Goal: Task Accomplishment & Management: Use online tool/utility

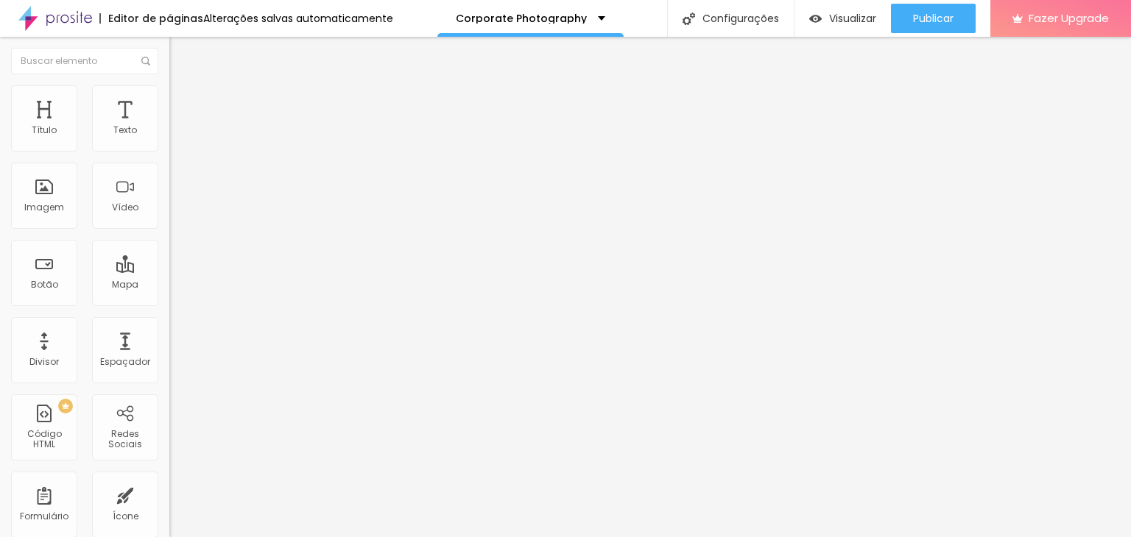
click at [183, 99] on span "Avançado" at bounding box center [207, 95] width 49 height 13
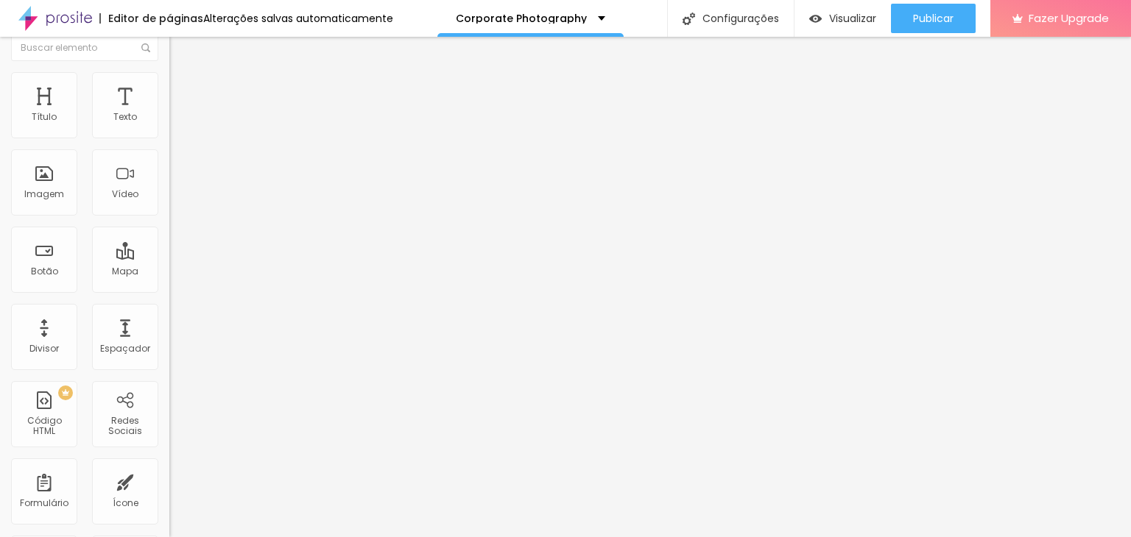
scroll to position [18, 0]
click at [183, 69] on span "Estilo" at bounding box center [194, 63] width 23 height 13
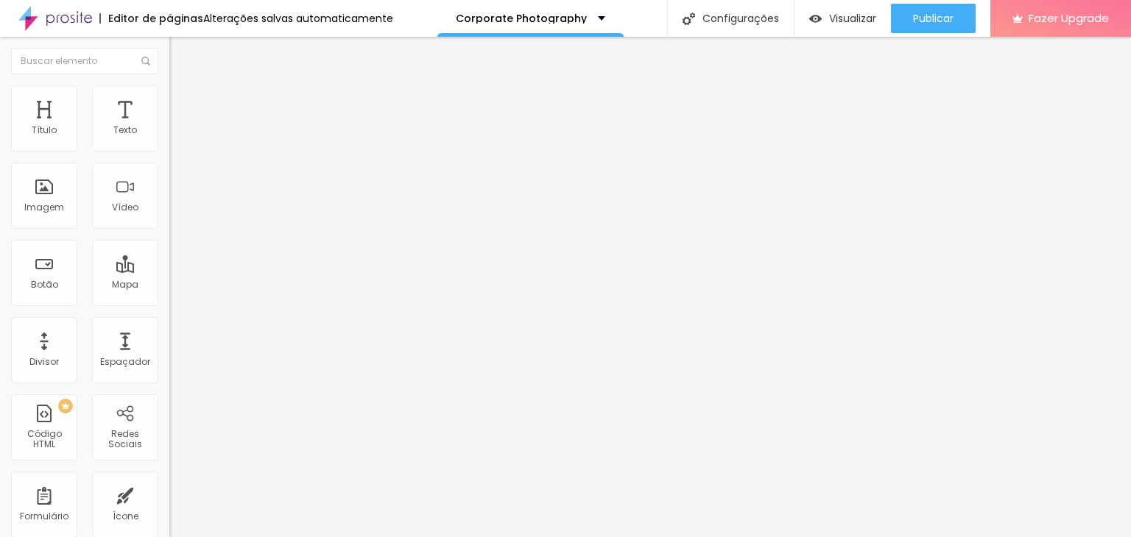
click at [169, 61] on button "Editar Texto" at bounding box center [253, 54] width 169 height 34
click at [180, 52] on img "button" at bounding box center [186, 54] width 12 height 12
click at [180, 48] on div "Editar Texto" at bounding box center [222, 54] width 84 height 12
click at [180, 51] on div "Editar Texto" at bounding box center [222, 54] width 84 height 12
click at [180, 50] on div "Editar Texto" at bounding box center [222, 54] width 84 height 12
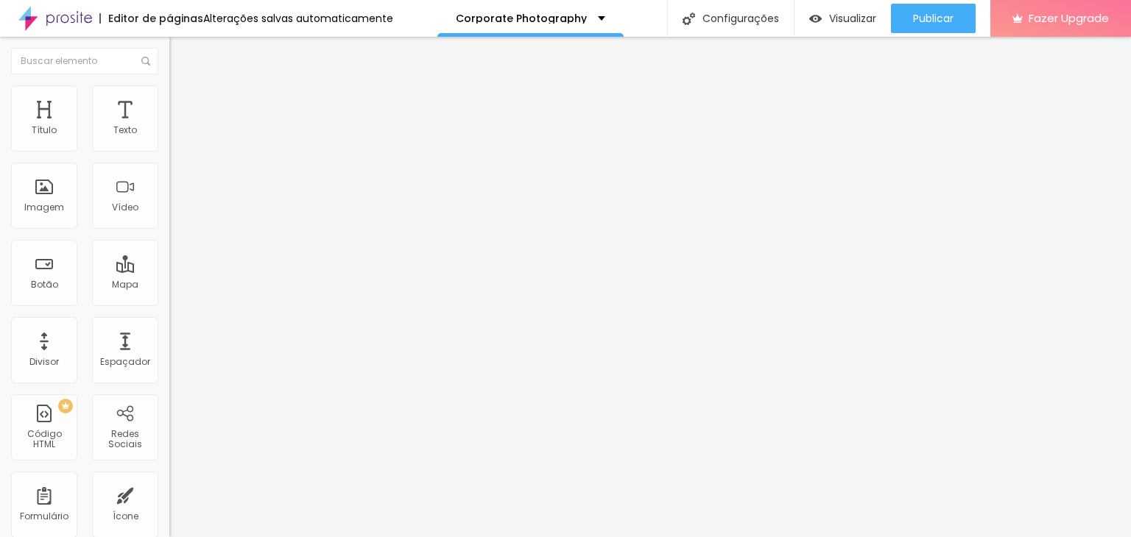
click at [180, 50] on div "Editar Texto" at bounding box center [222, 54] width 84 height 12
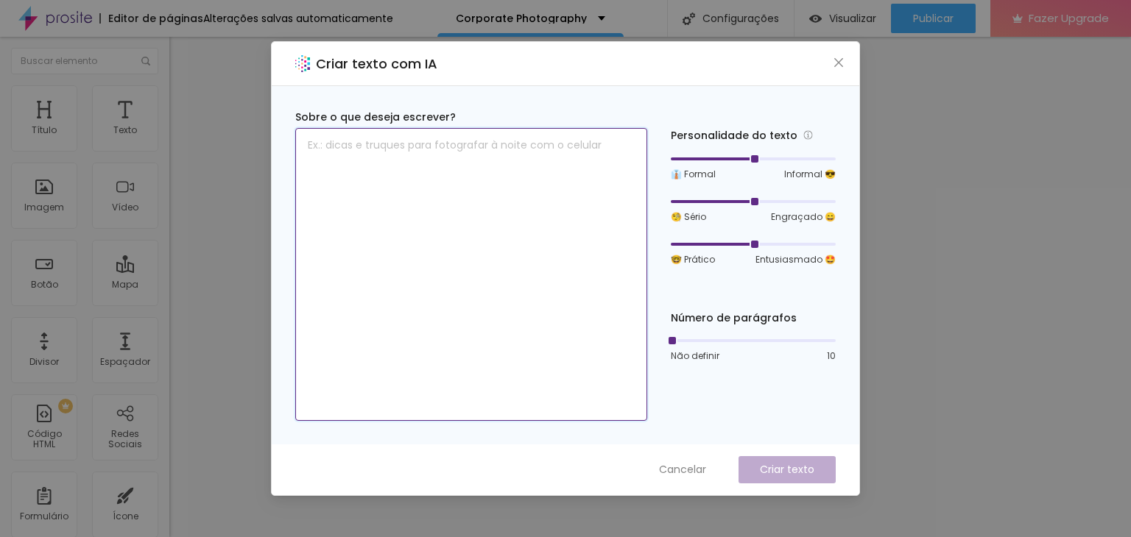
click at [397, 268] on textarea at bounding box center [471, 274] width 352 height 293
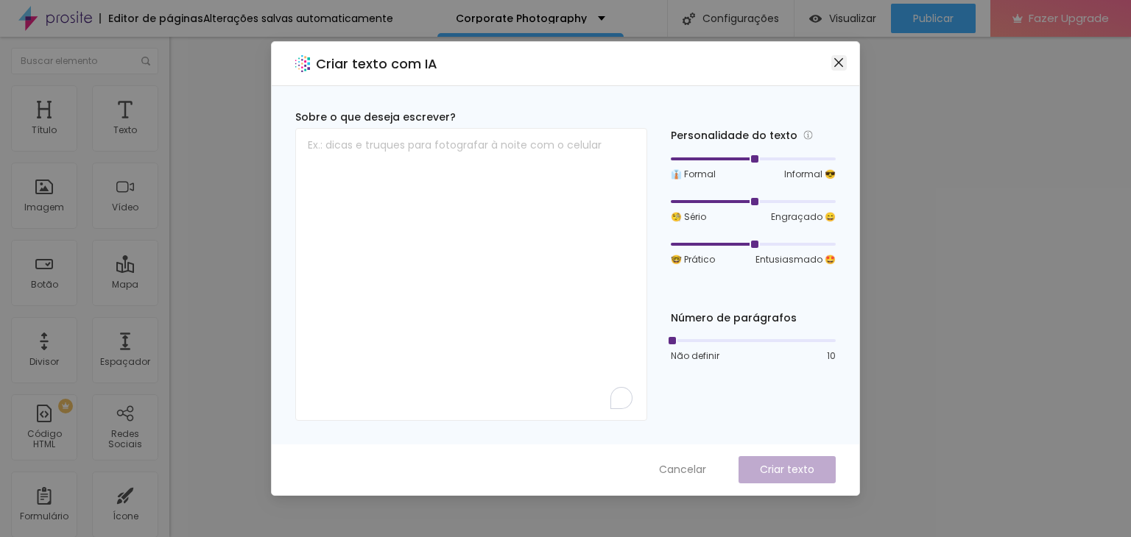
click at [842, 65] on icon "close" at bounding box center [839, 63] width 12 height 12
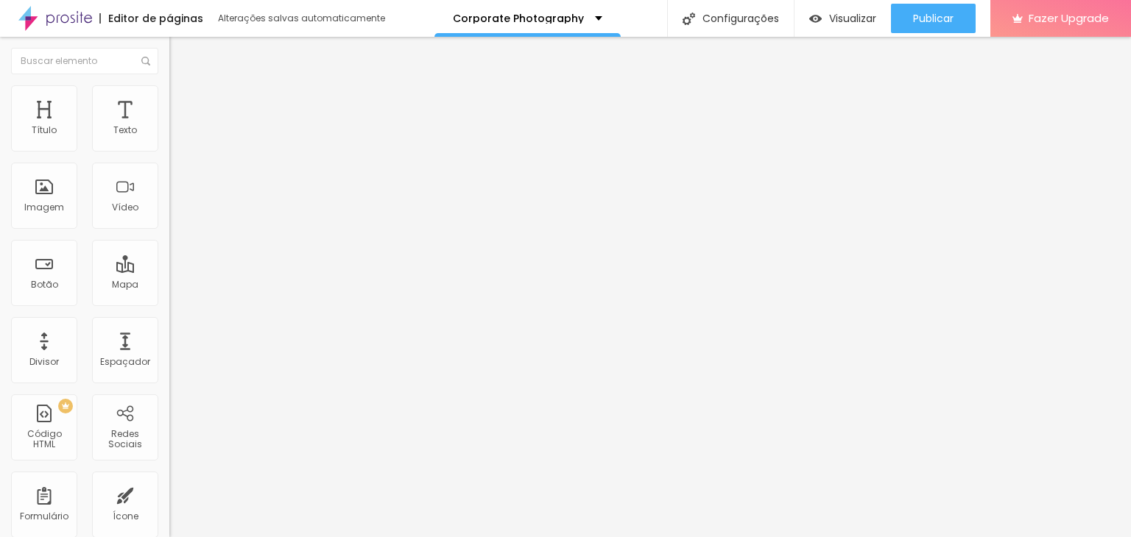
click at [183, 104] on span "Avançado" at bounding box center [207, 110] width 49 height 13
type input "25"
type input "30"
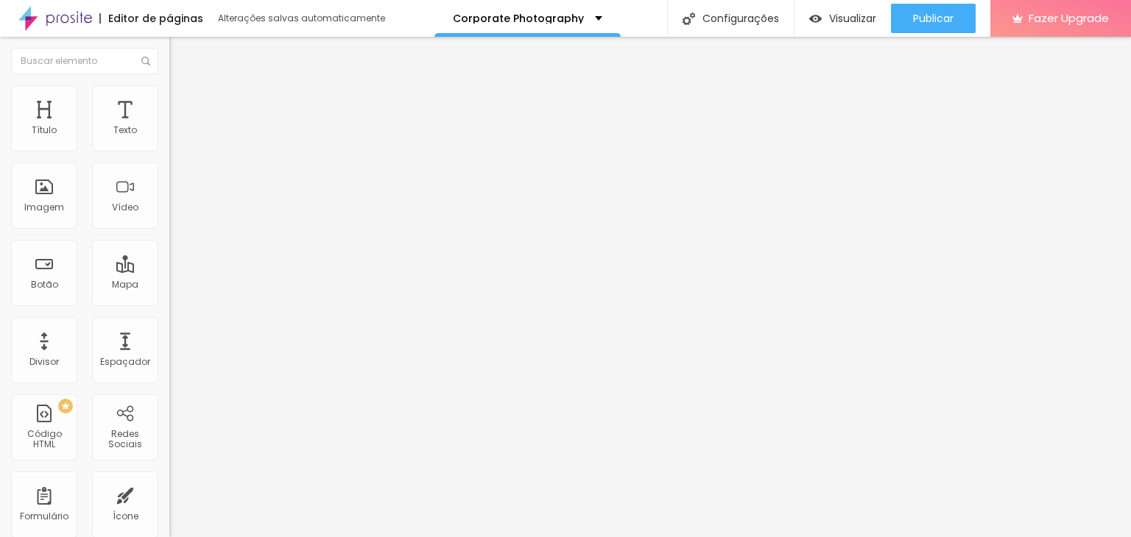
type input "35"
type input "40"
type input "45"
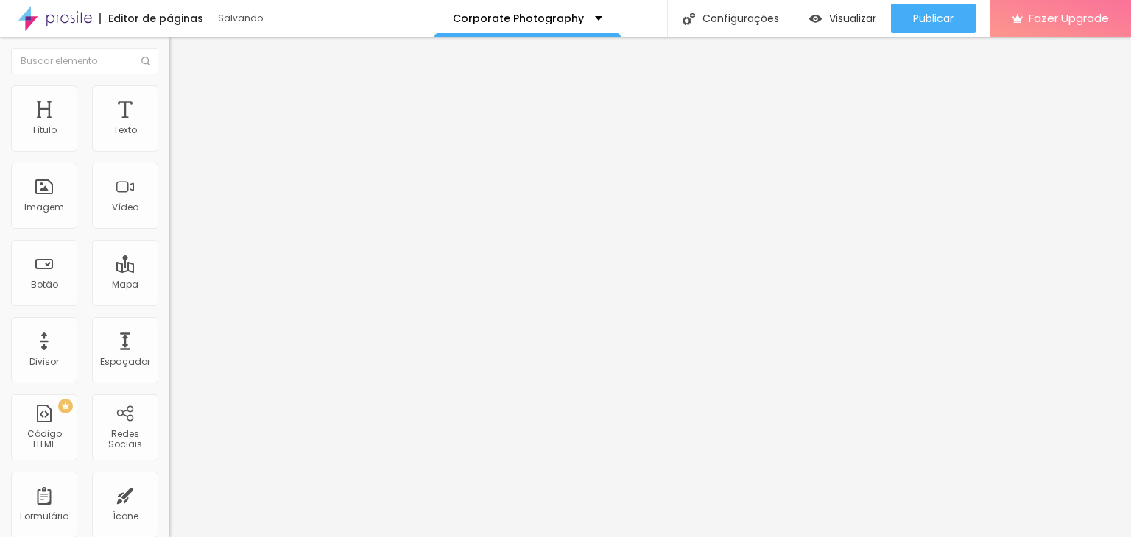
type input "45"
type input "50"
drag, startPoint x: 56, startPoint y: 144, endPoint x: 115, endPoint y: 141, distance: 59.0
click at [169, 286] on input "range" at bounding box center [216, 292] width 95 height 12
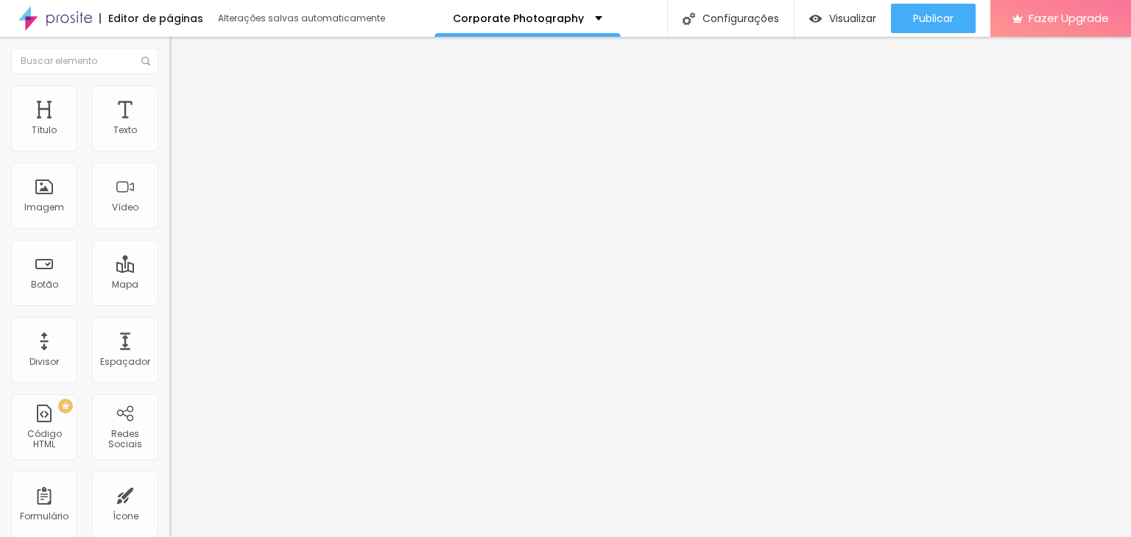
drag, startPoint x: 115, startPoint y: 141, endPoint x: 91, endPoint y: 142, distance: 24.3
click at [225, 299] on button "px" at bounding box center [236, 306] width 23 height 15
click at [169, 286] on input "range" at bounding box center [216, 292] width 95 height 12
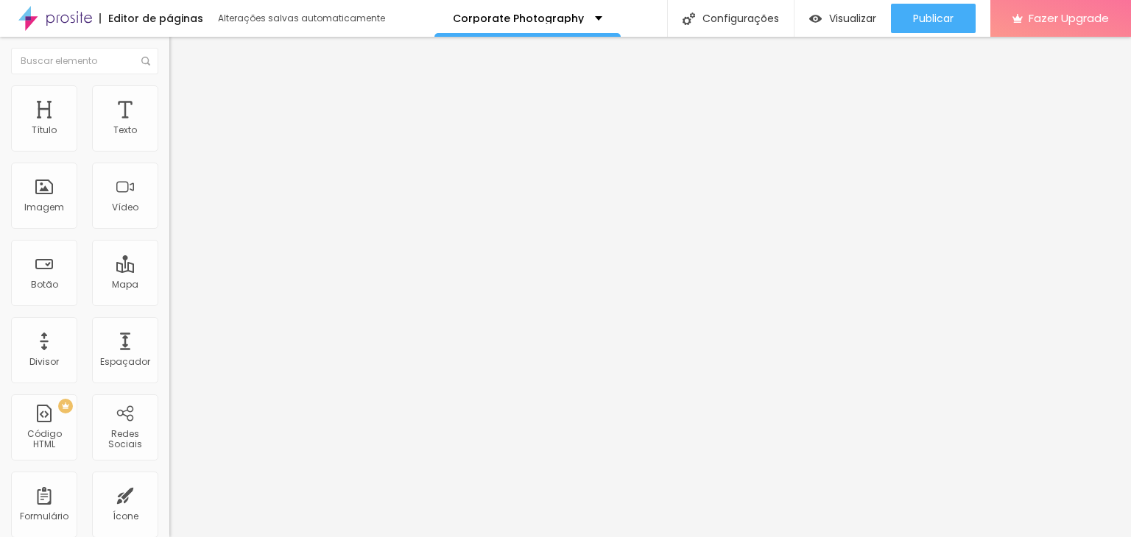
drag, startPoint x: 118, startPoint y: 143, endPoint x: 141, endPoint y: 141, distance: 22.9
click at [169, 299] on div "50 px" at bounding box center [253, 306] width 169 height 15
click at [225, 299] on button "px" at bounding box center [236, 306] width 23 height 15
type input "45"
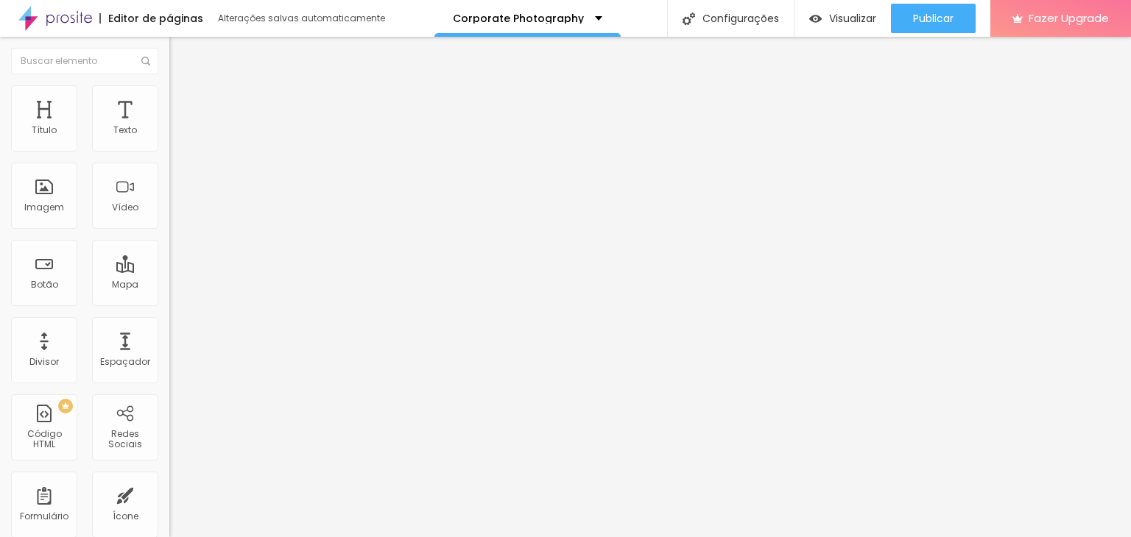
type input "40"
type input "35"
type input "30"
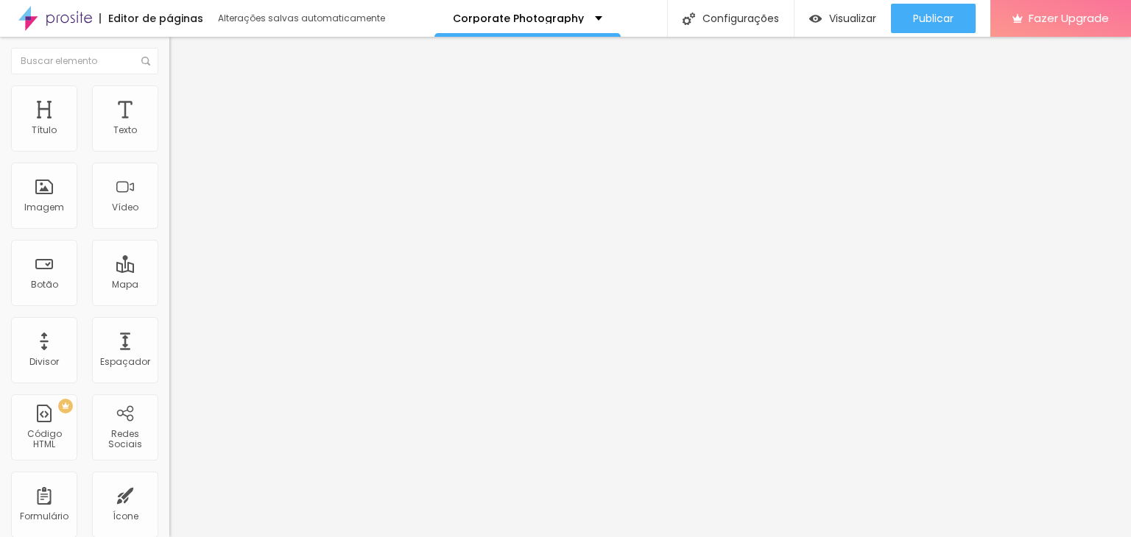
type input "30"
type input "25"
type input "20"
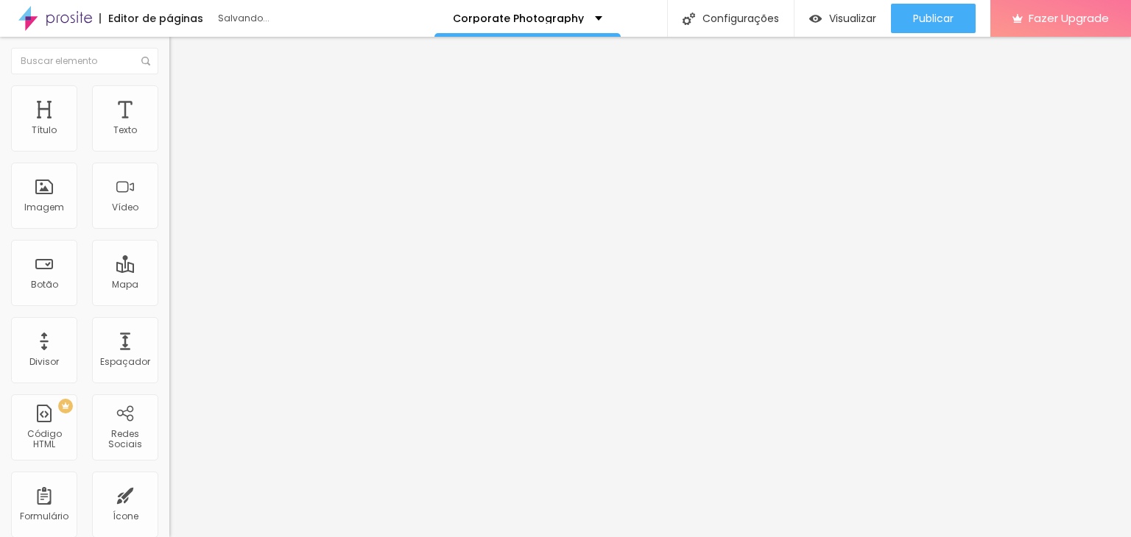
type input "15"
type input "5"
type input "0"
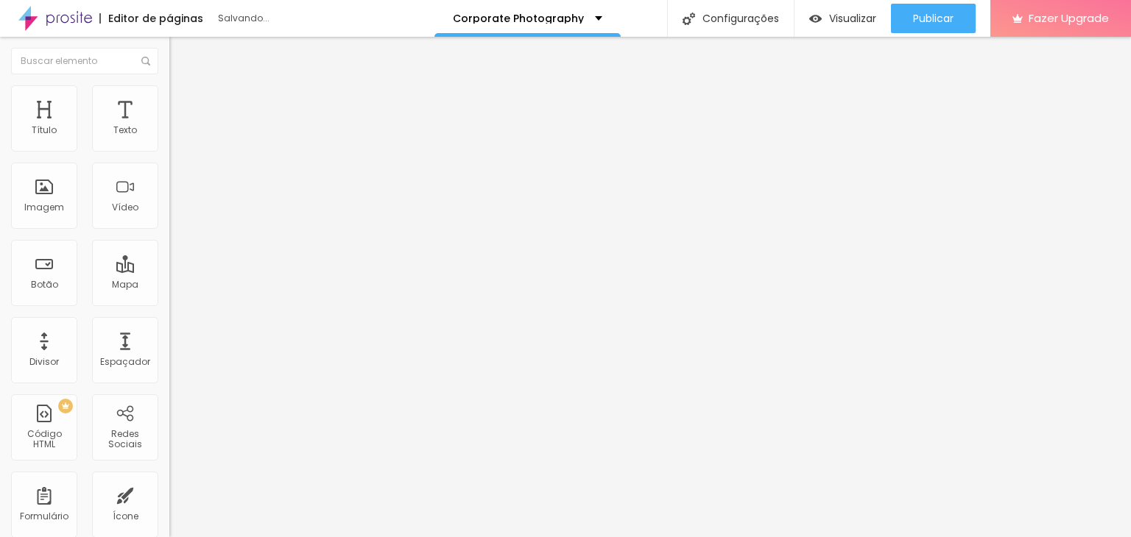
type input "0"
type input "20"
type input "30"
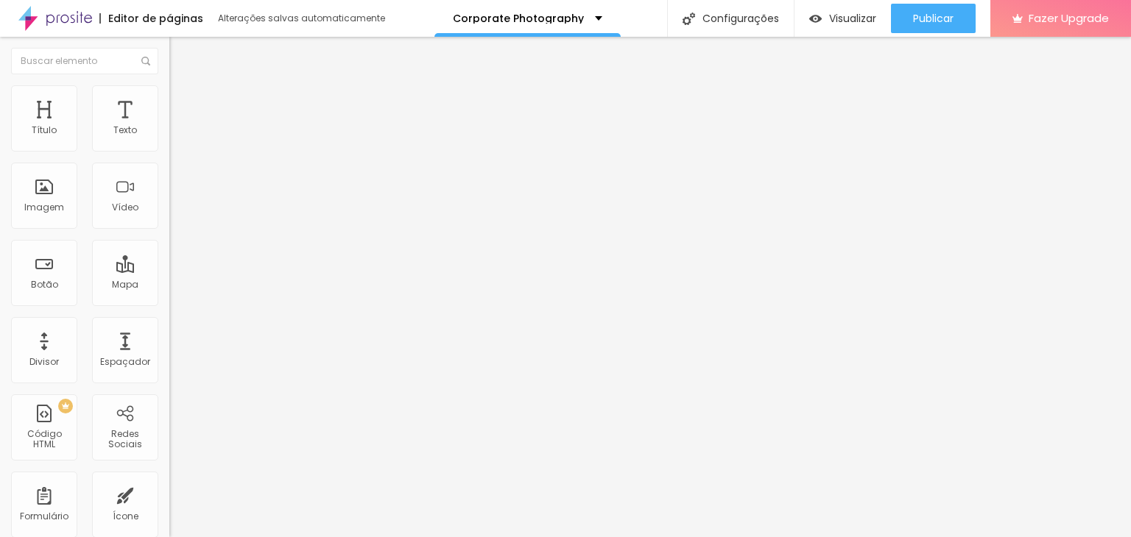
drag, startPoint x: 100, startPoint y: 147, endPoint x: 90, endPoint y: 156, distance: 13.6
type input "35"
click at [169, 286] on input "range" at bounding box center [216, 292] width 95 height 12
type input "35"
drag, startPoint x: 90, startPoint y: 156, endPoint x: 103, endPoint y: 157, distance: 13.3
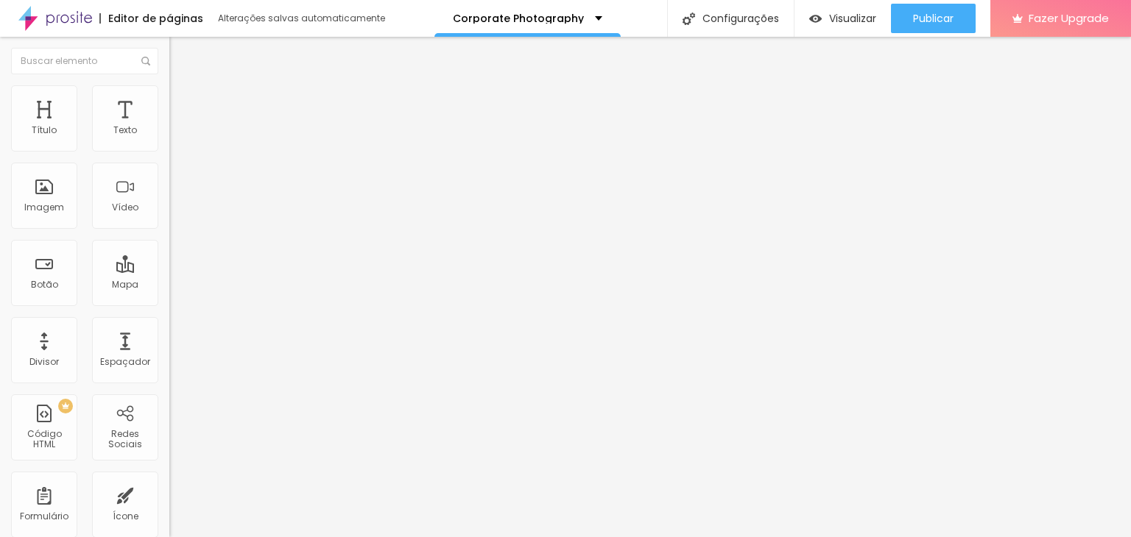
click at [169, 156] on div "35 px Espaçamento Interno" at bounding box center [253, 219] width 169 height 208
drag, startPoint x: 103, startPoint y: 157, endPoint x: 2, endPoint y: 161, distance: 100.9
click at [169, 161] on div "35 px Espaçamento Interno ID Html Classes Html Visível nos dispositivos Celular…" at bounding box center [253, 321] width 169 height 412
click at [169, 160] on div "35 px Espaçamento Interno ID Html Classes Html Visível nos dispositivos Celular…" at bounding box center [253, 321] width 169 height 412
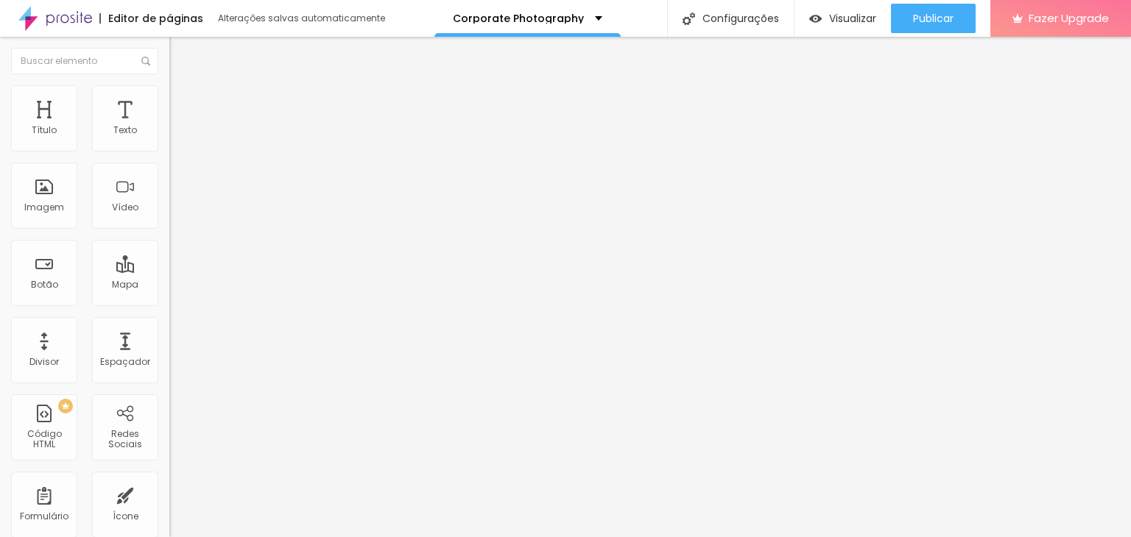
click at [169, 155] on div "35 px Espaçamento Interno" at bounding box center [253, 219] width 169 height 208
type input "30"
type input "25"
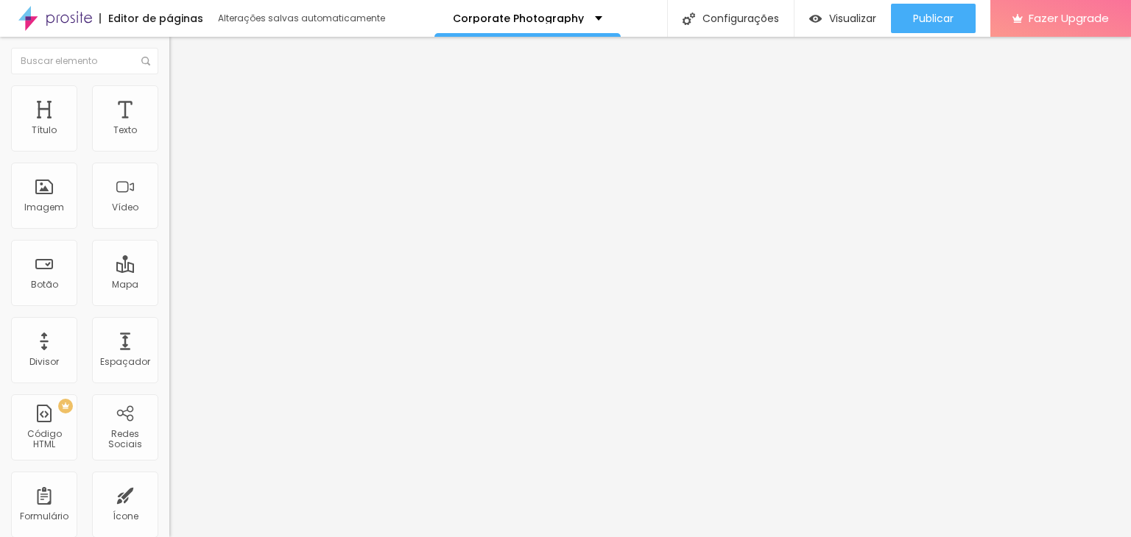
type input "0"
type input "10"
type input "25"
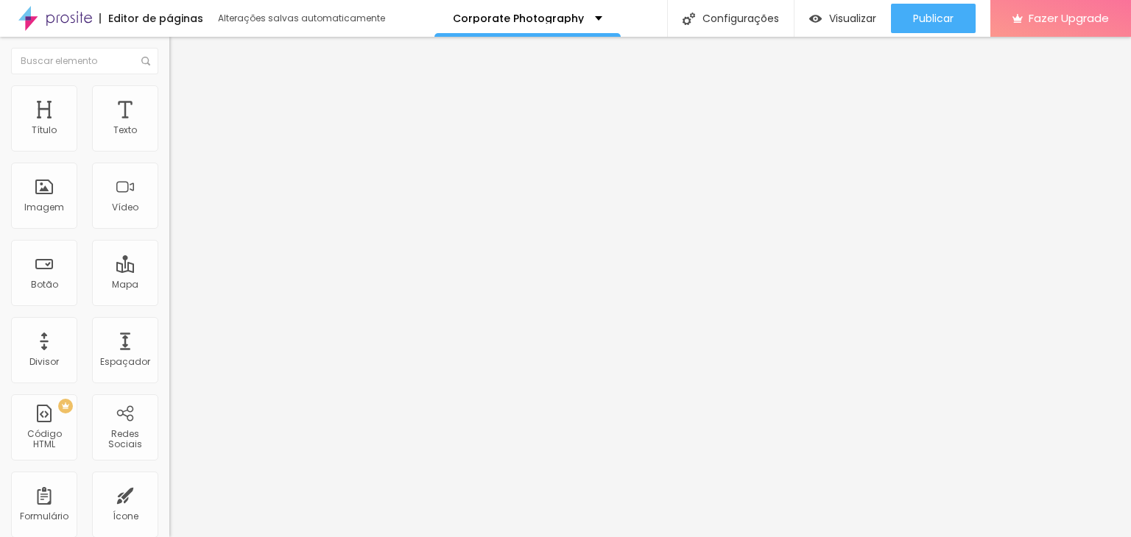
type input "25"
type input "30"
type input "15"
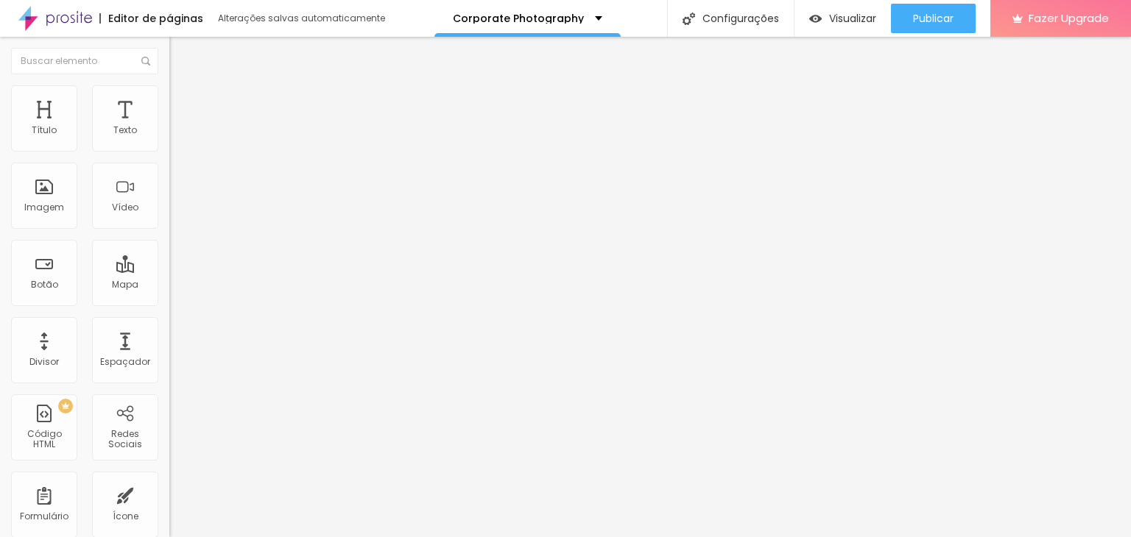
type input "20"
type input "25"
type input "20"
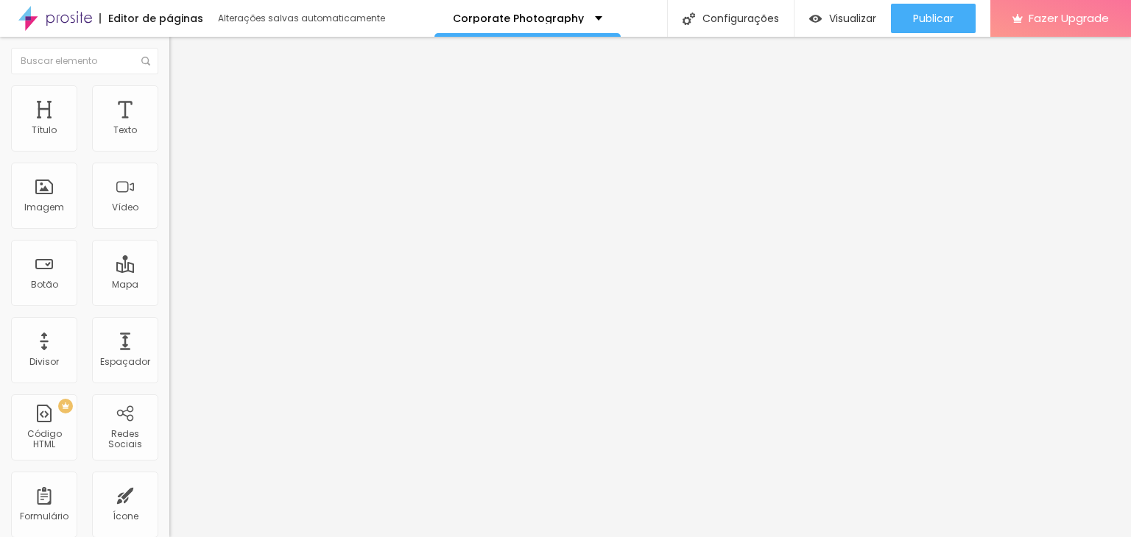
type input "20"
type input "15"
drag, startPoint x: 80, startPoint y: 147, endPoint x: 52, endPoint y: 152, distance: 28.4
type input "15"
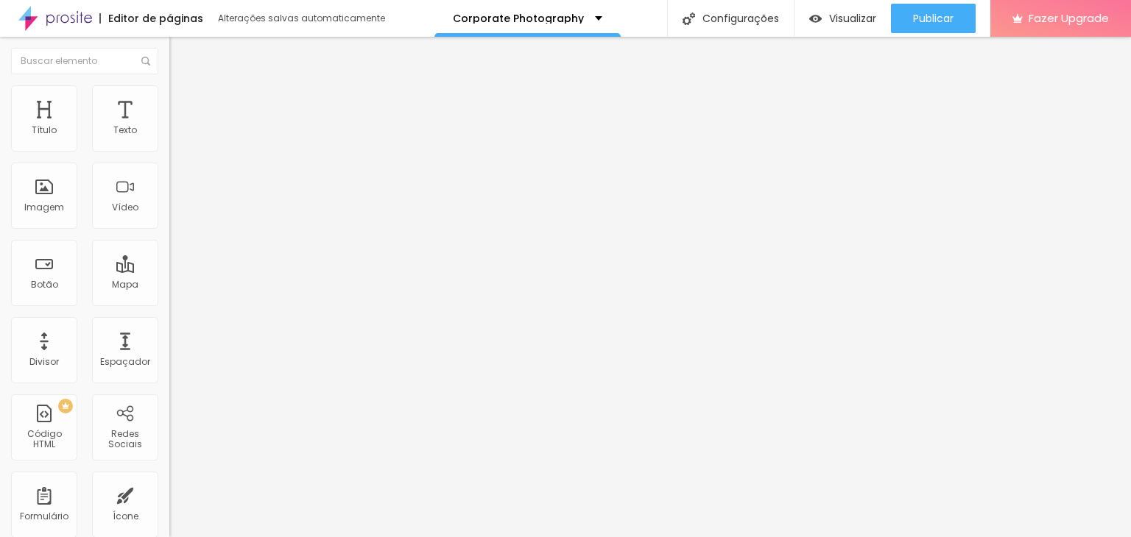
click at [169, 286] on input "range" at bounding box center [216, 292] width 95 height 12
click at [169, 374] on input "text" at bounding box center [257, 381] width 177 height 15
type input "hero"
drag, startPoint x: 74, startPoint y: 439, endPoint x: 76, endPoint y: 431, distance: 8.4
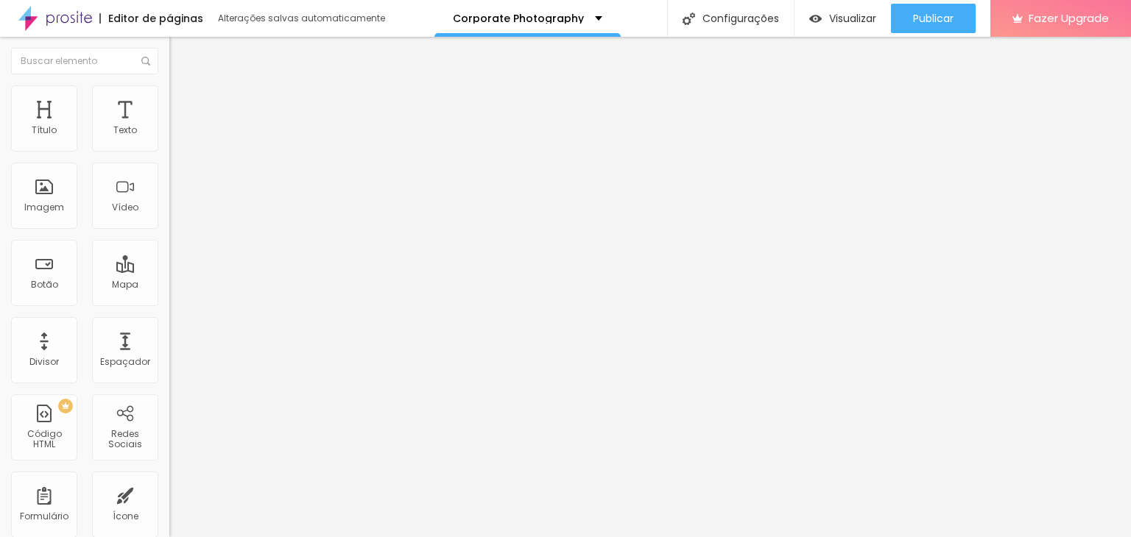
paste textarea
drag, startPoint x: 72, startPoint y: 245, endPoint x: 76, endPoint y: 239, distance: 7.6
click at [169, 374] on input "hero" at bounding box center [257, 381] width 177 height 15
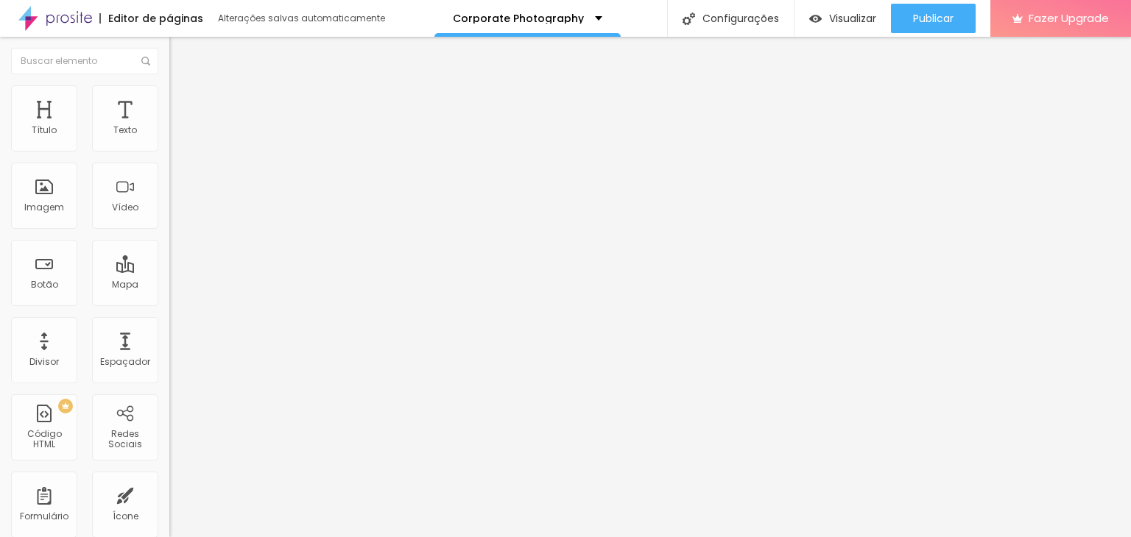
click at [169, 374] on input "hero" at bounding box center [257, 381] width 177 height 15
type input "hero"
click at [169, 332] on input "text" at bounding box center [257, 339] width 177 height 15
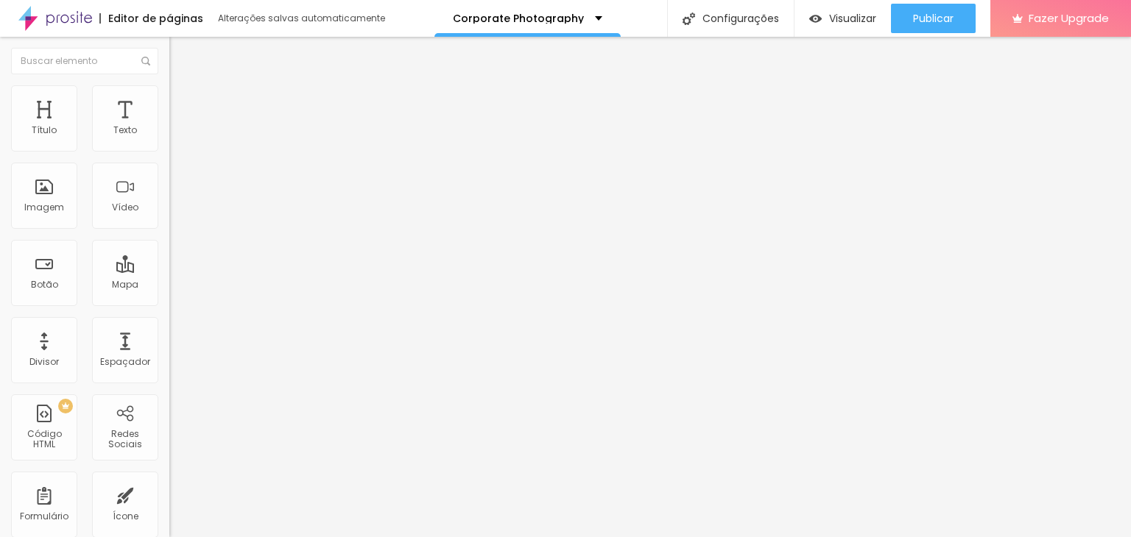
click at [169, 332] on input "text" at bounding box center [257, 339] width 177 height 15
type input "hero"
click at [169, 365] on div "Classes Html hero" at bounding box center [253, 383] width 169 height 36
click at [169, 374] on input "hero" at bounding box center [257, 381] width 177 height 15
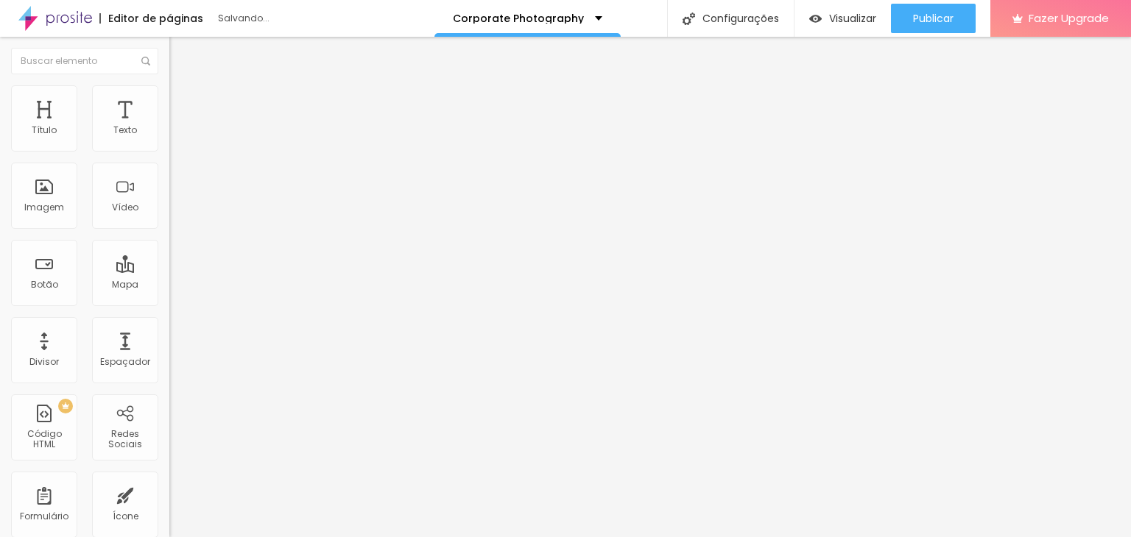
click at [169, 100] on li "Avançado" at bounding box center [253, 107] width 169 height 15
click at [169, 374] on input "text" at bounding box center [257, 381] width 177 height 15
click at [169, 332] on input "hero" at bounding box center [257, 339] width 177 height 15
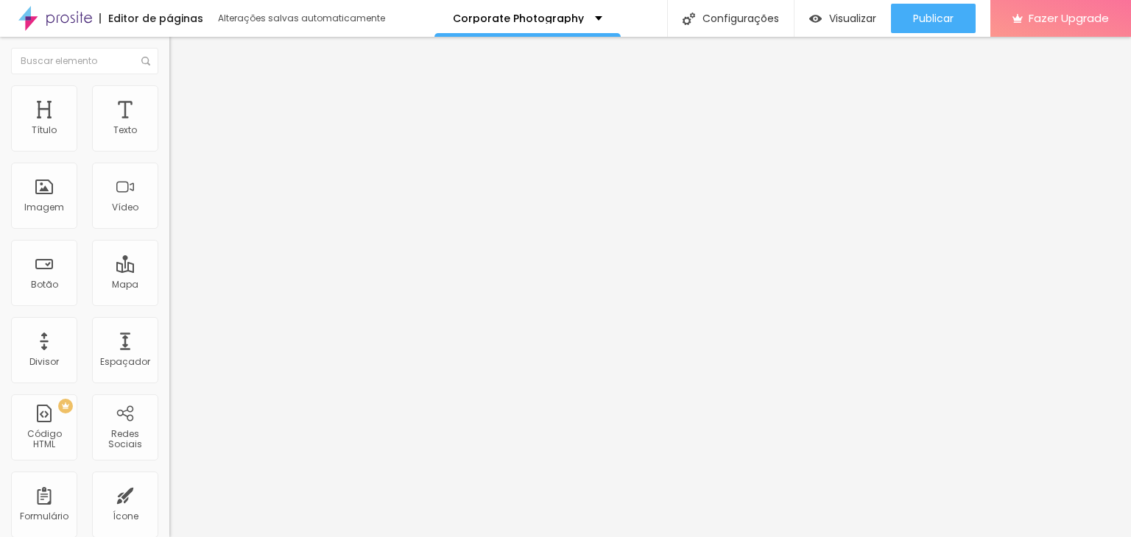
click at [169, 332] on input "hero" at bounding box center [257, 339] width 177 height 15
drag, startPoint x: 56, startPoint y: 450, endPoint x: 24, endPoint y: 431, distance: 37.3
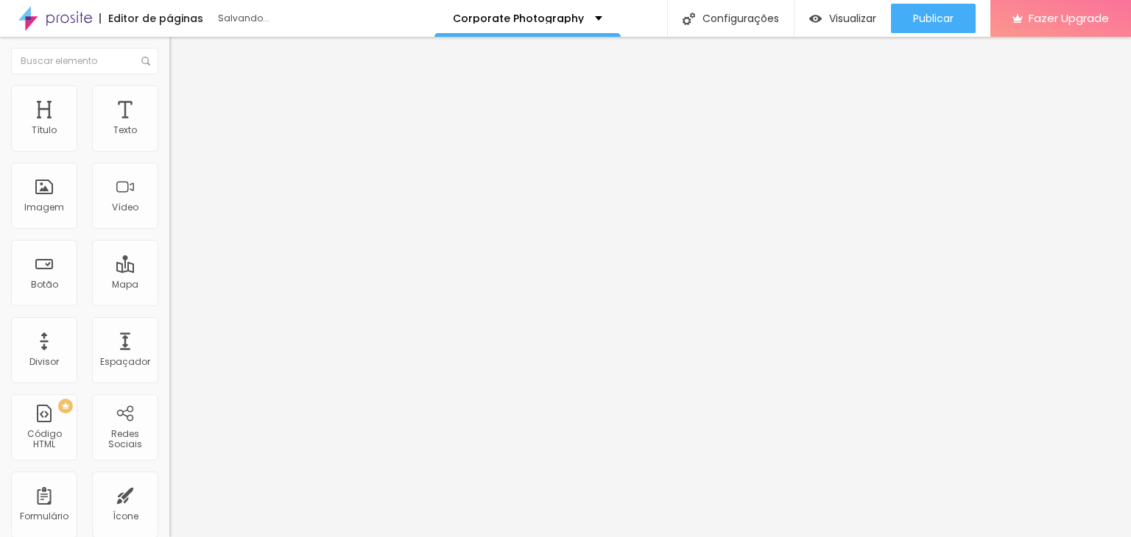
drag, startPoint x: 24, startPoint y: 431, endPoint x: 11, endPoint y: 427, distance: 13.3
click at [169, 425] on div "15 px Espaçamento Interno ID Html Classes Html Visível nos dispositivos Celular…" at bounding box center [253, 321] width 169 height 412
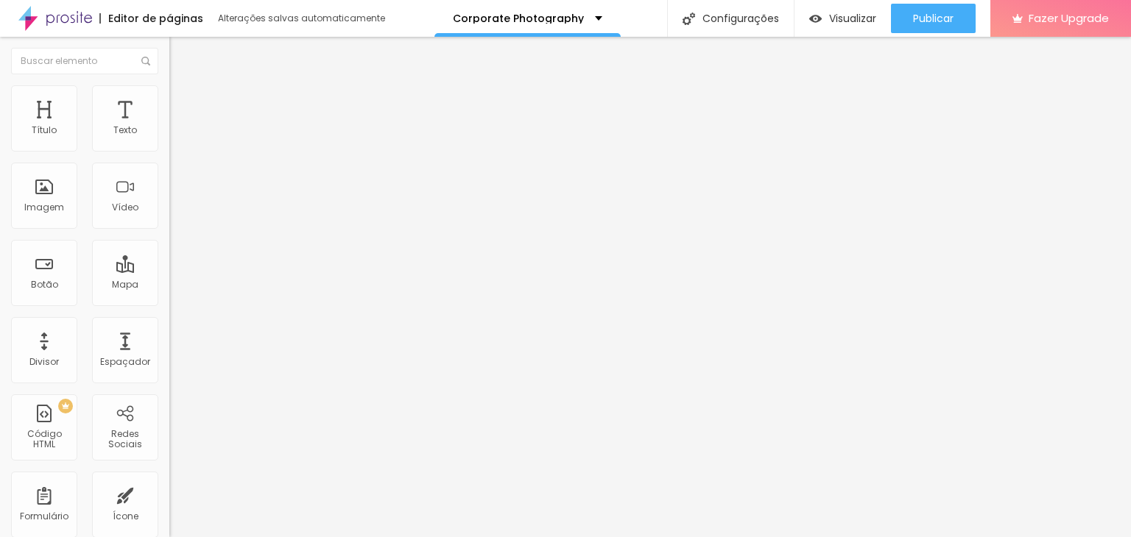
drag, startPoint x: 9, startPoint y: 425, endPoint x: 8, endPoint y: 411, distance: 14.0
click at [169, 411] on div "15 px Espaçamento Interno ID Html Classes Html Visível nos dispositivos Celular…" at bounding box center [253, 321] width 169 height 412
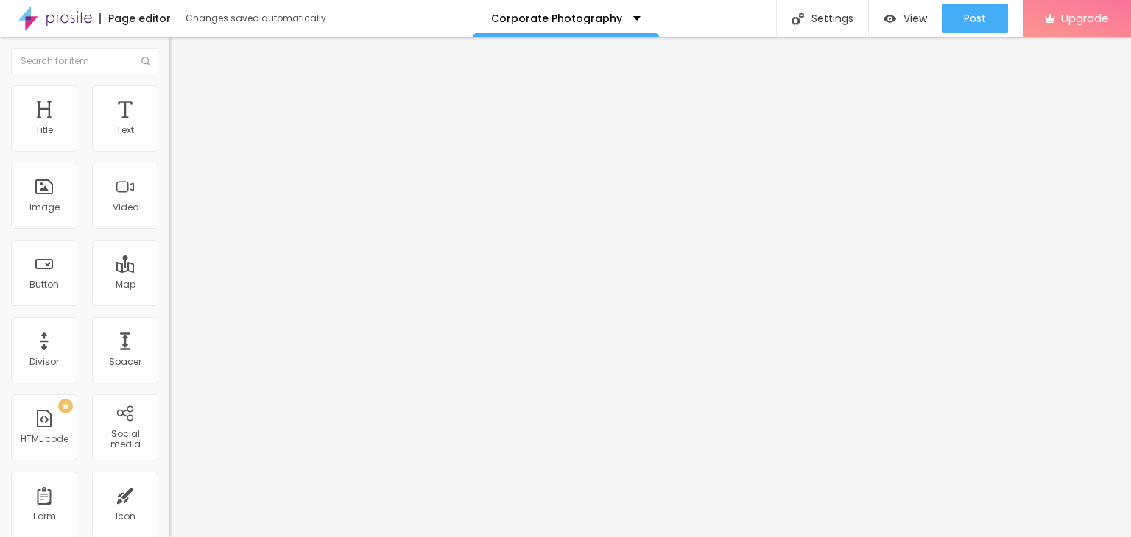
click at [169, 134] on font "Boxed" at bounding box center [183, 127] width 28 height 13
click at [169, 157] on span "Full" at bounding box center [176, 150] width 15 height 13
click at [169, 141] on div "Encaixotado" at bounding box center [253, 137] width 169 height 9
click at [183, 102] on font "Style" at bounding box center [193, 95] width 21 height 13
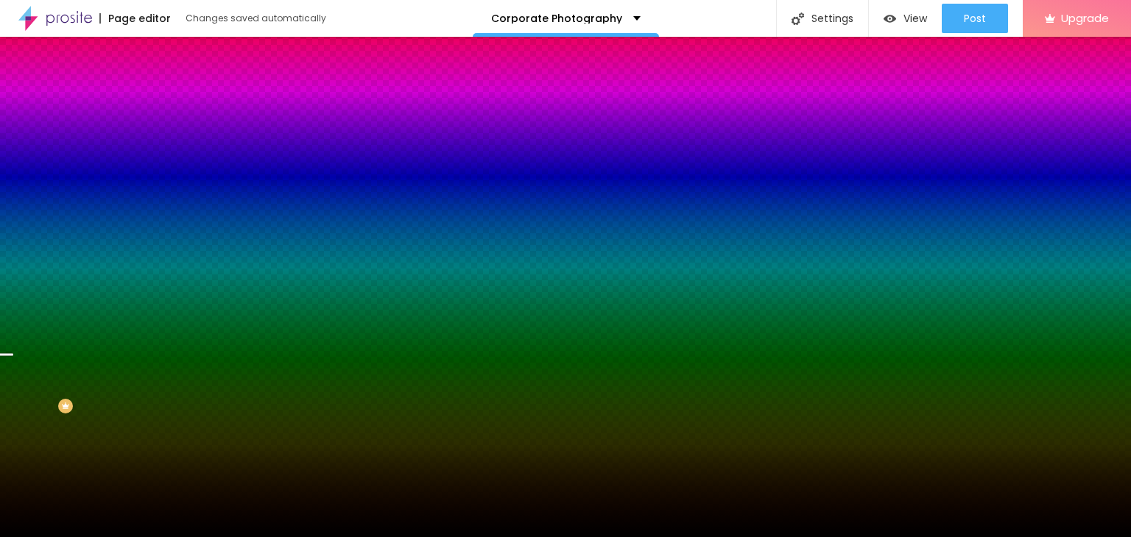
click at [169, 153] on span "Parallax" at bounding box center [187, 147] width 36 height 13
click at [169, 161] on div "None" at bounding box center [253, 156] width 169 height 9
click at [169, 176] on font "Parallax" at bounding box center [187, 169] width 36 height 13
click at [169, 153] on span "Parallax" at bounding box center [187, 147] width 36 height 13
click at [175, 245] on icon "button" at bounding box center [180, 240] width 10 height 10
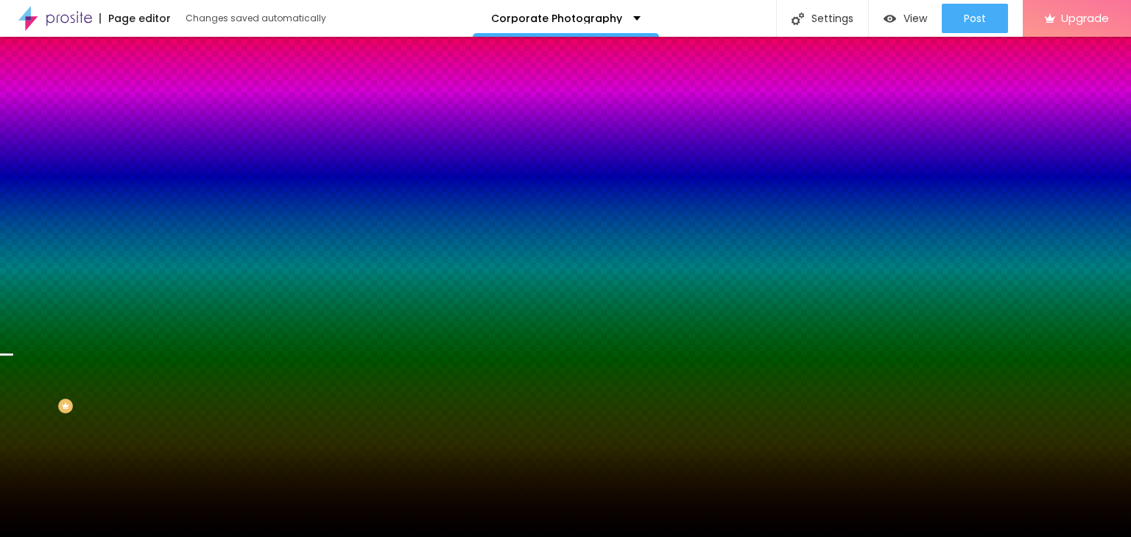
click at [175, 286] on icon "button" at bounding box center [180, 280] width 10 height 10
click at [169, 264] on button "button" at bounding box center [179, 256] width 21 height 15
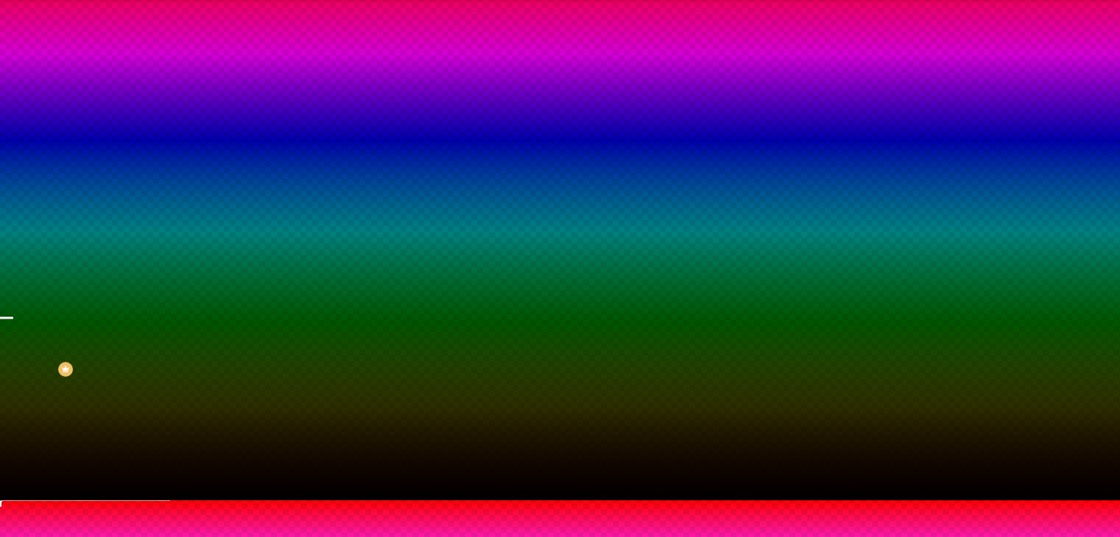
scroll to position [82, 0]
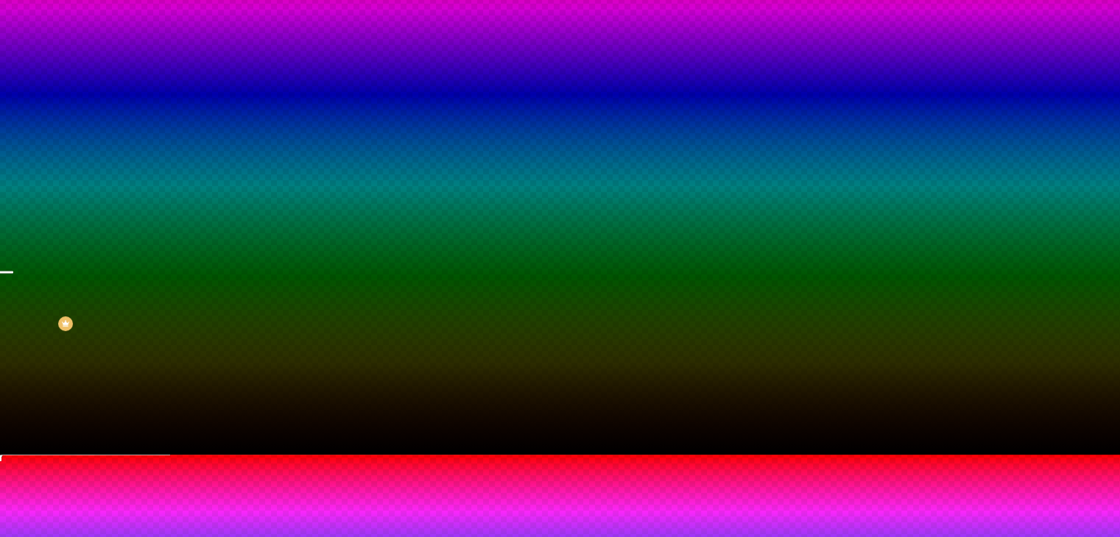
radio input "false"
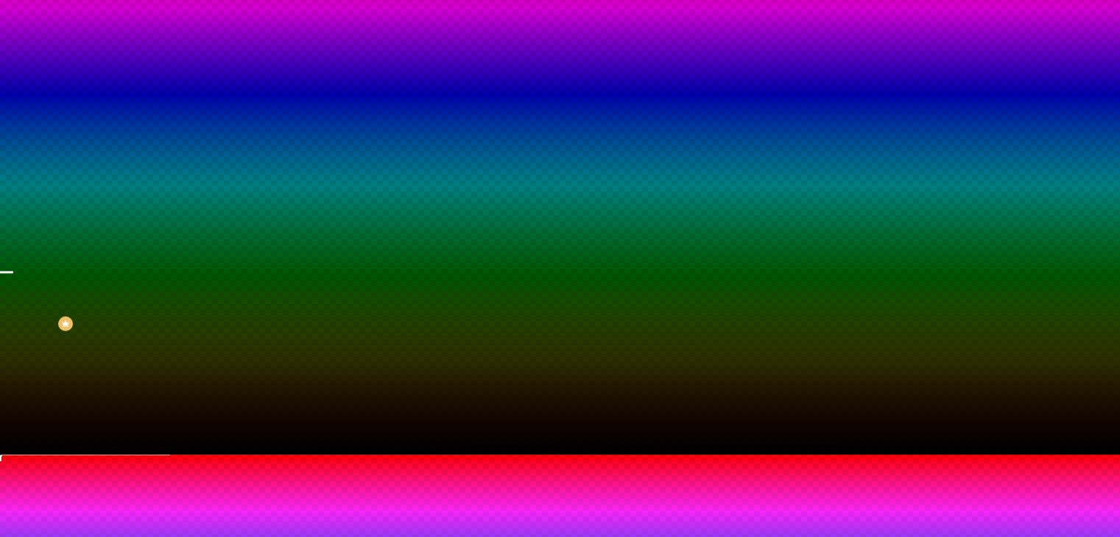
radio input "false"
radio input "true"
radio input "false"
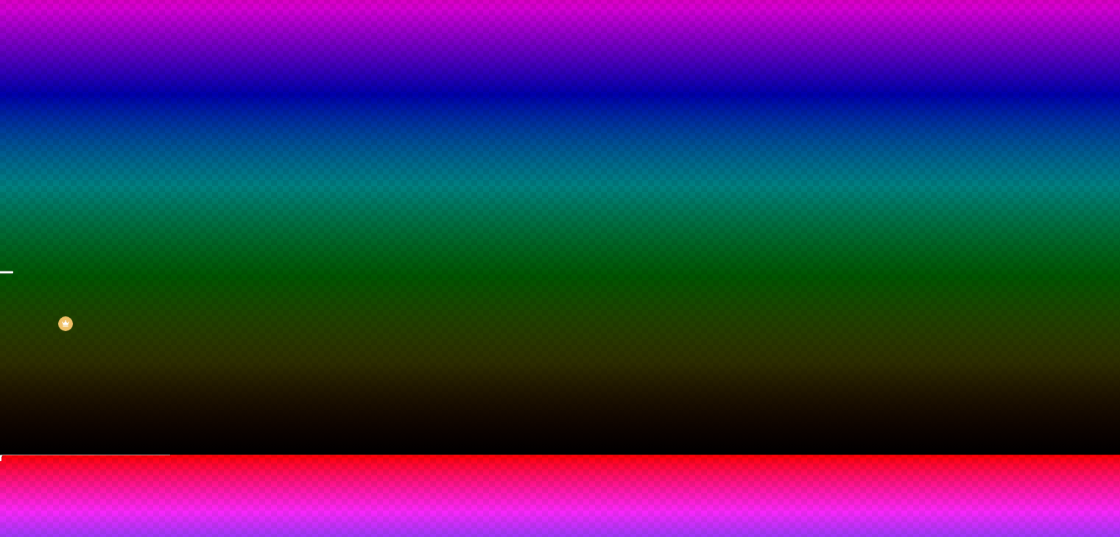
radio input "true"
radio input "false"
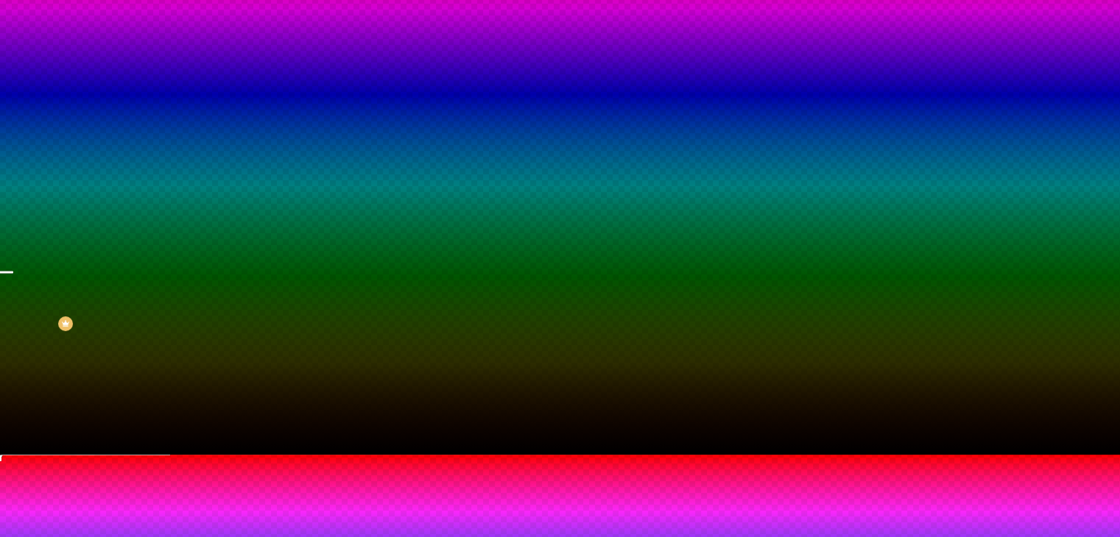
radio input "false"
radio input "true"
click at [315, 464] on div at bounding box center [560, 464] width 1120 height 0
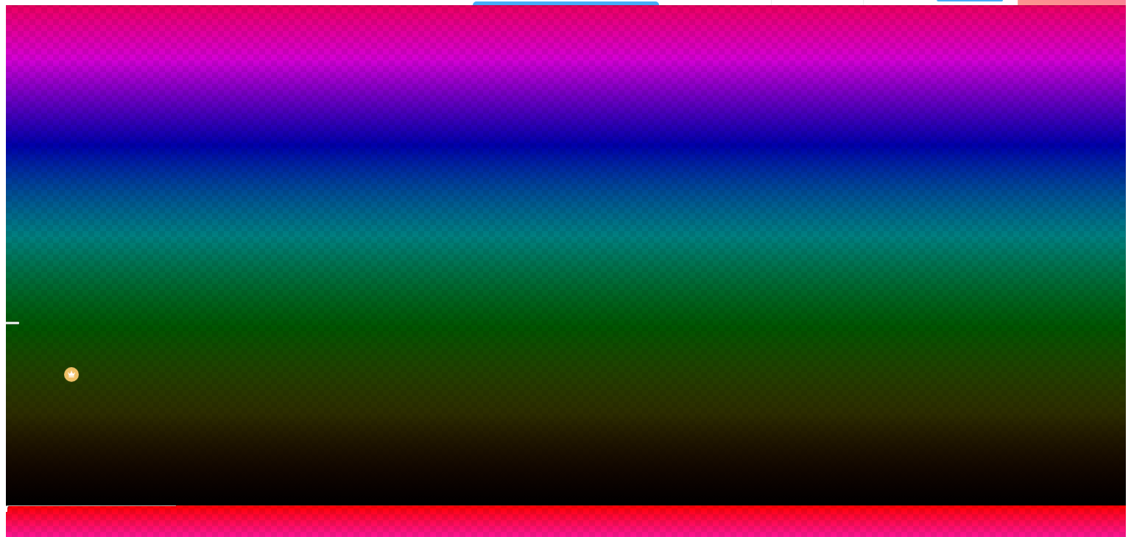
scroll to position [0, 0]
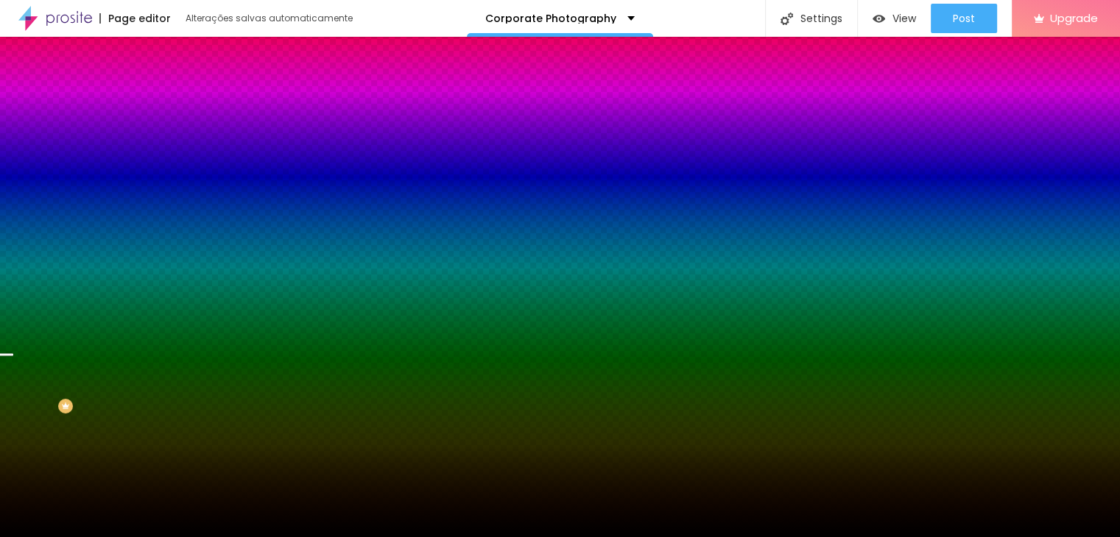
click at [90, 537] on div at bounding box center [560, 537] width 1120 height 0
click at [183, 104] on font "Advanced" at bounding box center [207, 110] width 48 height 13
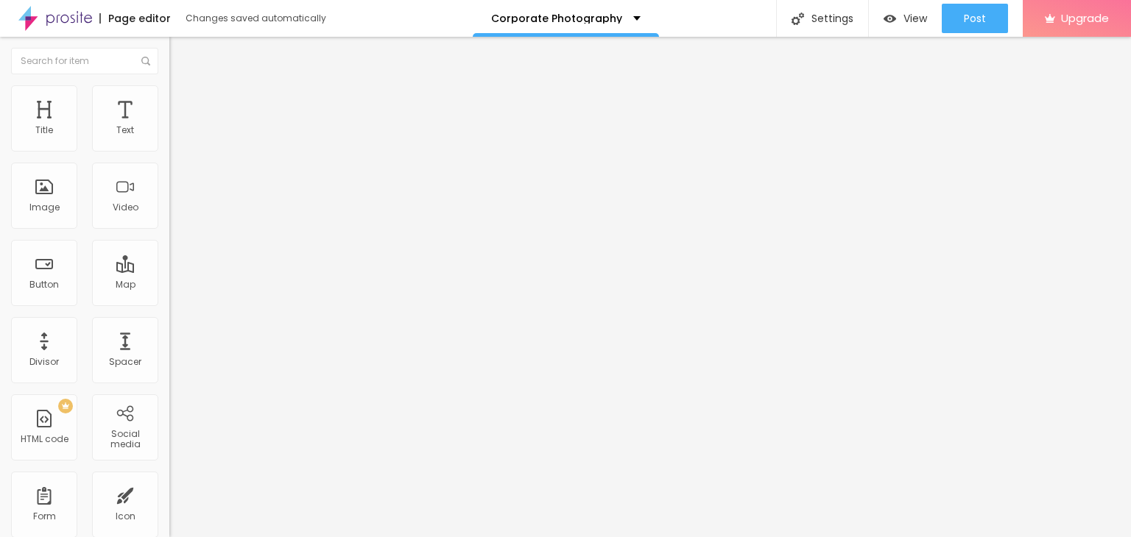
type input "0"
type input "85"
type input "155"
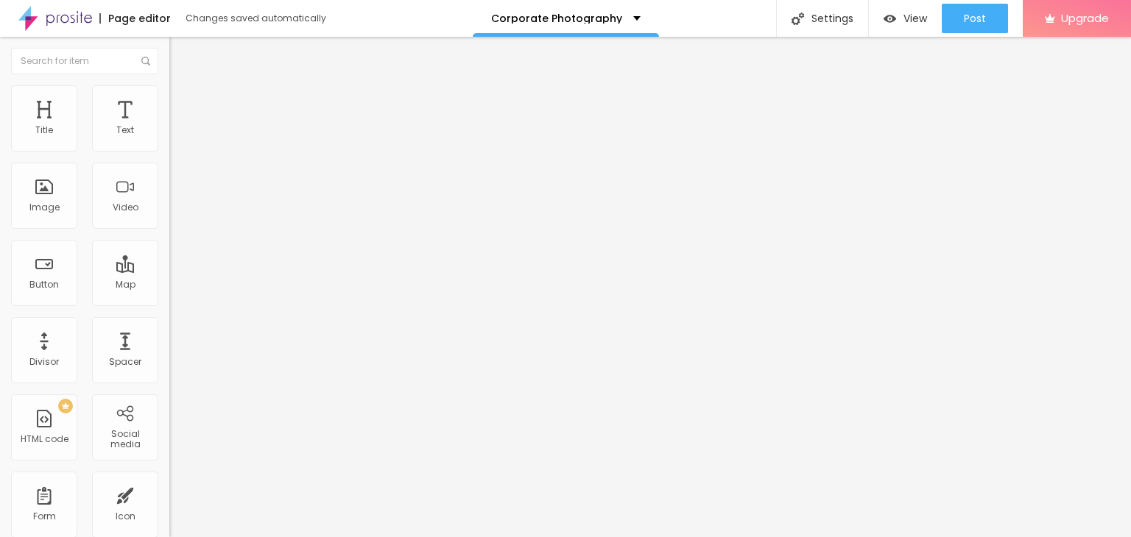
type input "155"
type input "160"
type input "174"
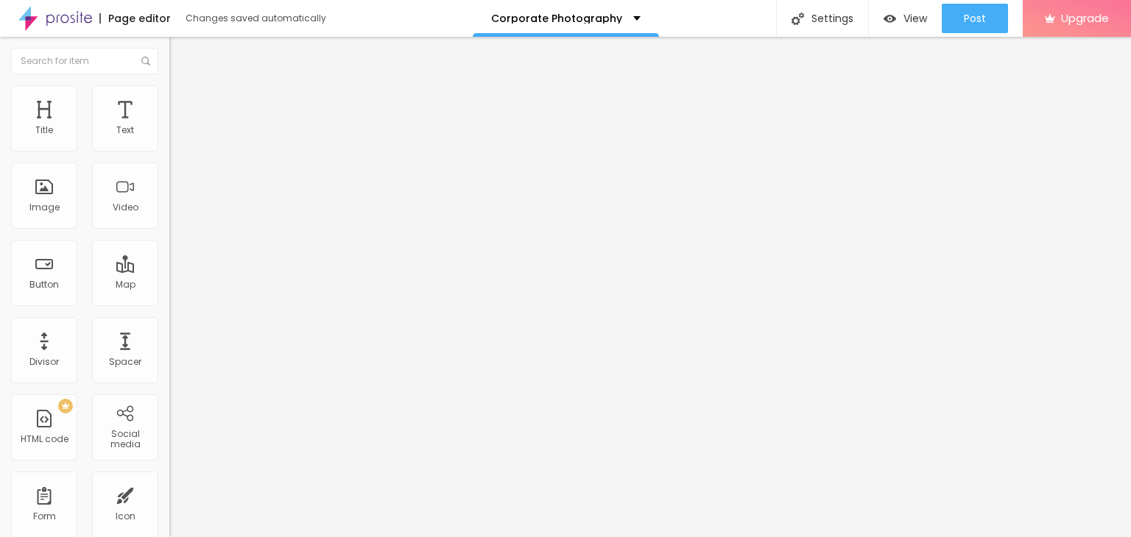
type input "179"
type input "194"
type input "160"
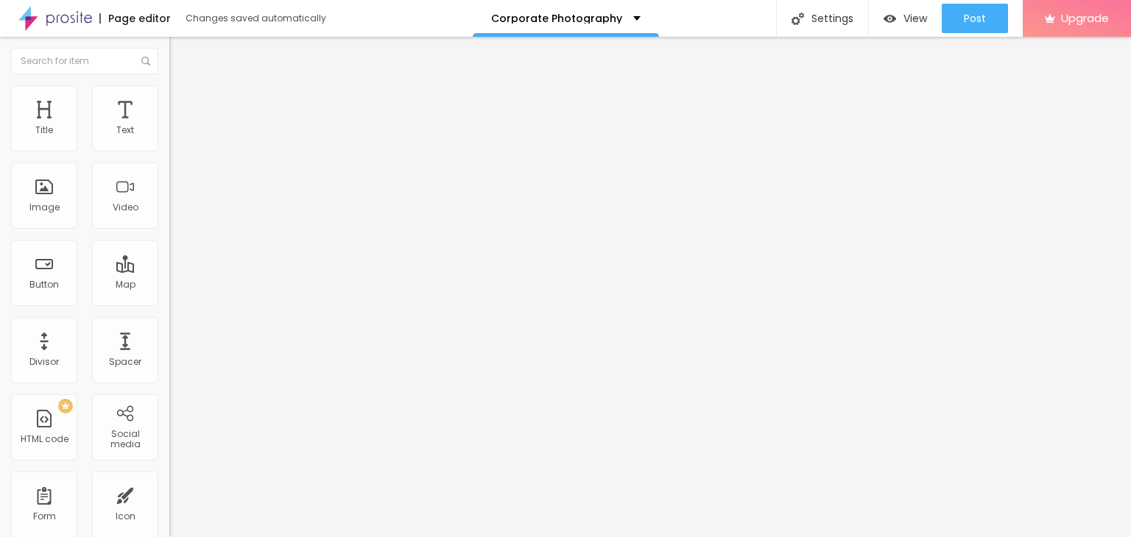
type input "160"
type input "40"
type input "35"
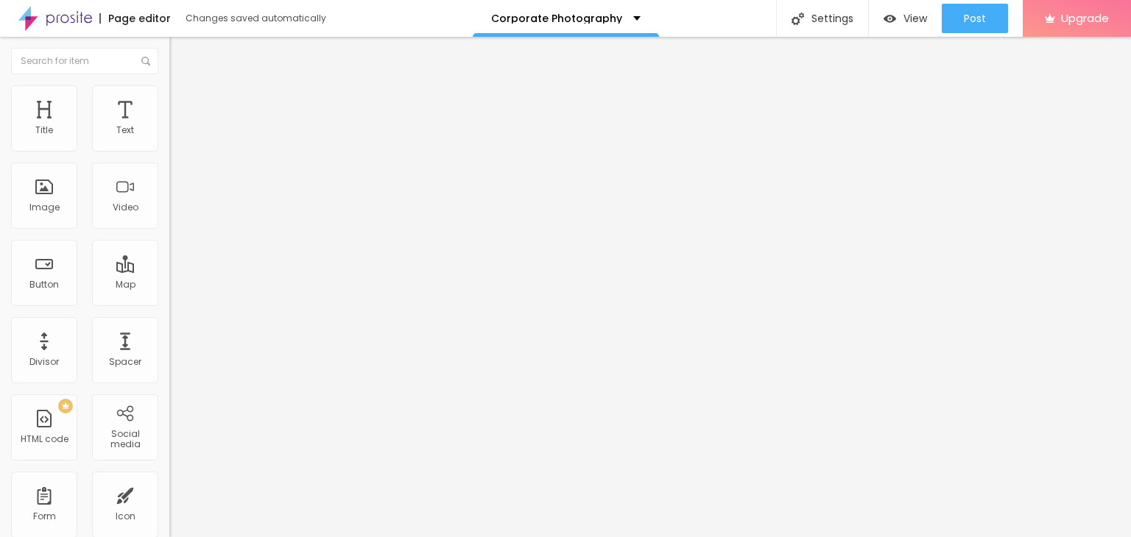
type input "30"
type input "20"
type input "60"
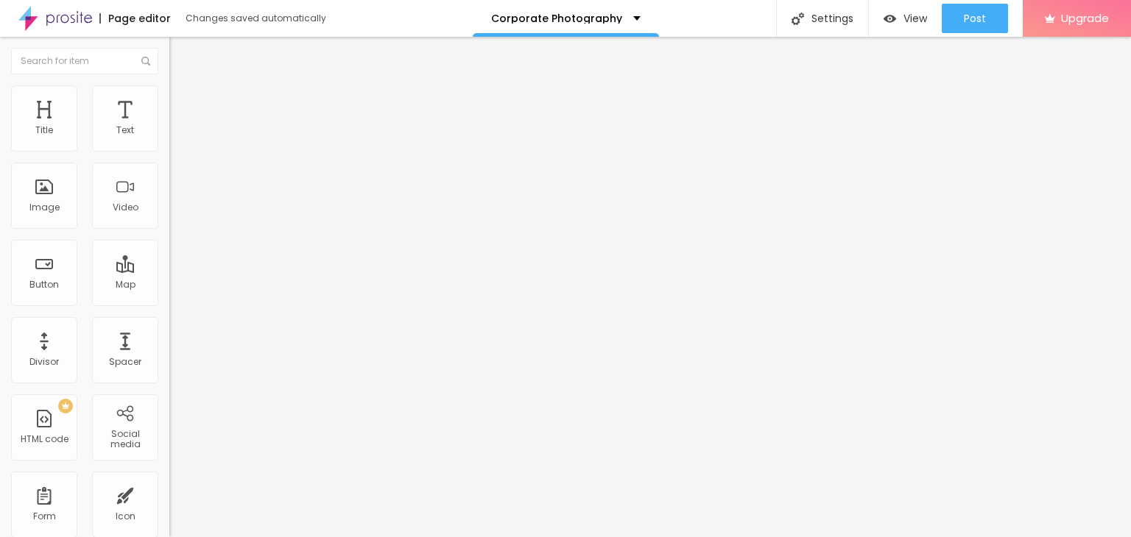
type input "60"
type input "70"
type input "90"
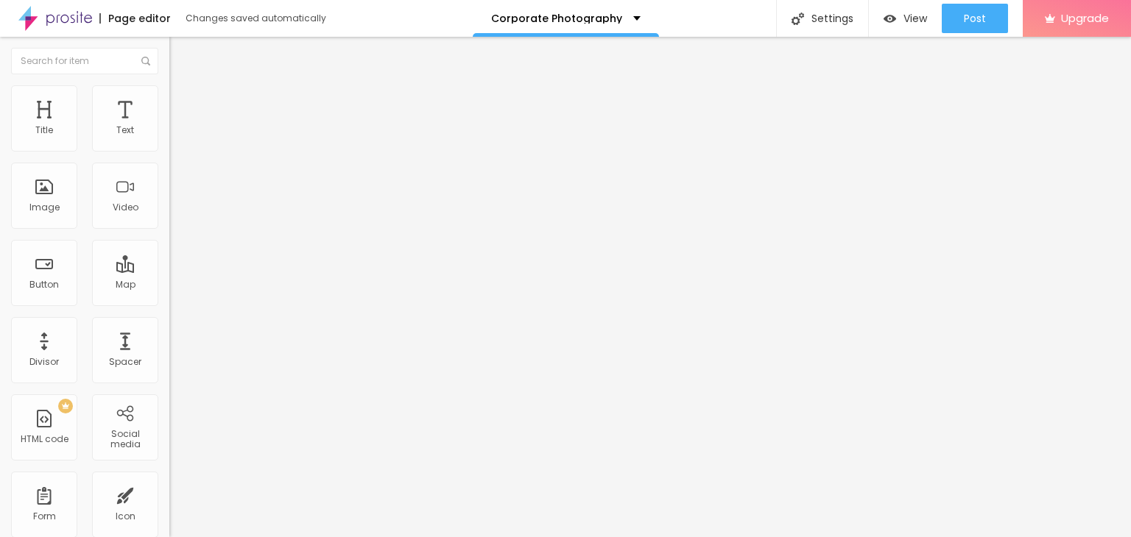
type input "100"
type input "85"
type input "65"
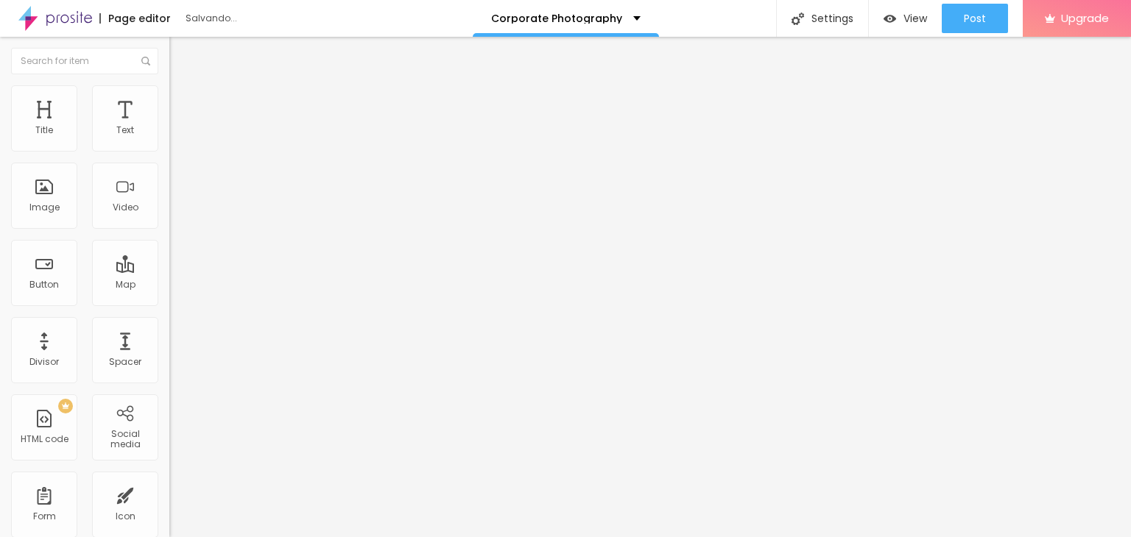
type input "65"
drag, startPoint x: 32, startPoint y: 175, endPoint x: 40, endPoint y: 177, distance: 8.4
click at [169, 494] on input "range" at bounding box center [216, 500] width 95 height 12
type input "35"
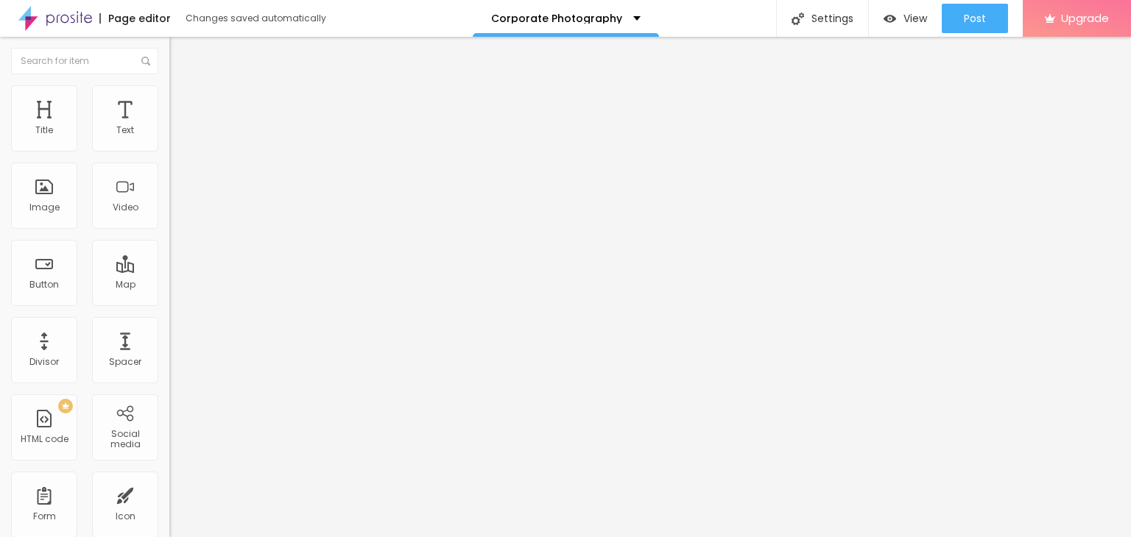
type input "40"
type input "50"
type input "55"
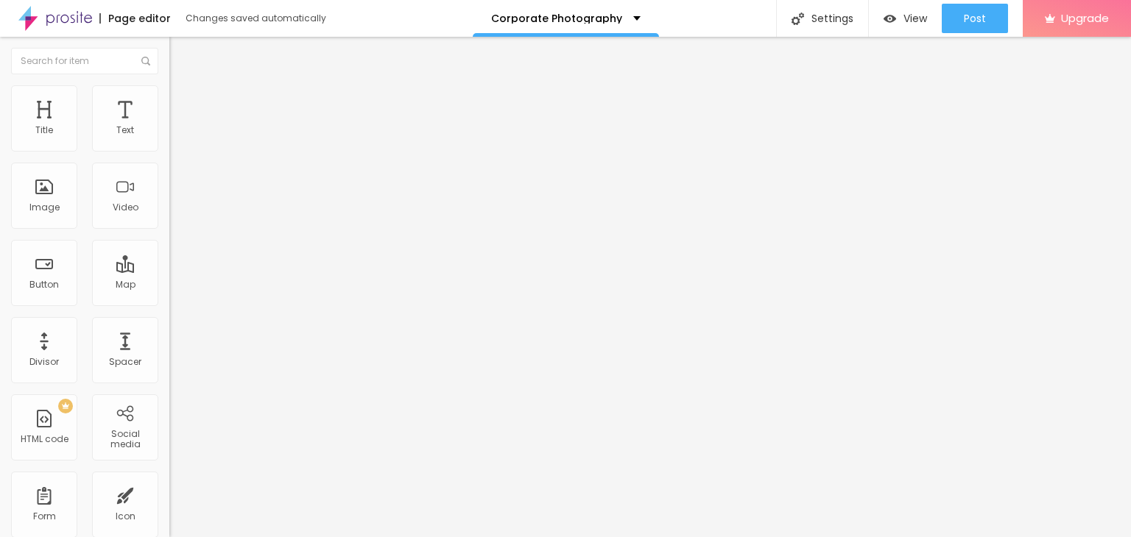
type input "55"
click at [169, 494] on input "range" at bounding box center [216, 500] width 95 height 12
type input "105"
type input "115"
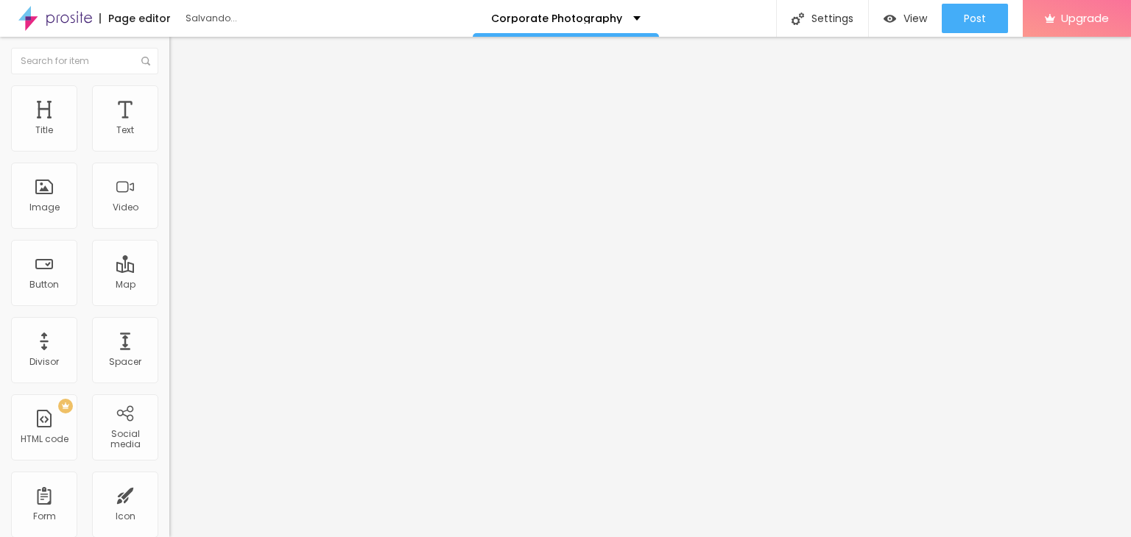
type input "115"
type input "75"
type input "60"
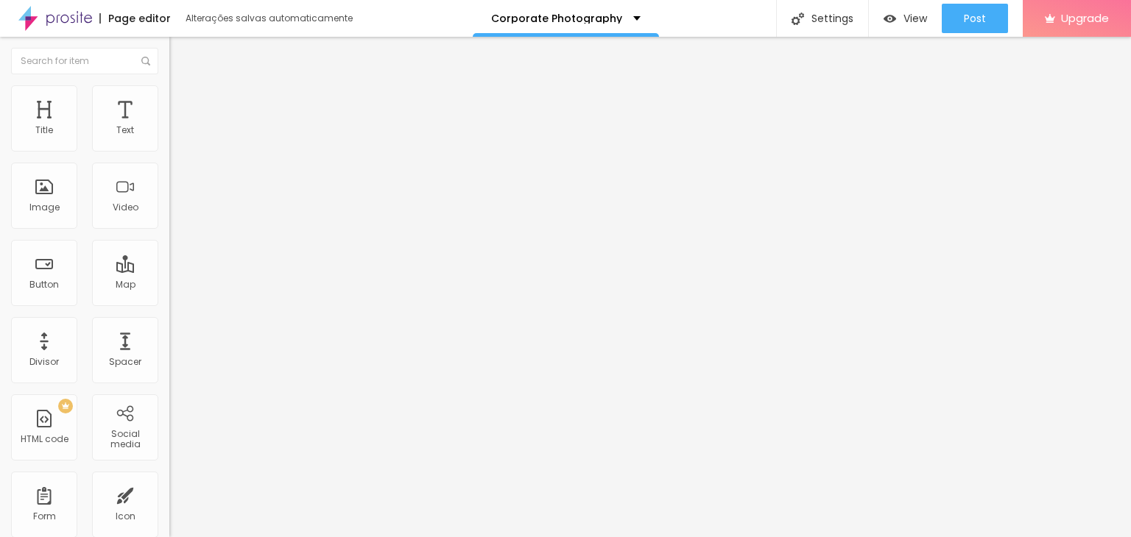
type input "70"
type input "75"
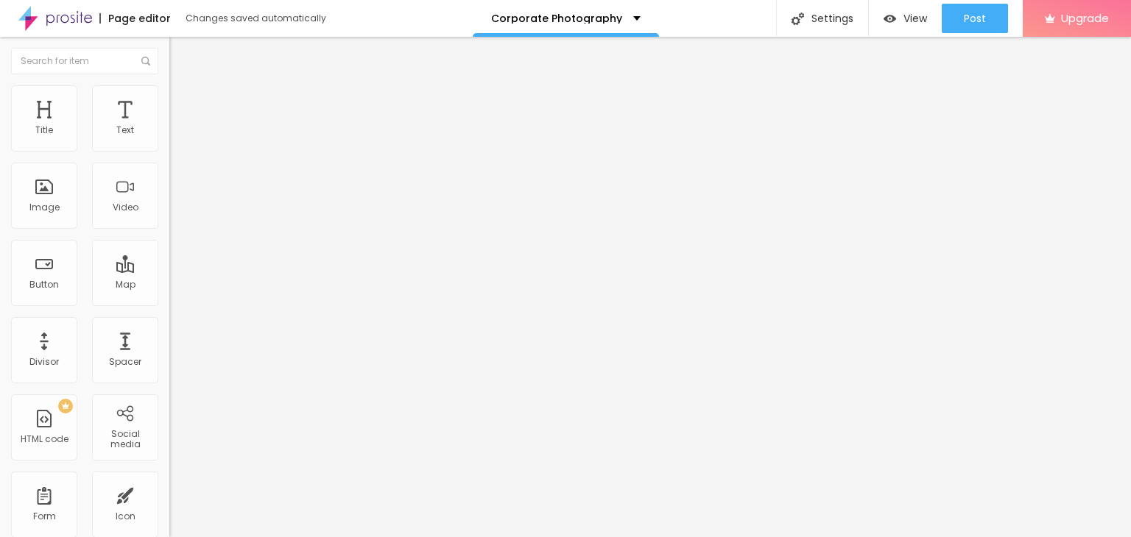
click at [169, 494] on input "range" at bounding box center [216, 500] width 95 height 12
type input "15"
drag, startPoint x: 87, startPoint y: 146, endPoint x: 77, endPoint y: 145, distance: 10.3
type input "15"
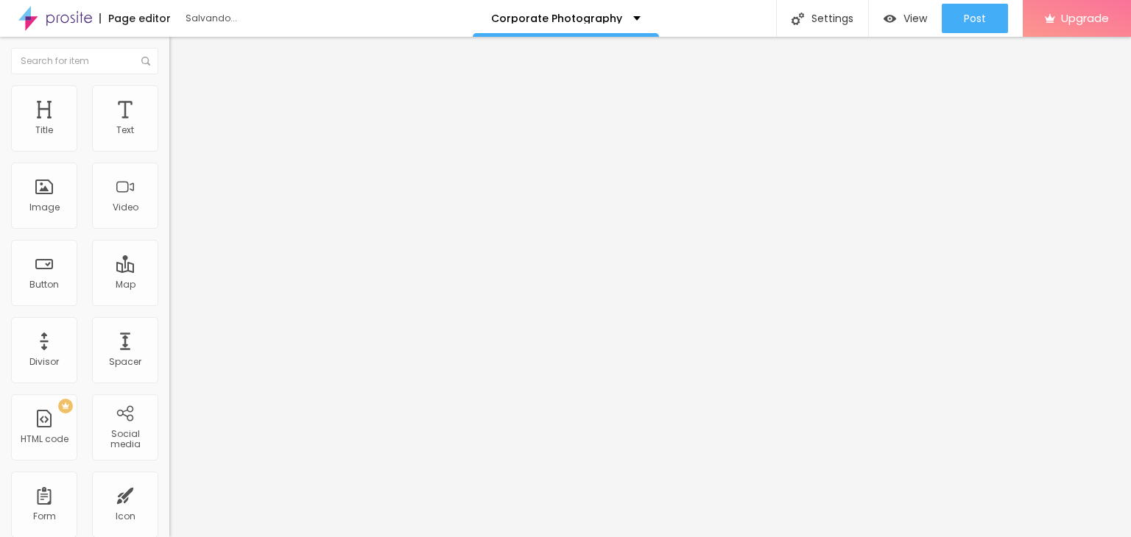
click at [169, 286] on input "range" at bounding box center [216, 292] width 95 height 12
click at [169, 100] on img at bounding box center [175, 106] width 13 height 13
click at [169, 87] on ul "Content Style Advanced" at bounding box center [253, 93] width 169 height 44
click at [169, 87] on li "Style" at bounding box center [253, 92] width 169 height 15
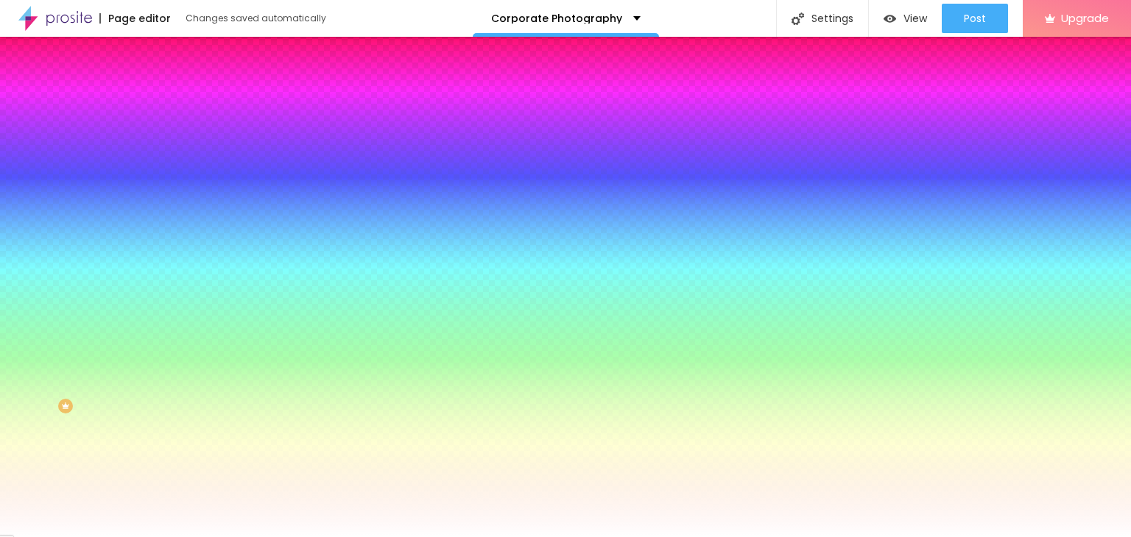
click at [169, 85] on li "Content" at bounding box center [253, 78] width 169 height 15
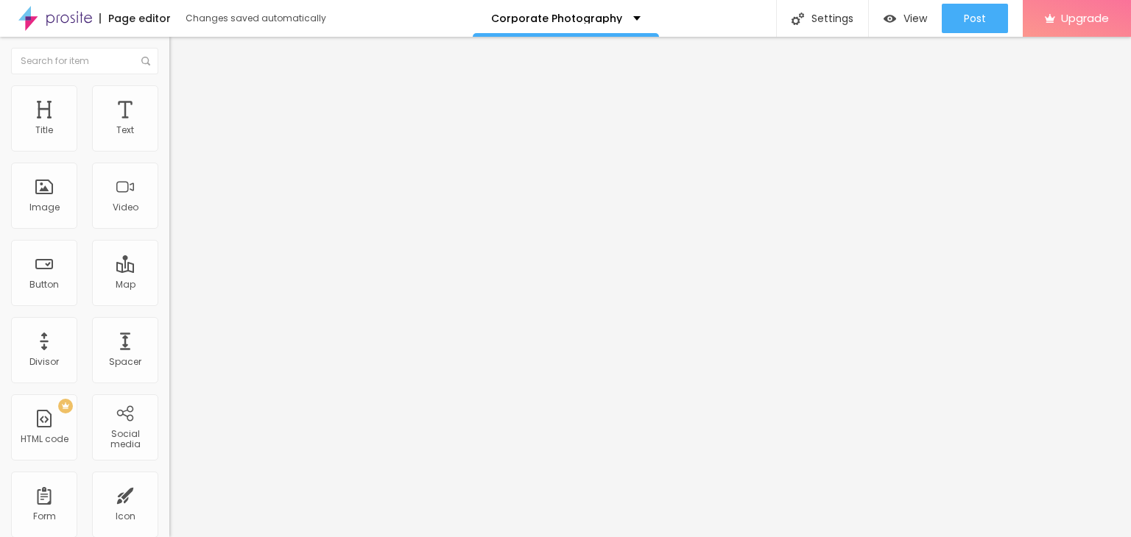
click at [169, 63] on button "Edit Column" at bounding box center [253, 54] width 169 height 34
click at [180, 53] on div "Edit Column" at bounding box center [222, 54] width 85 height 12
click at [169, 92] on img at bounding box center [175, 91] width 13 height 13
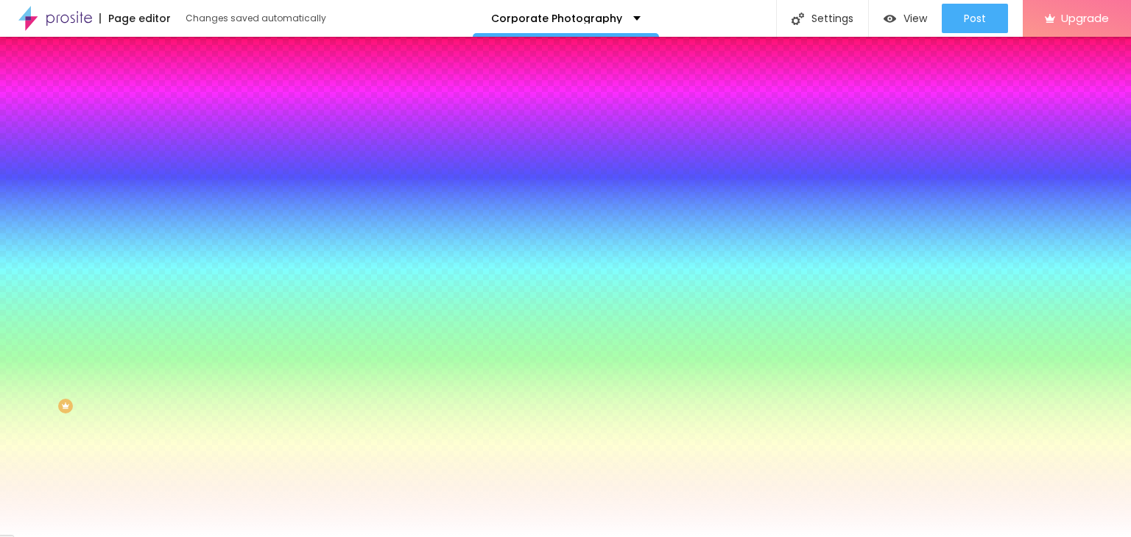
click at [169, 100] on img at bounding box center [175, 106] width 13 height 13
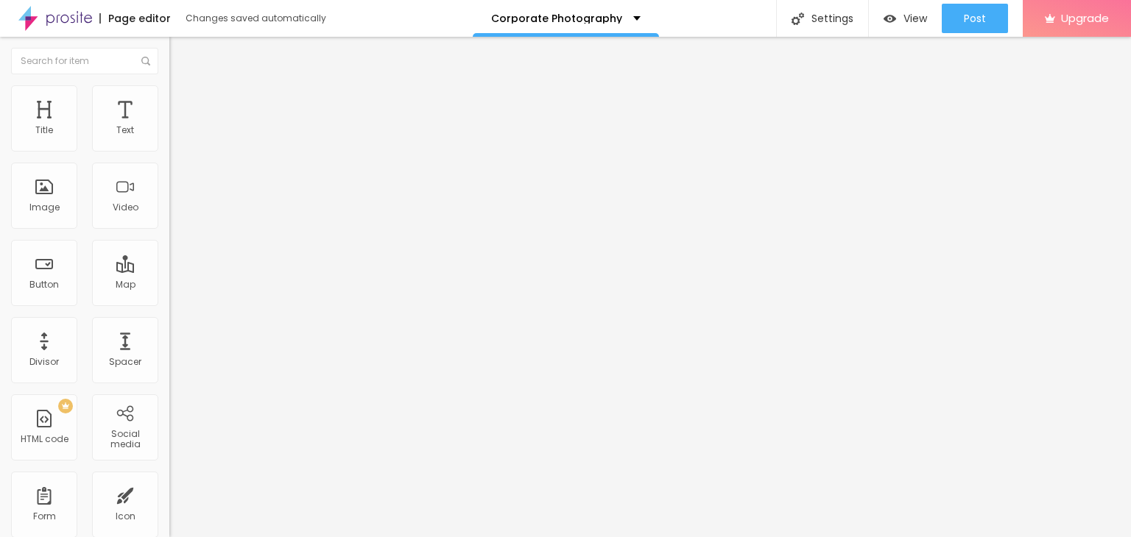
click at [183, 87] on font "Content" at bounding box center [201, 80] width 36 height 13
click at [203, 49] on font "Edit Column" at bounding box center [234, 53] width 63 height 15
click at [169, 141] on button "button" at bounding box center [179, 133] width 21 height 15
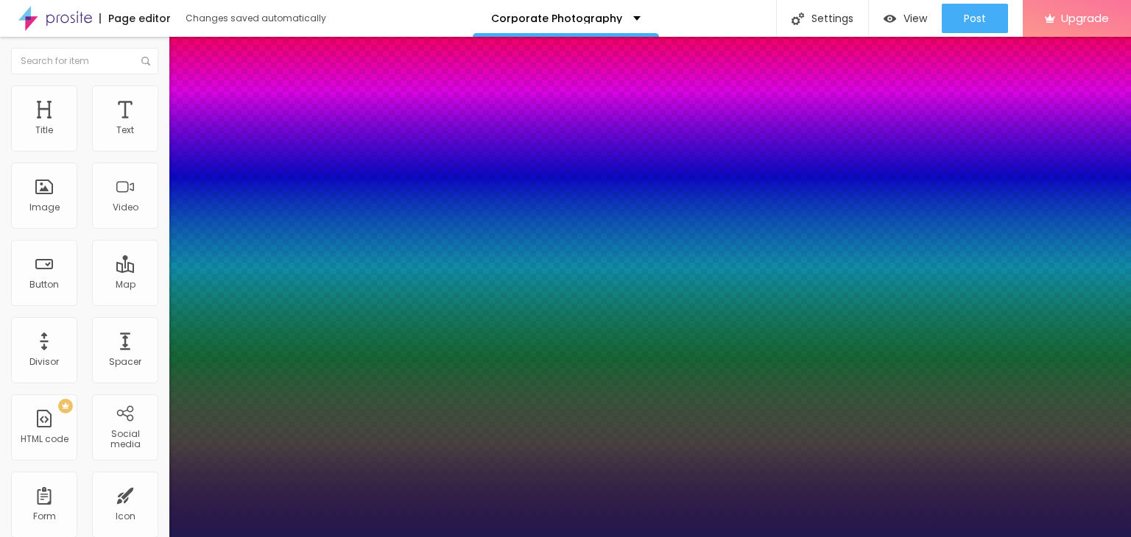
type input "1"
type input "12"
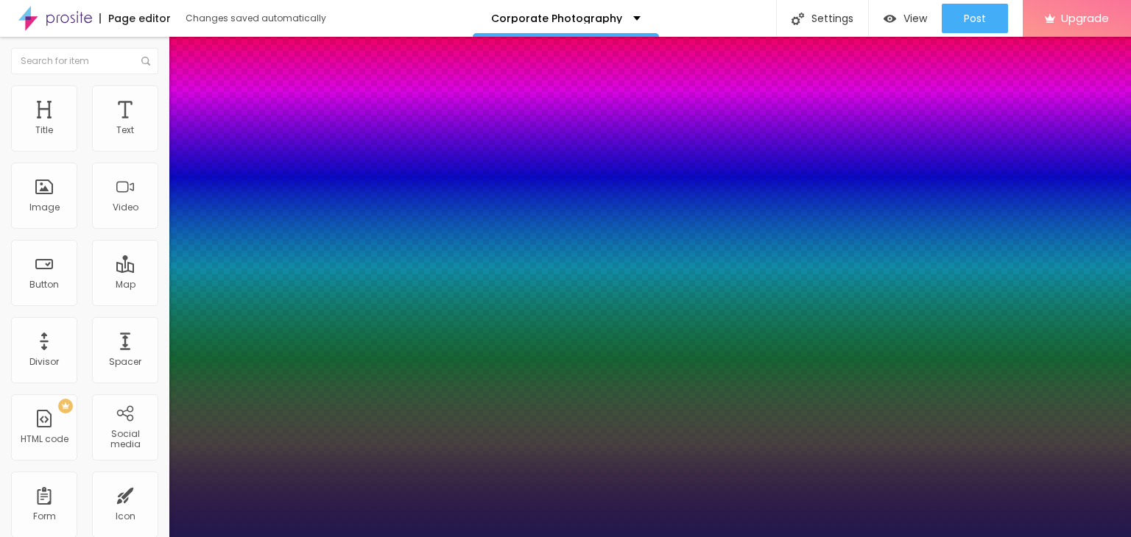
type input "1"
type input "13"
type input "1"
type input "14"
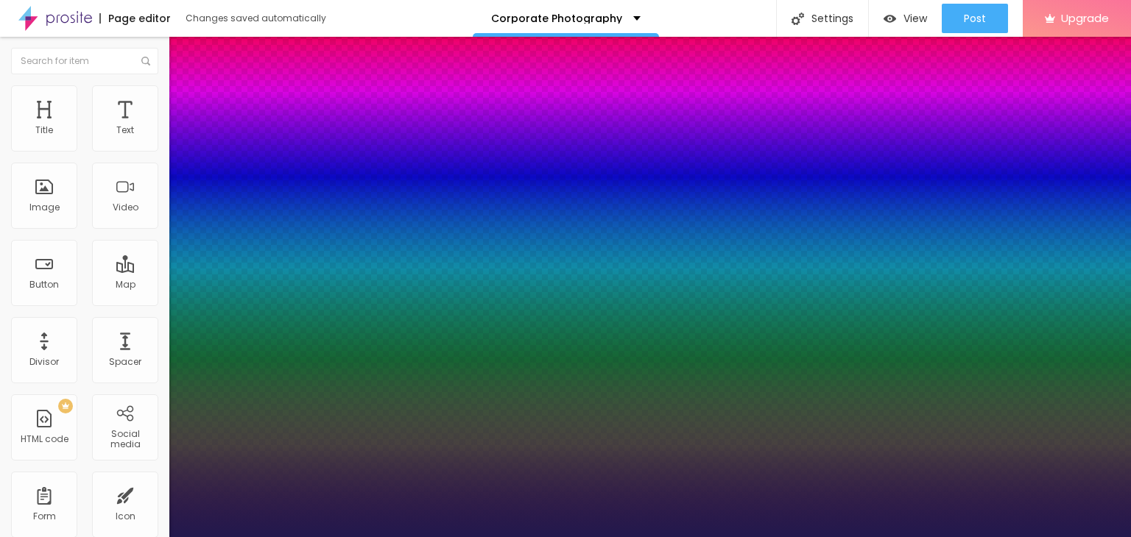
type input "14"
type input "1"
type input "15"
type input "1"
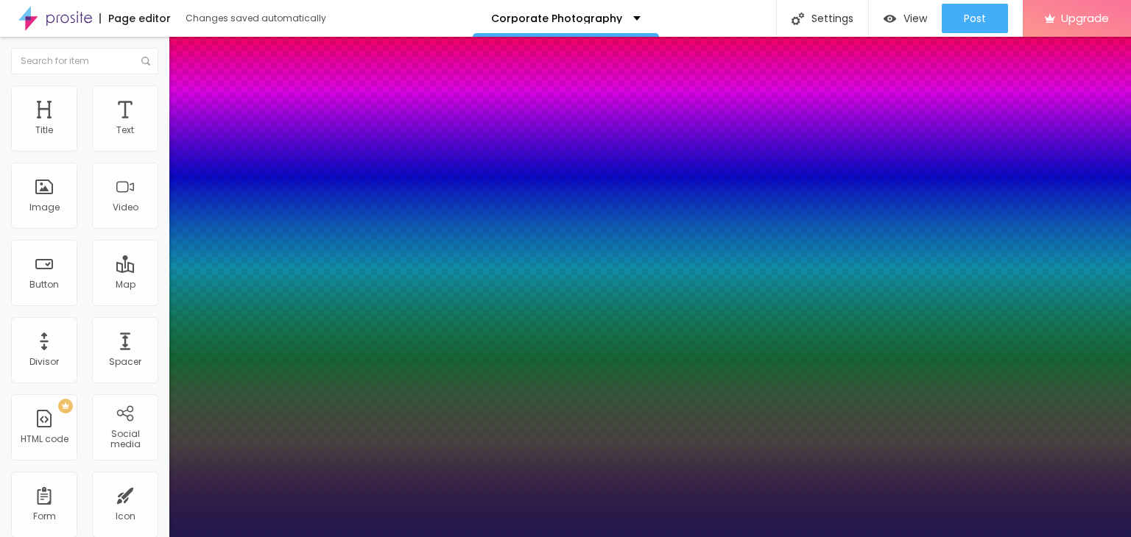
type input "16"
type input "1"
type input "17"
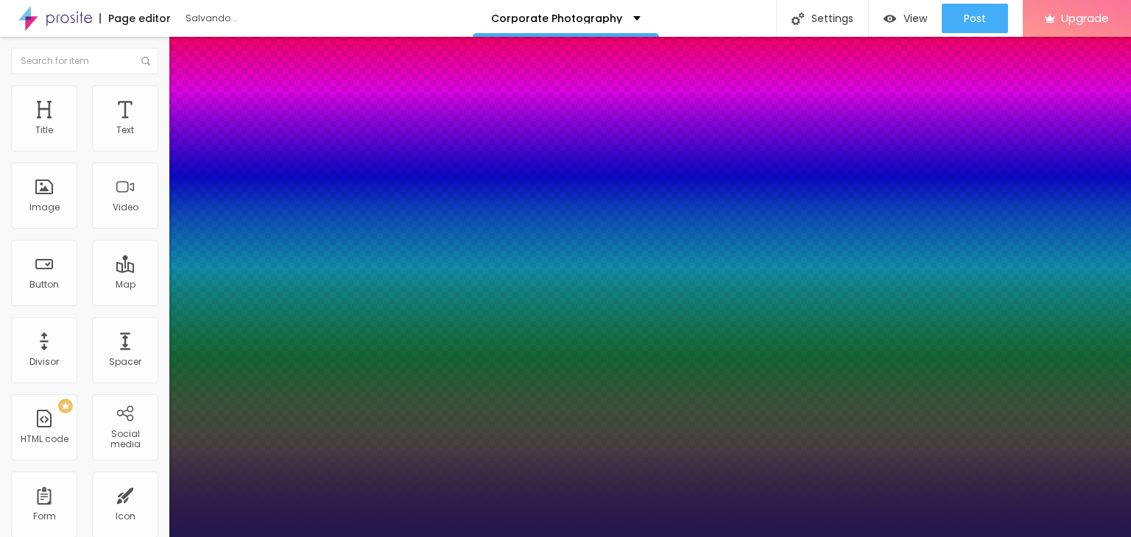
type input "1"
type input "18"
type input "1"
type input "19"
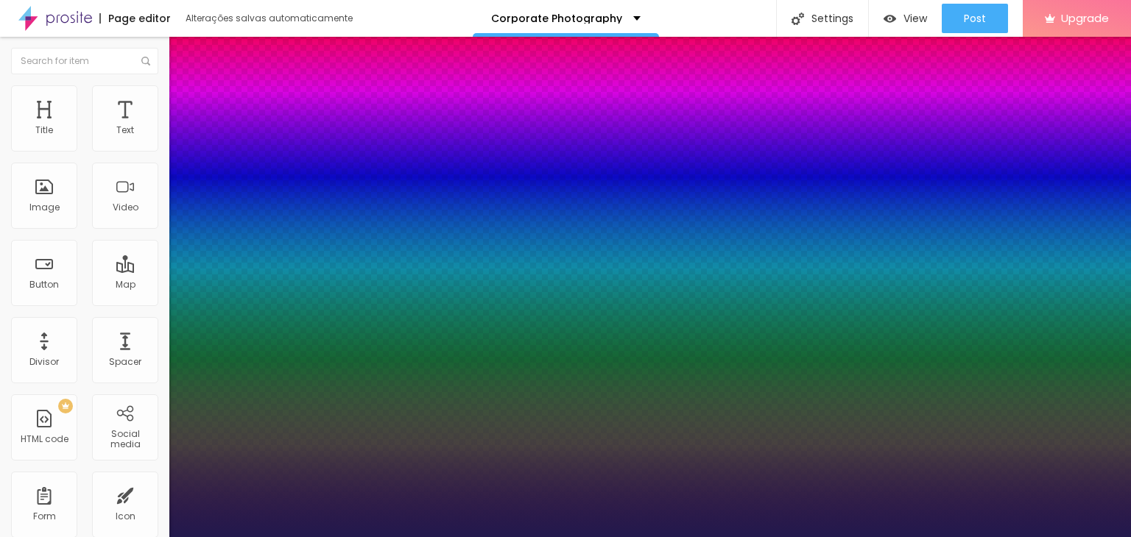
type input "19"
type input "1"
drag, startPoint x: 194, startPoint y: 247, endPoint x: 202, endPoint y: 247, distance: 8.1
type input "19"
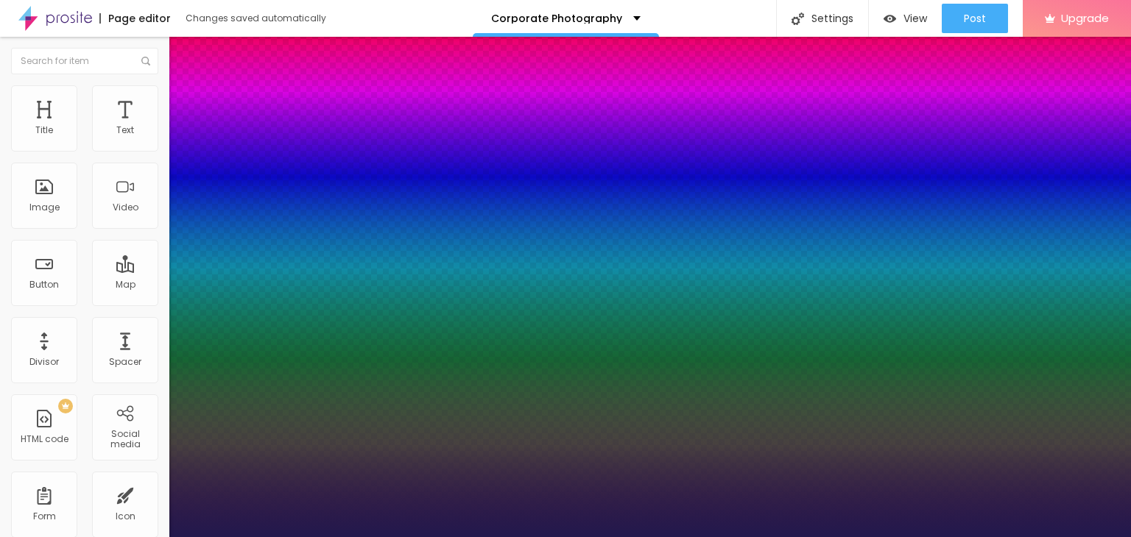
type input "1"
type input "18"
type input "1"
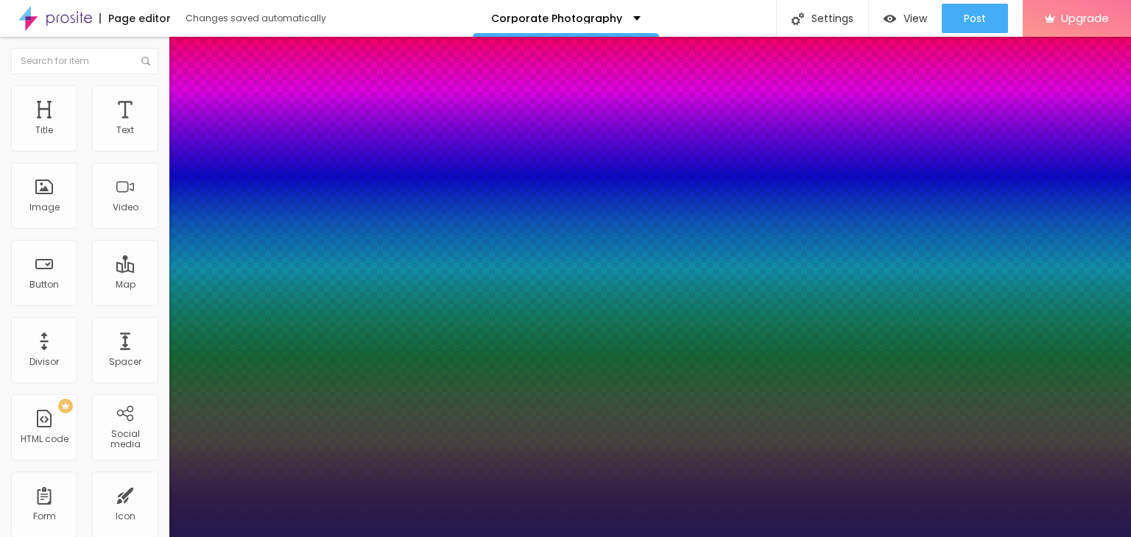
type input "18"
type input "1"
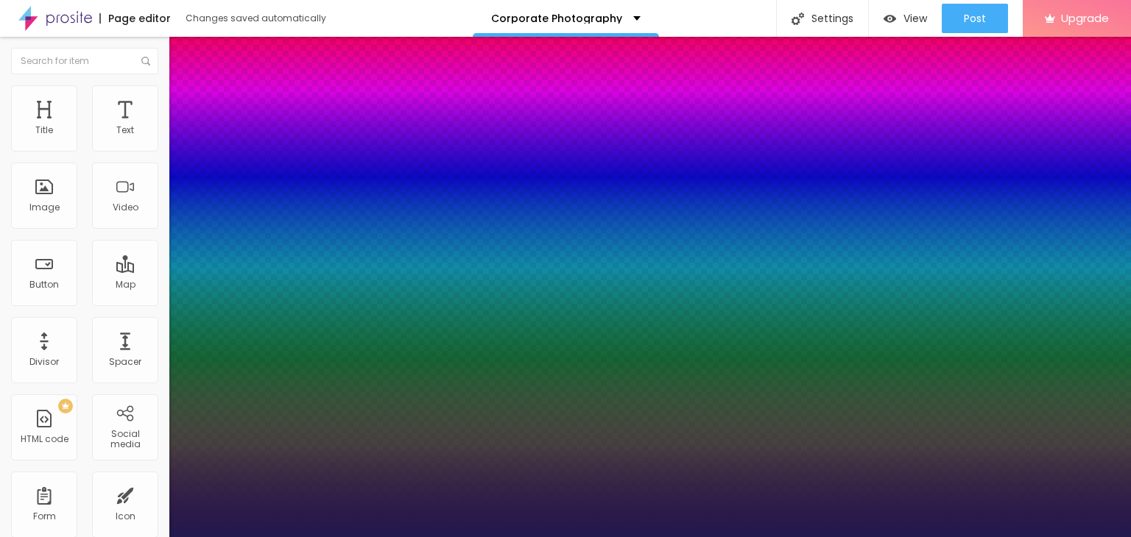
type input "19"
type input "1"
type input "20"
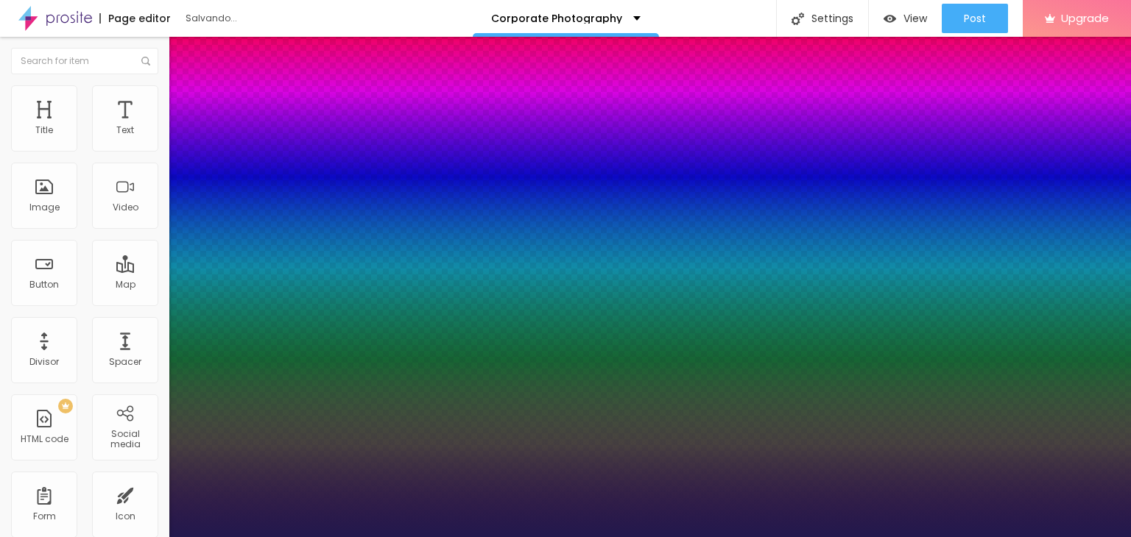
type input "1"
click at [443, 537] on div at bounding box center [565, 537] width 1131 height 0
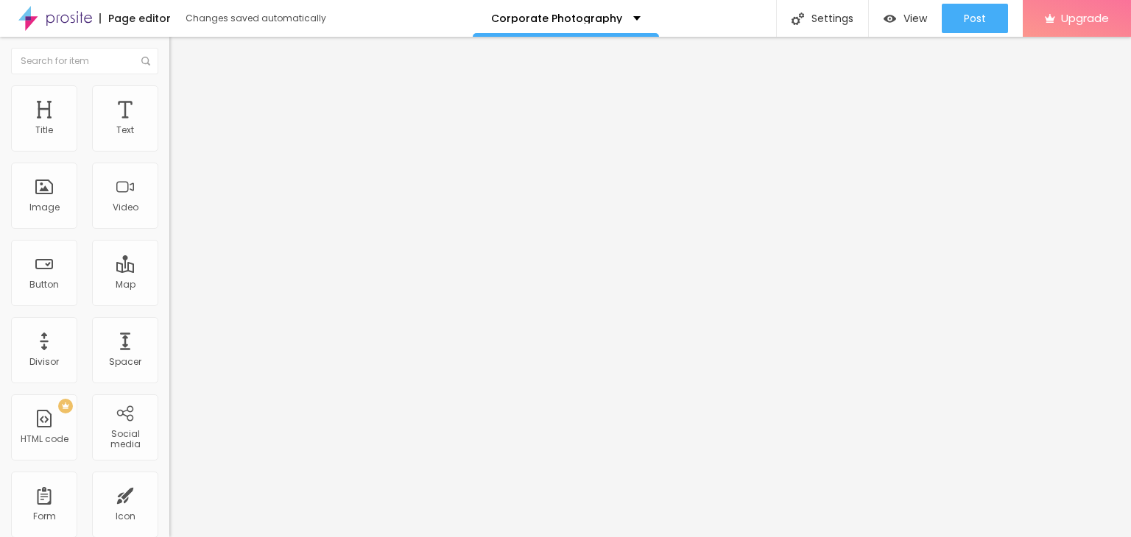
click at [169, 44] on button "Edit Column" at bounding box center [253, 54] width 169 height 34
click at [180, 58] on img "button" at bounding box center [186, 54] width 12 height 12
drag, startPoint x: 3, startPoint y: 119, endPoint x: 27, endPoint y: 118, distance: 23.6
click at [25, 118] on div "Title Text Image Video Button Map Divisor Spacer PREMIUM HTML code Social media…" at bounding box center [84, 433] width 169 height 696
click at [169, 138] on span "Title 2" at bounding box center [188, 131] width 39 height 13
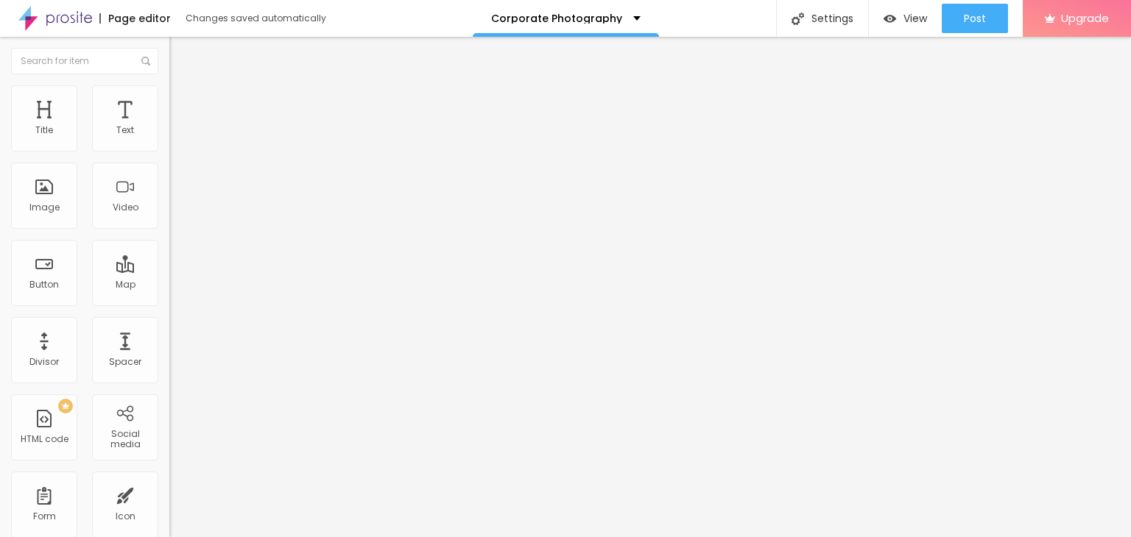
click at [169, 404] on div "Edit Column Style Advanced Size Title 1 H1 Title 2 H2 Title 3 H3 Title 4 H4 Tit…" at bounding box center [253, 287] width 169 height 501
click at [169, 219] on button "button" at bounding box center [179, 211] width 21 height 15
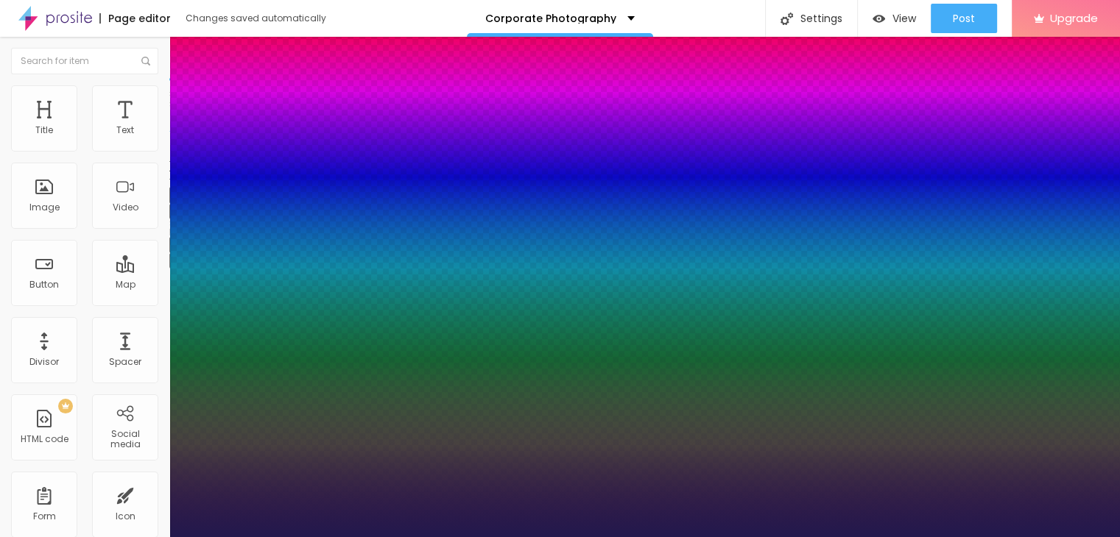
type input "1"
type input "18"
type input "1"
type input "19"
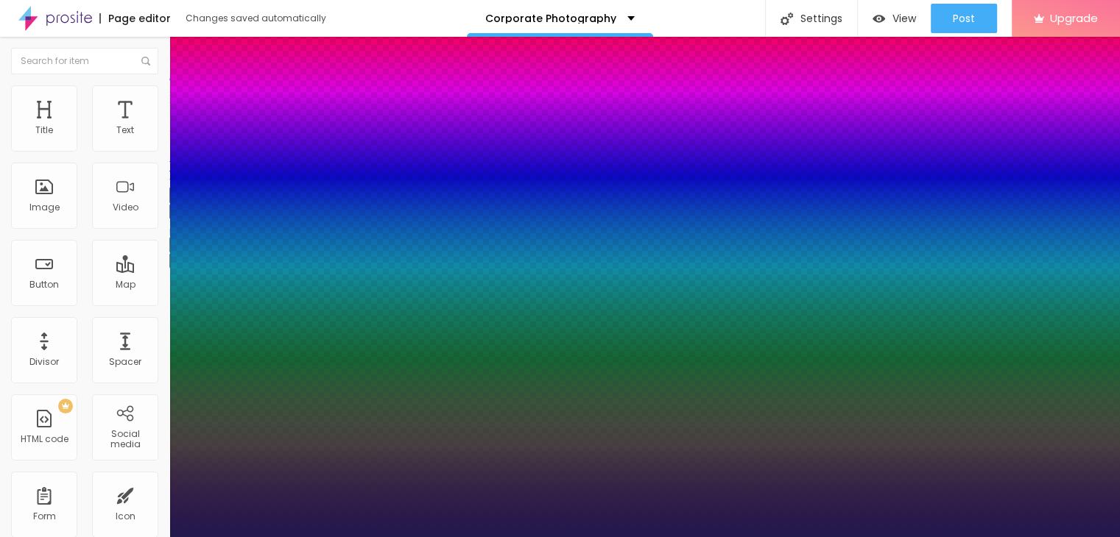
type input "19"
type input "1"
type input "20"
type input "1"
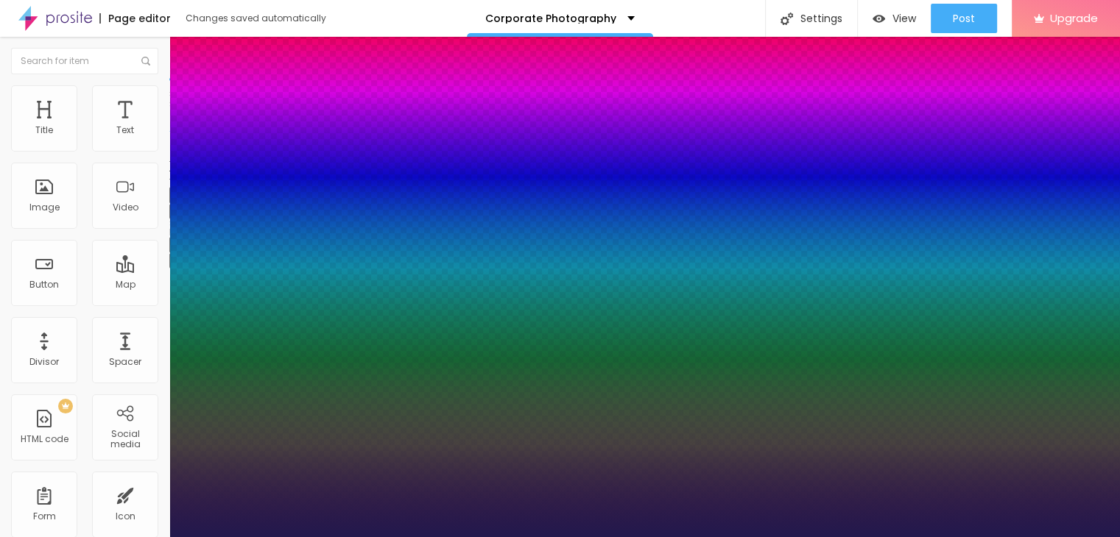
type input "21"
type input "1"
type input "22"
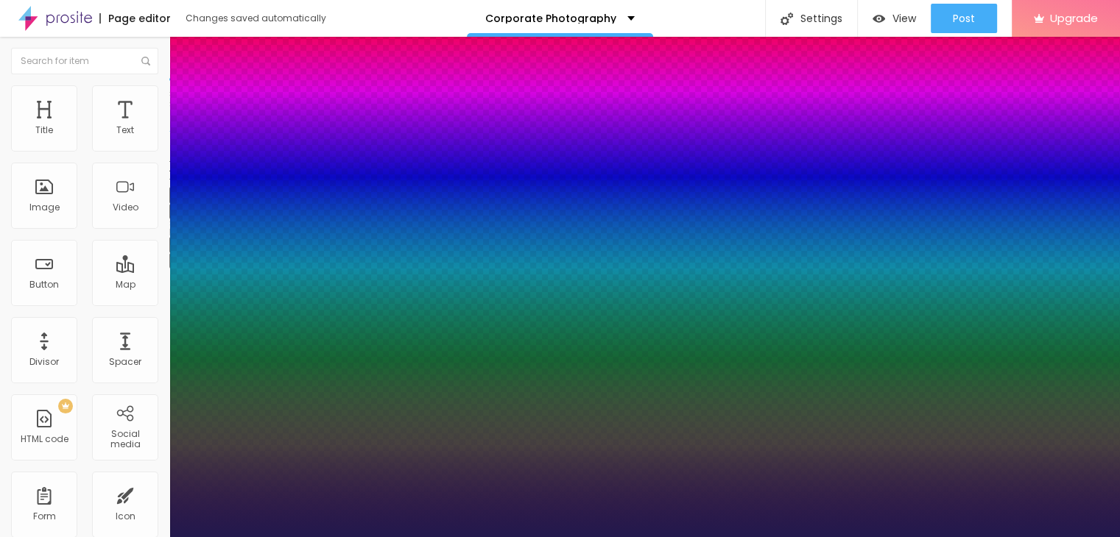
type input "1"
type input "21"
type input "1"
type input "20"
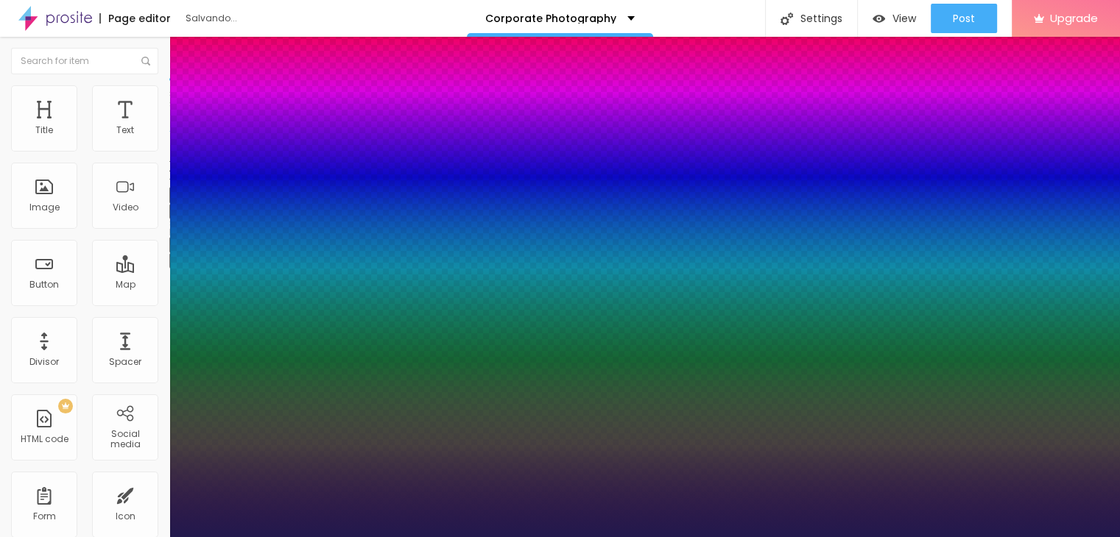
type input "20"
type input "1"
type input "19"
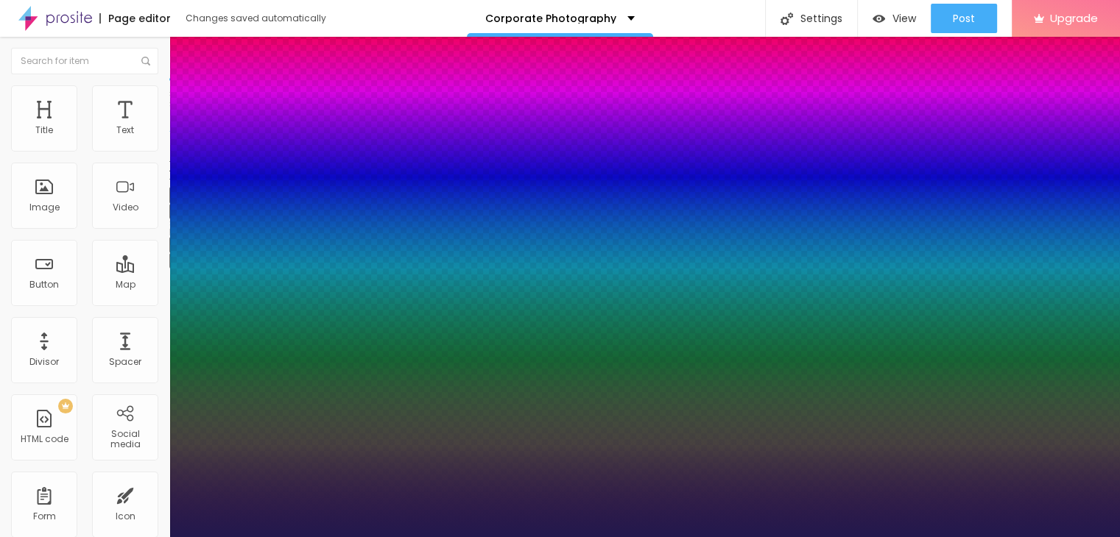
type input "1"
type input "20"
click at [387, 537] on div at bounding box center [560, 537] width 1120 height 0
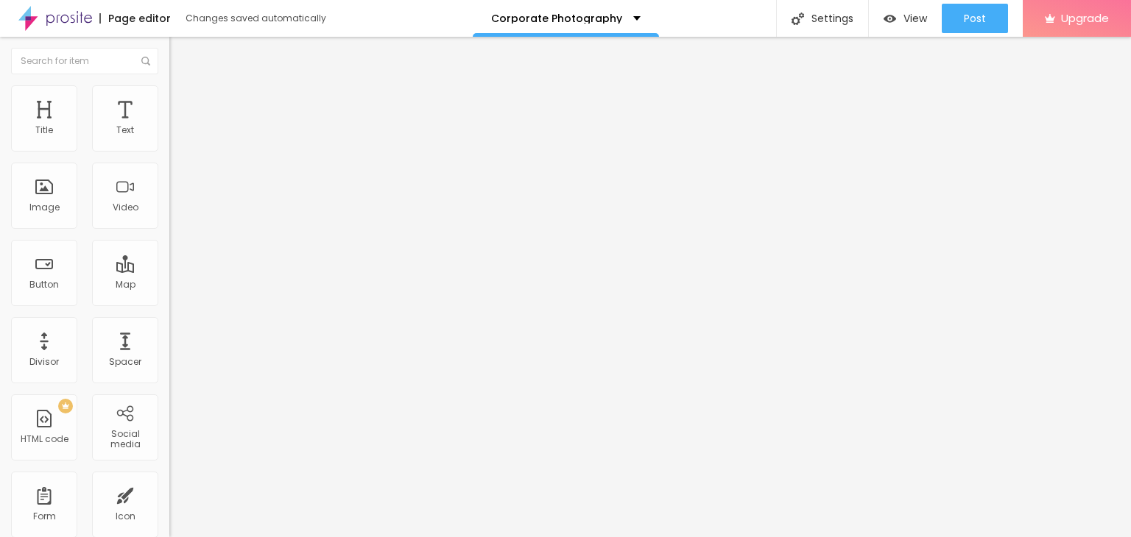
click at [180, 57] on img "button" at bounding box center [186, 54] width 12 height 12
click at [177, 135] on icon "button" at bounding box center [180, 133] width 6 height 6
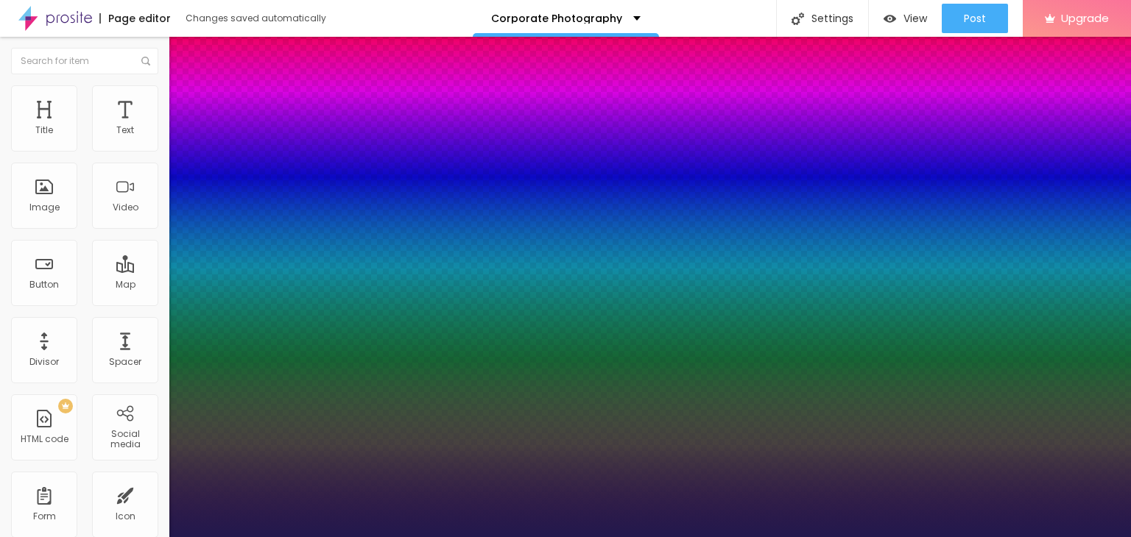
click at [389, 537] on div at bounding box center [565, 537] width 1131 height 0
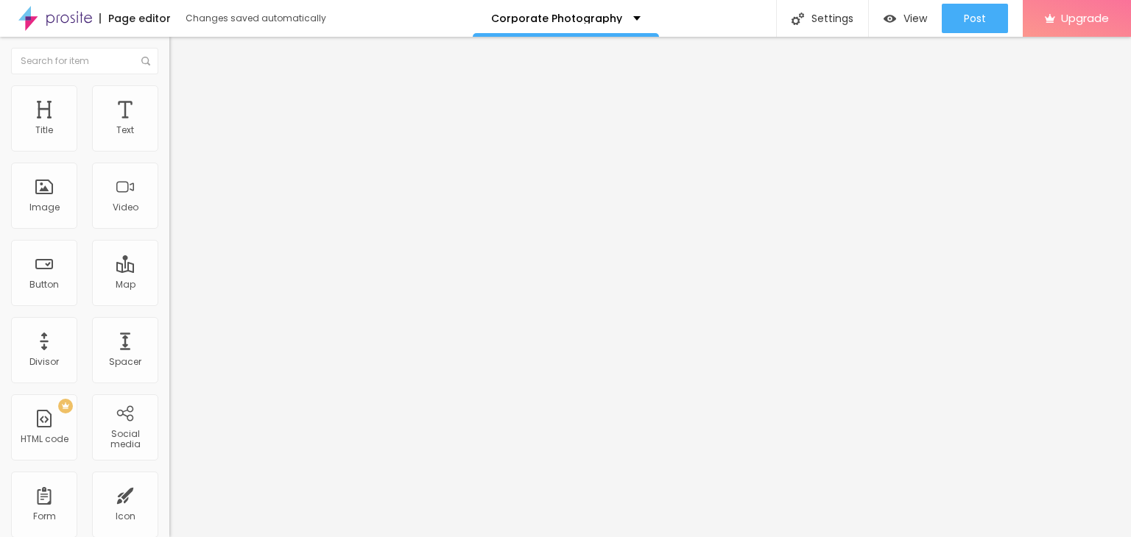
click at [180, 51] on img "button" at bounding box center [186, 54] width 12 height 12
click at [180, 57] on img "button" at bounding box center [186, 54] width 12 height 12
click at [71, 70] on input "text" at bounding box center [84, 61] width 147 height 27
click at [169, 338] on font "Open in a new tab" at bounding box center [204, 332] width 70 height 11
click at [169, 89] on img at bounding box center [175, 91] width 13 height 13
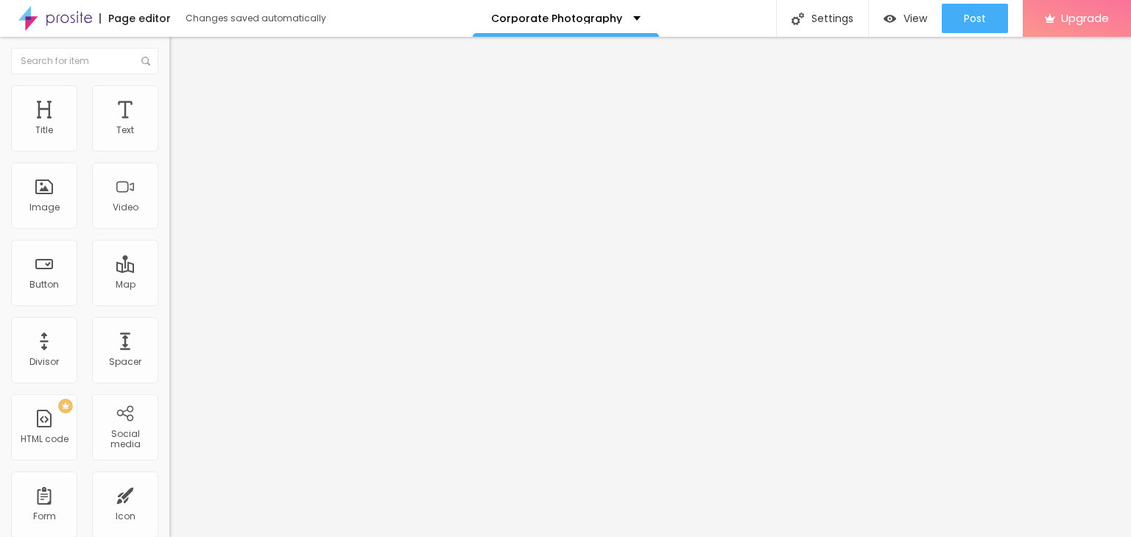
drag, startPoint x: 152, startPoint y: 159, endPoint x: 68, endPoint y: 164, distance: 84.8
click at [169, 151] on input "range" at bounding box center [216, 145] width 95 height 12
click at [169, 85] on li "Content" at bounding box center [253, 78] width 169 height 15
click at [178, 127] on font "Add image" at bounding box center [204, 120] width 52 height 13
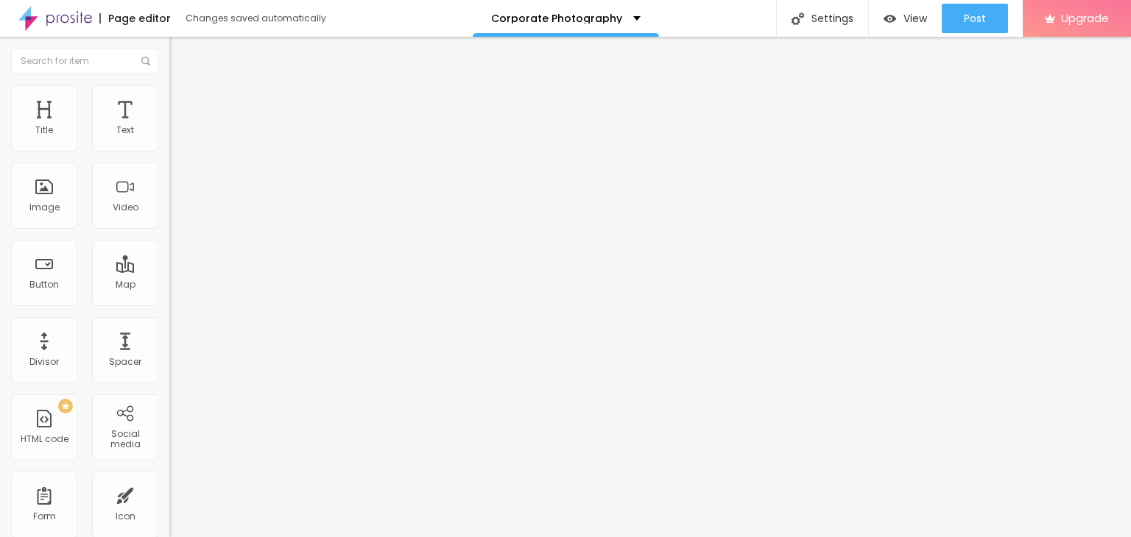
click at [169, 176] on div "Alignment" at bounding box center [253, 171] width 169 height 9
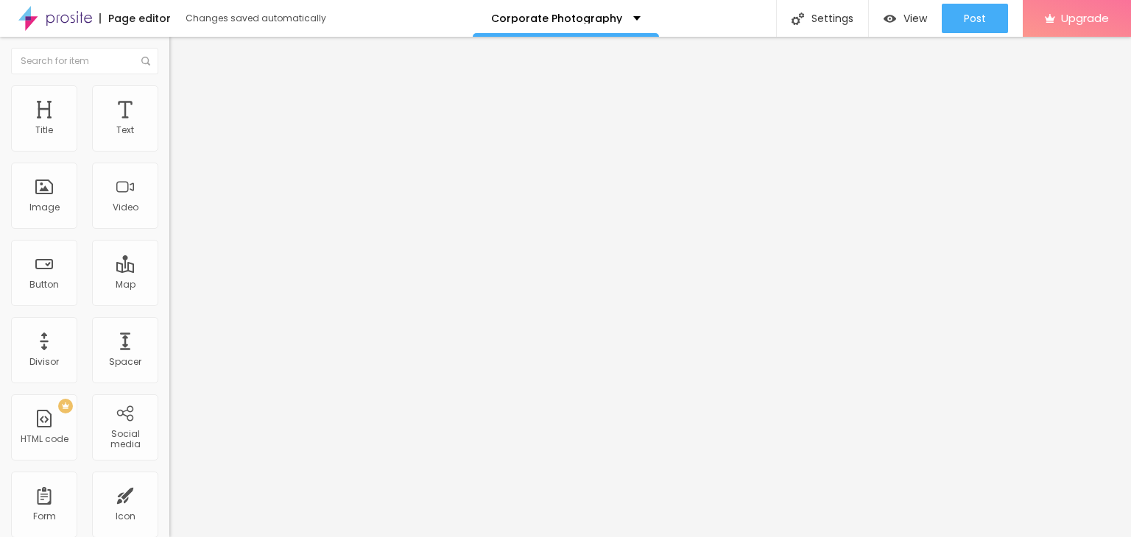
click at [169, 186] on img at bounding box center [174, 181] width 10 height 10
click at [169, 230] on font "Original" at bounding box center [186, 224] width 35 height 13
click at [169, 257] on span "Square" at bounding box center [185, 250] width 33 height 13
click at [169, 198] on img at bounding box center [174, 193] width 10 height 10
click at [169, 186] on img at bounding box center [174, 181] width 10 height 10
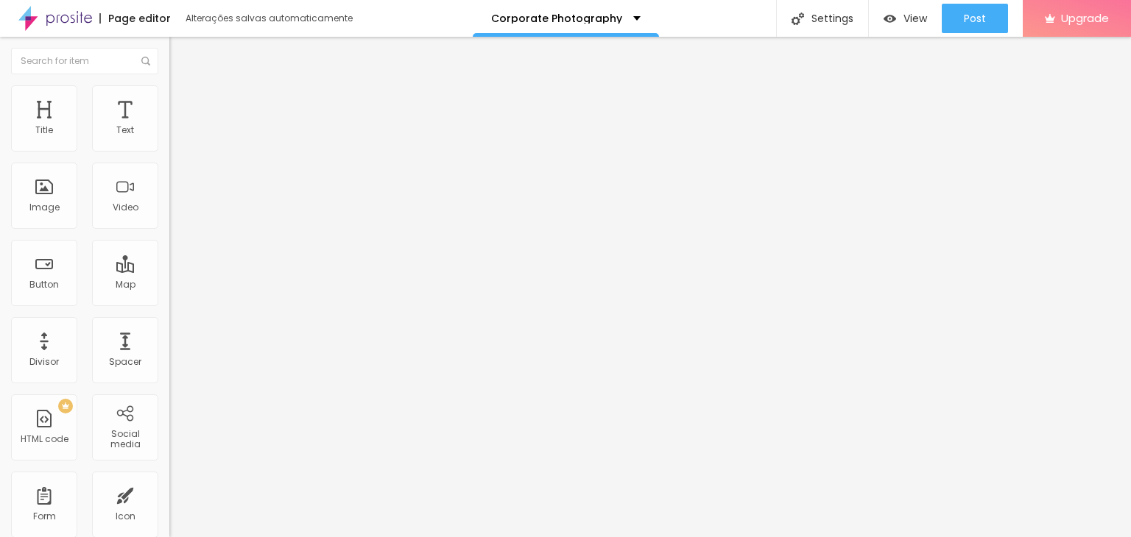
click at [169, 230] on span "Original" at bounding box center [186, 224] width 35 height 13
click at [169, 230] on font "Original" at bounding box center [186, 224] width 35 height 13
click at [169, 238] on div "Cinema 16:9" at bounding box center [253, 233] width 169 height 9
click at [169, 253] on span "Padrão" at bounding box center [185, 247] width 33 height 13
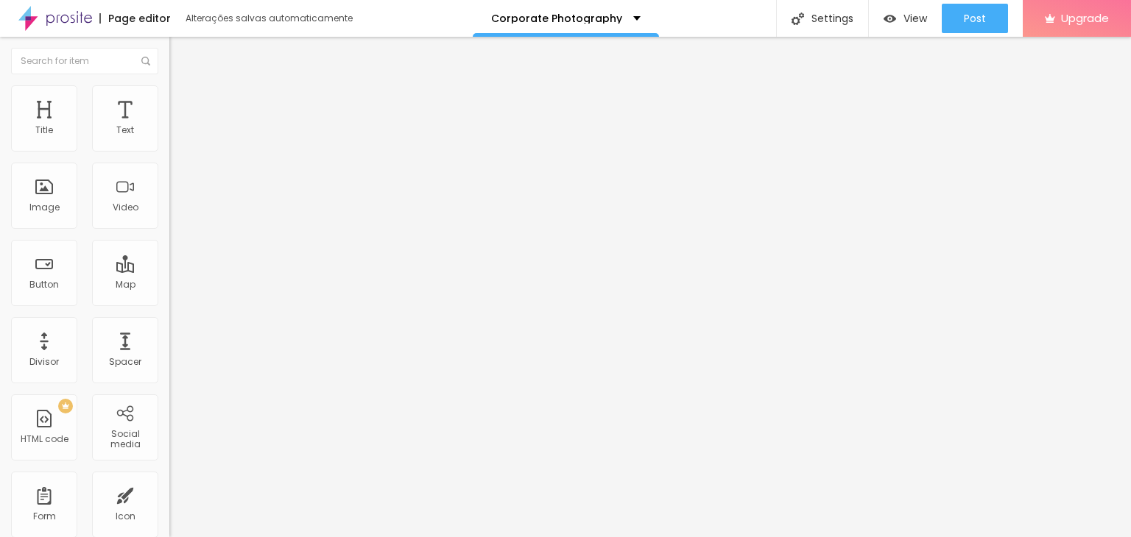
click at [169, 230] on font "Original" at bounding box center [186, 224] width 35 height 13
click at [169, 278] on div "Link" at bounding box center [253, 273] width 169 height 9
click at [183, 102] on font "Style" at bounding box center [193, 95] width 21 height 13
drag, startPoint x: 66, startPoint y: 158, endPoint x: 77, endPoint y: 172, distance: 17.4
click at [169, 151] on input "range" at bounding box center [216, 145] width 95 height 12
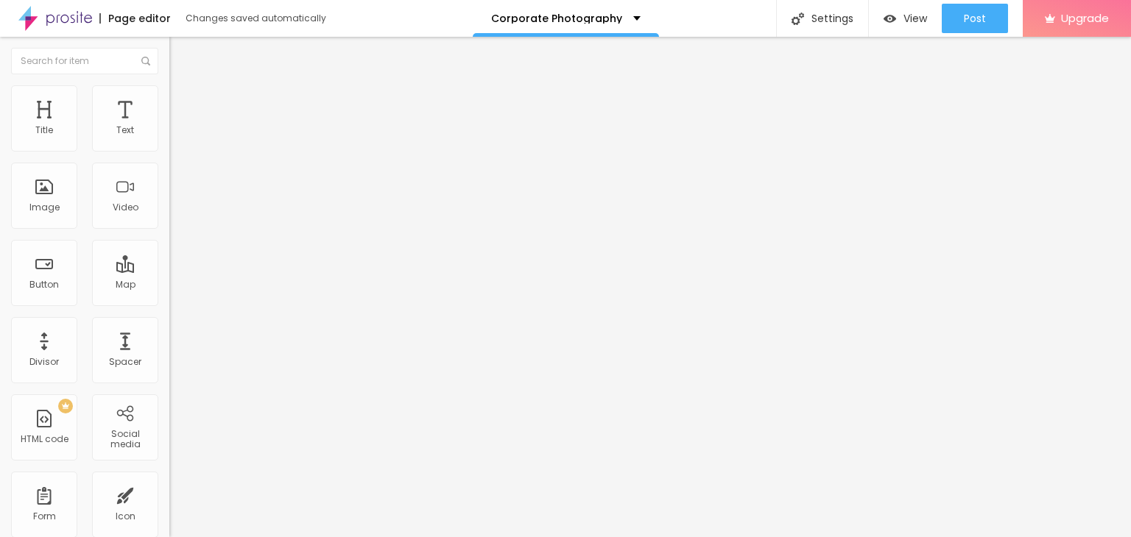
drag, startPoint x: 35, startPoint y: 186, endPoint x: 0, endPoint y: 195, distance: 35.9
click at [169, 323] on input "range" at bounding box center [216, 329] width 95 height 12
click at [183, 104] on font "Advanced" at bounding box center [207, 110] width 48 height 13
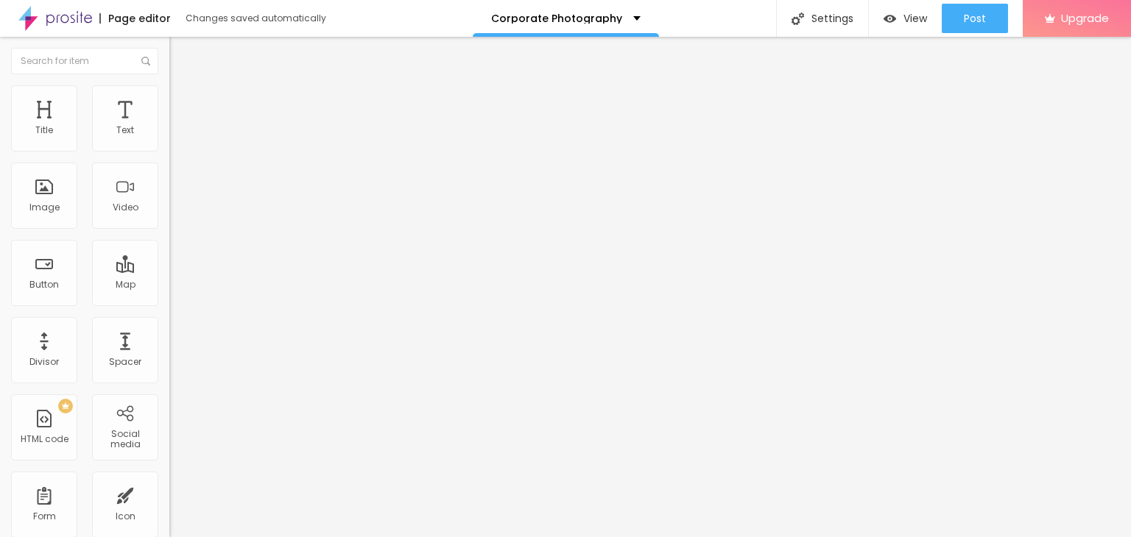
click at [169, 146] on img at bounding box center [174, 140] width 10 height 10
click at [169, 148] on img at bounding box center [174, 152] width 10 height 10
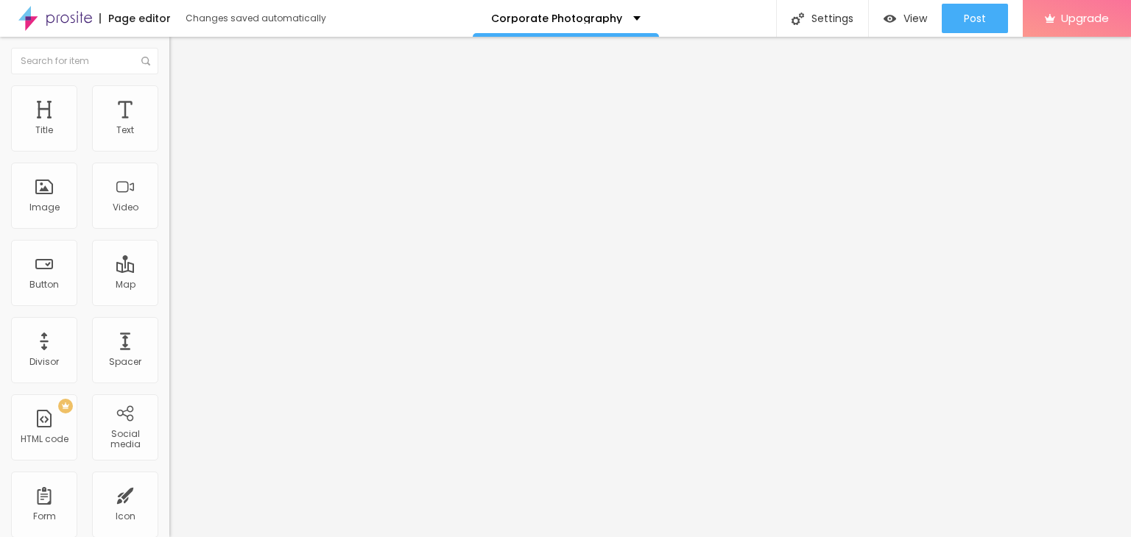
click at [169, 134] on img at bounding box center [174, 129] width 10 height 10
click at [183, 102] on font "Style" at bounding box center [193, 95] width 21 height 13
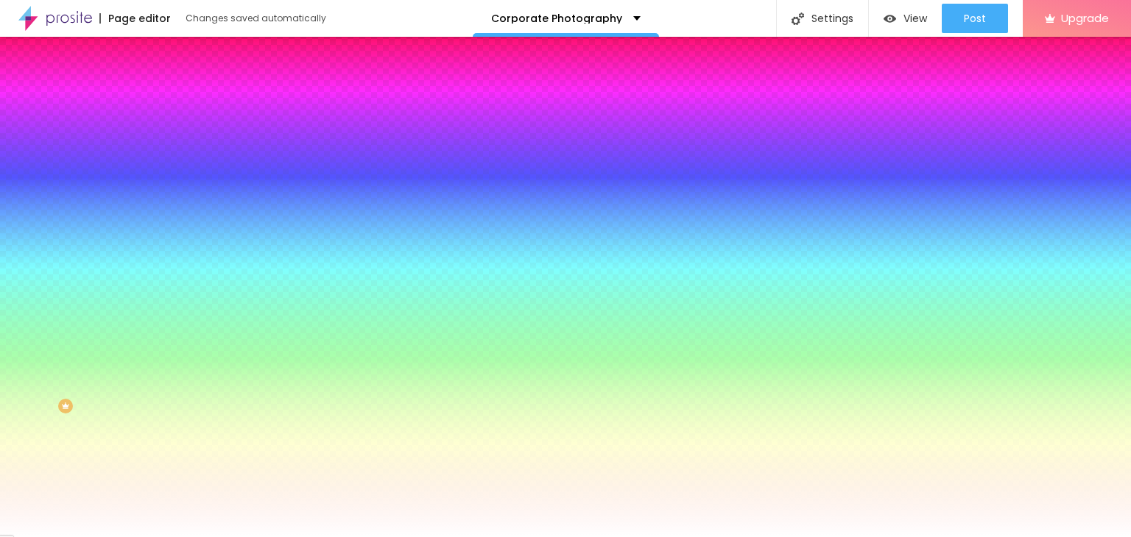
click at [169, 100] on img at bounding box center [175, 106] width 13 height 13
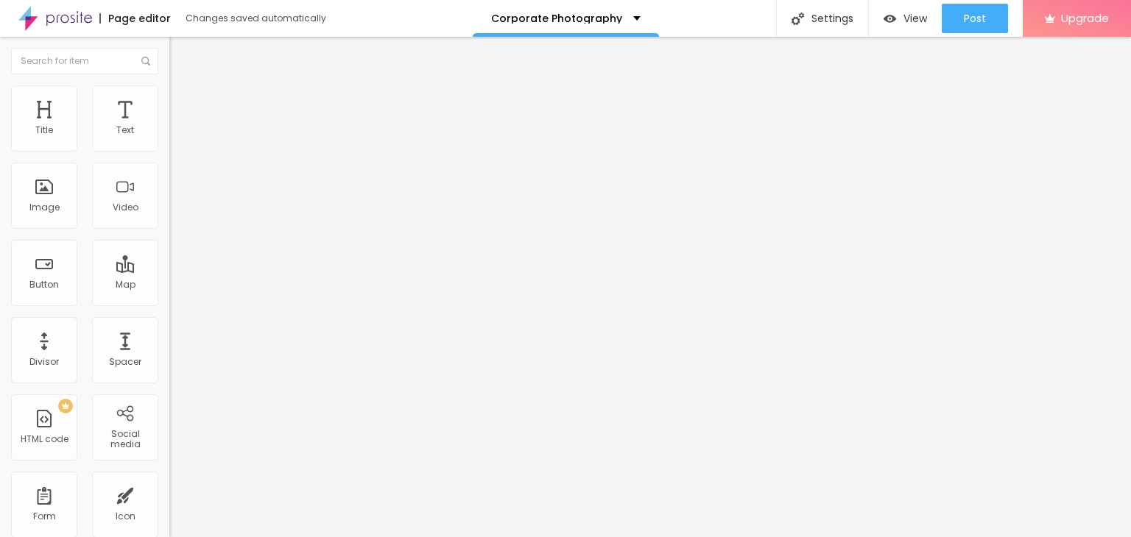
click at [183, 104] on font "Advanced" at bounding box center [207, 110] width 48 height 13
click at [169, 332] on input "text" at bounding box center [257, 339] width 177 height 15
click at [169, 374] on input "text" at bounding box center [257, 381] width 177 height 15
click at [169, 44] on button "Edit Column" at bounding box center [253, 54] width 169 height 34
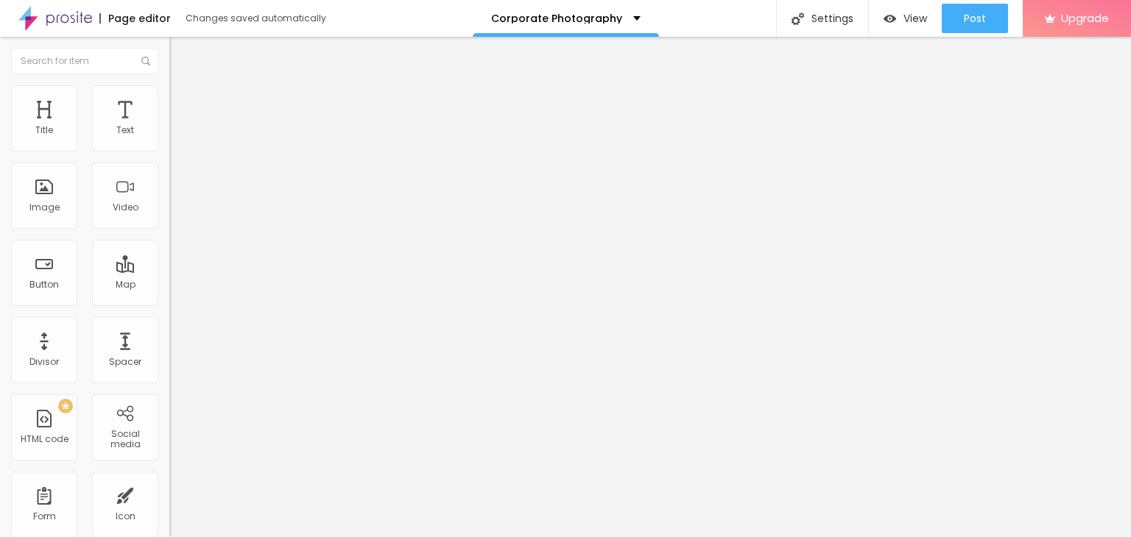
click at [169, 204] on div at bounding box center [253, 185] width 169 height 114
click at [169, 216] on div at bounding box center [253, 185] width 169 height 114
click at [169, 214] on div "< style > .flex { display : flex ; } </ style >" at bounding box center [253, 185] width 169 height 114
click at [169, 100] on li "Advanced" at bounding box center [253, 107] width 169 height 15
click at [169, 374] on input "flex" at bounding box center [257, 381] width 177 height 15
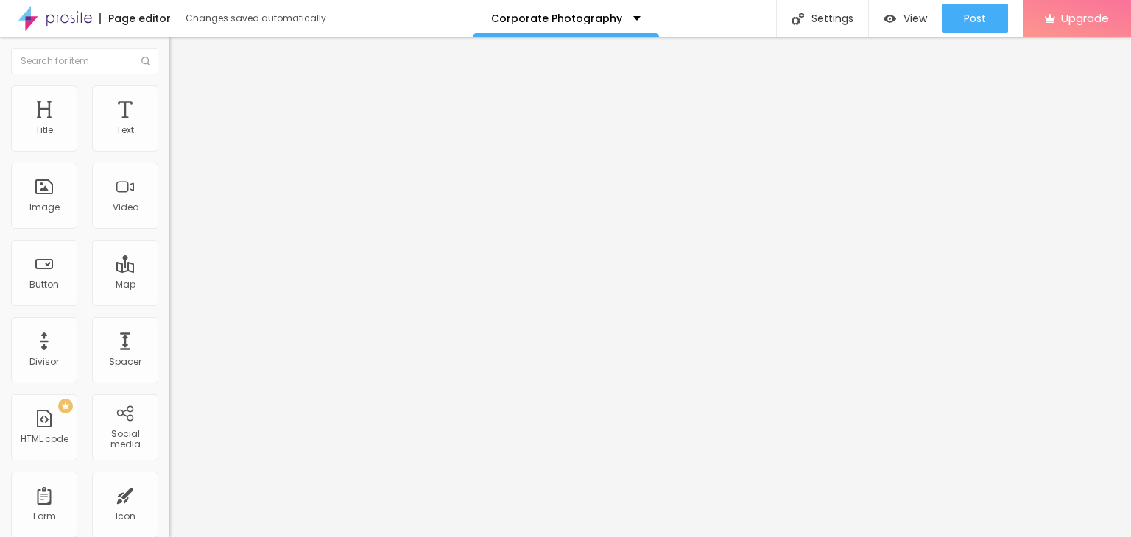
scroll to position [1, 0]
drag, startPoint x: 54, startPoint y: 250, endPoint x: 10, endPoint y: 257, distance: 43.9
click at [169, 374] on div "flex" at bounding box center [257, 381] width 177 height 15
click at [169, 374] on input "flex" at bounding box center [257, 381] width 177 height 15
click at [903, 13] on font "View" at bounding box center [915, 18] width 24 height 15
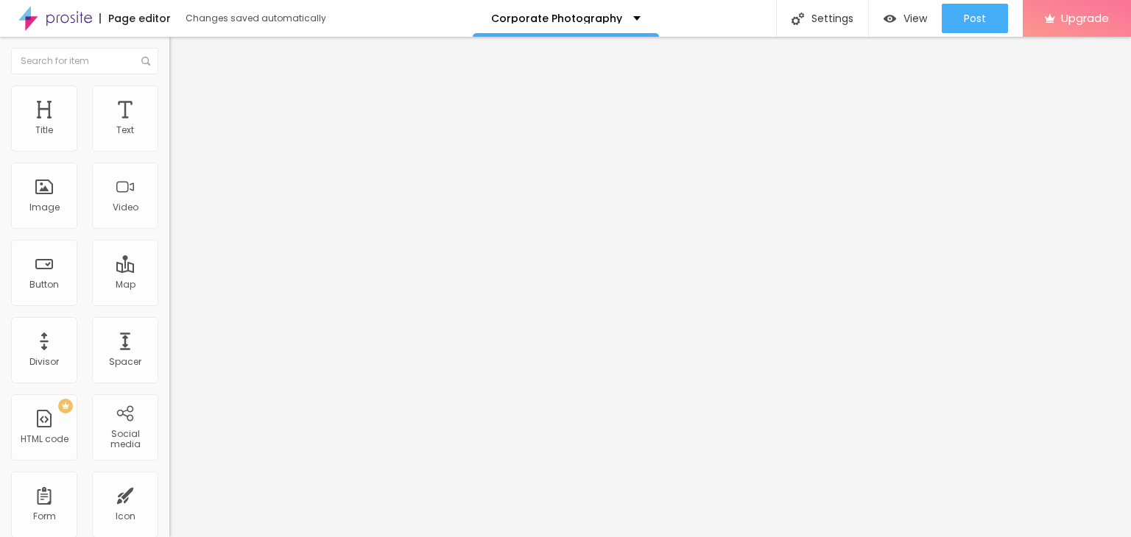
click at [169, 94] on li "Advanced" at bounding box center [253, 92] width 169 height 15
click at [169, 85] on li "Content" at bounding box center [253, 78] width 169 height 15
click at [183, 104] on font "Advanced" at bounding box center [207, 110] width 48 height 13
click at [169, 374] on input "flex" at bounding box center [257, 381] width 177 height 15
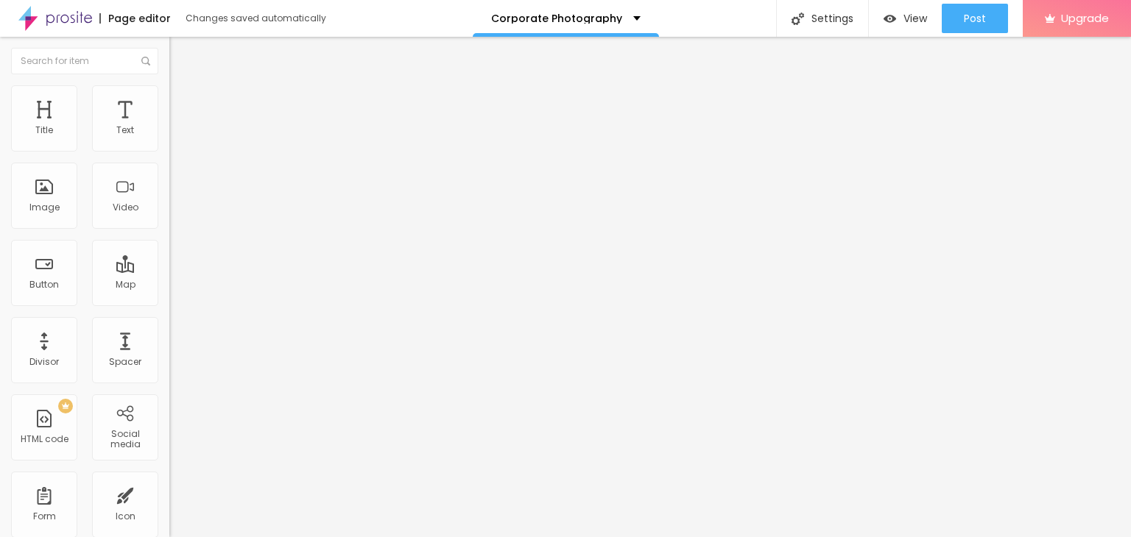
click at [169, 83] on li "Content" at bounding box center [253, 78] width 169 height 15
click at [169, 52] on button "Edit Column" at bounding box center [253, 54] width 169 height 34
click at [178, 127] on font "Add image" at bounding box center [204, 120] width 52 height 13
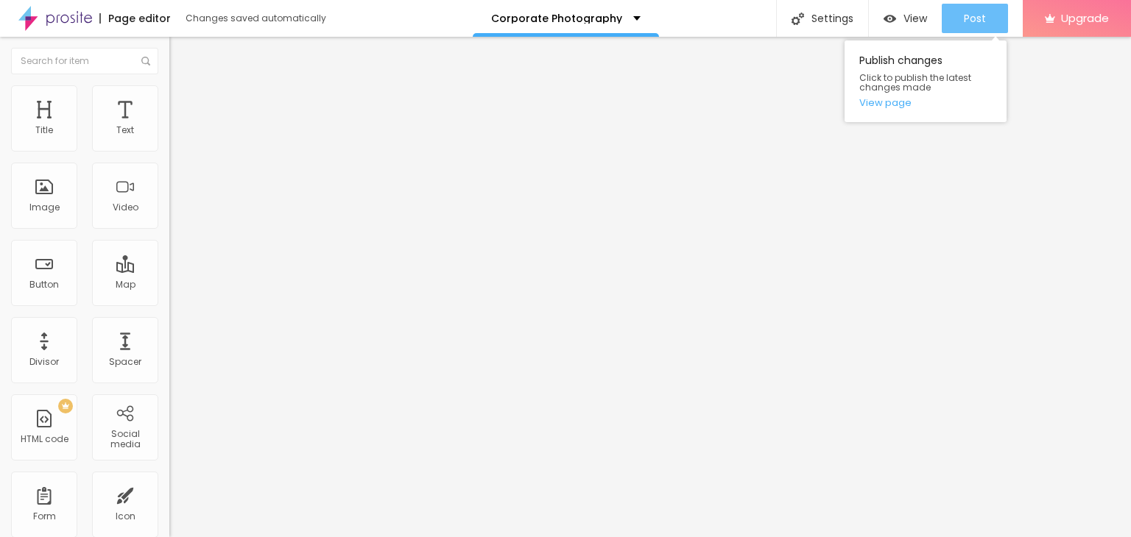
click at [993, 27] on button "Post" at bounding box center [975, 18] width 66 height 29
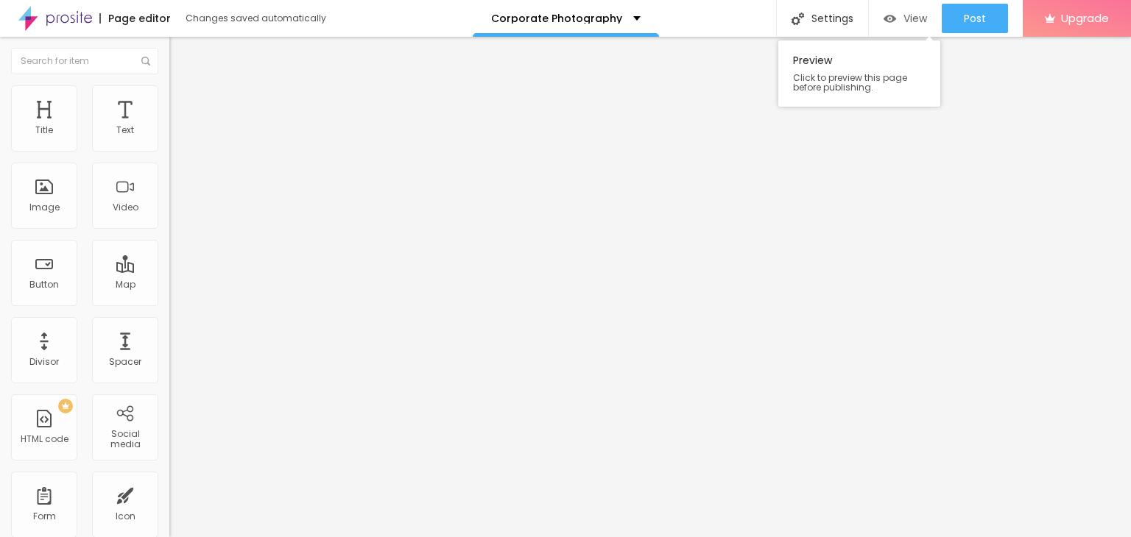
click at [903, 14] on font "View" at bounding box center [915, 18] width 24 height 15
click at [169, 218] on button "button" at bounding box center [179, 209] width 21 height 15
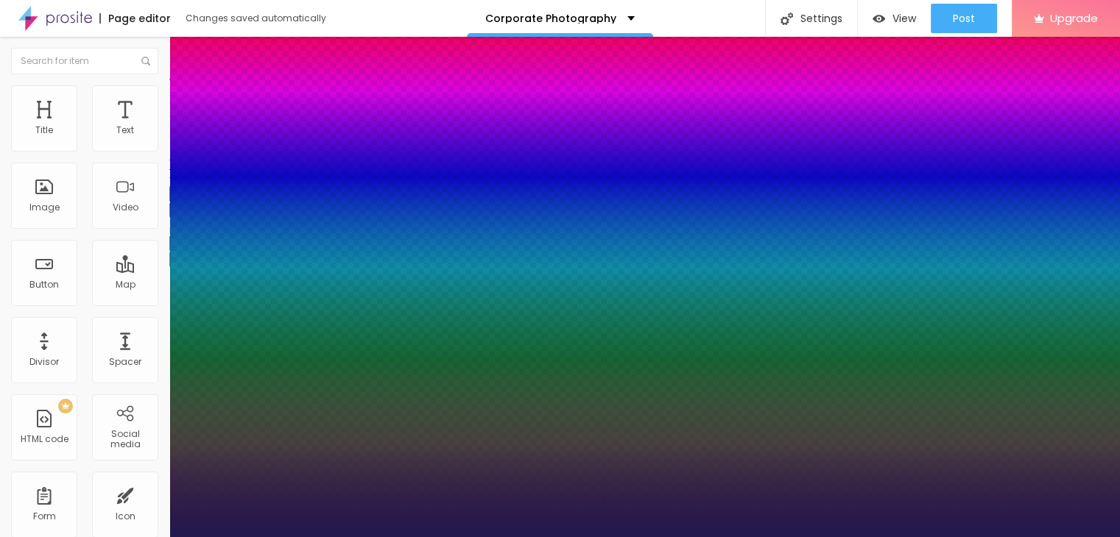
click at [414, 537] on div at bounding box center [560, 537] width 1120 height 0
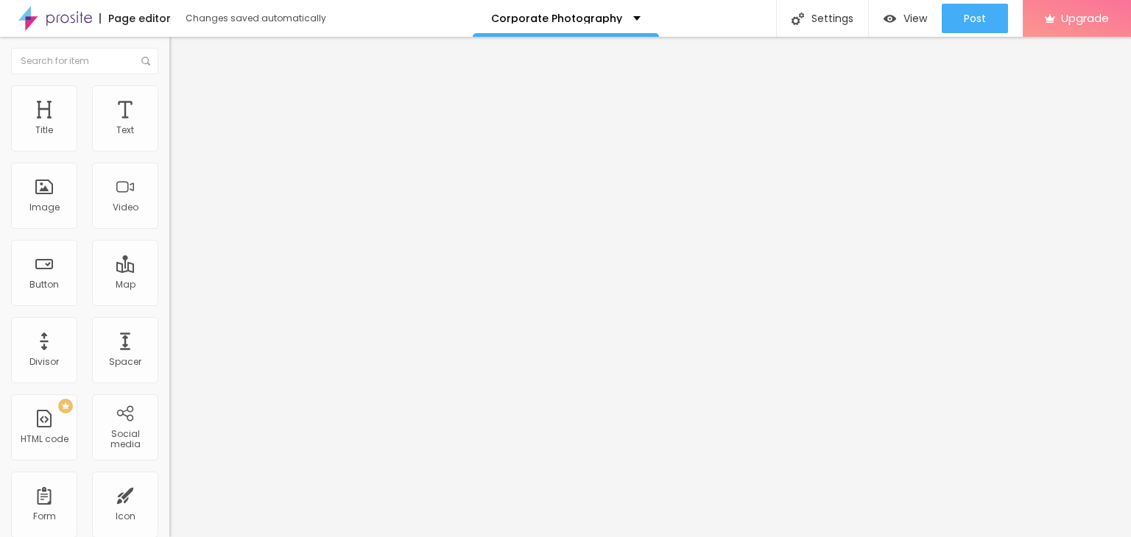
click at [208, 138] on font "H2" at bounding box center [213, 131] width 11 height 13
click at [169, 219] on button "button" at bounding box center [179, 211] width 21 height 15
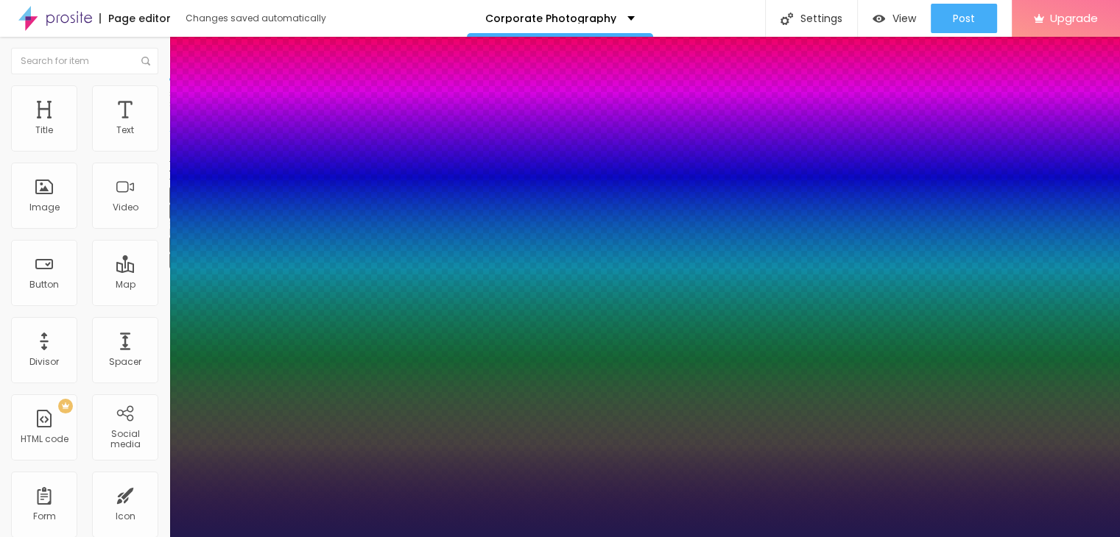
drag, startPoint x: 204, startPoint y: 412, endPoint x: 221, endPoint y: 416, distance: 17.5
click at [90, 537] on div at bounding box center [560, 537] width 1120 height 0
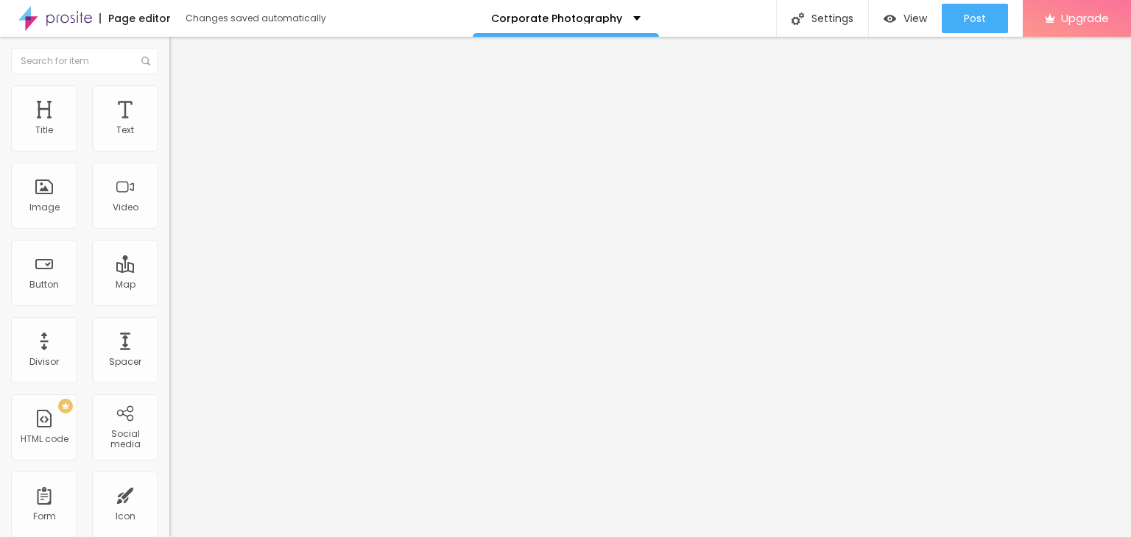
click at [169, 437] on div "Edit Column Style Advanced Size Title 1 H1 Title 2 H2 Title 3 H3 Title 4 H4 Tit…" at bounding box center [253, 287] width 169 height 501
click at [183, 102] on font "Advanced" at bounding box center [207, 95] width 48 height 13
drag, startPoint x: 43, startPoint y: 146, endPoint x: 27, endPoint y: 151, distance: 16.3
click at [169, 271] on input "range" at bounding box center [216, 277] width 95 height 12
drag, startPoint x: 40, startPoint y: 170, endPoint x: 0, endPoint y: 186, distance: 42.9
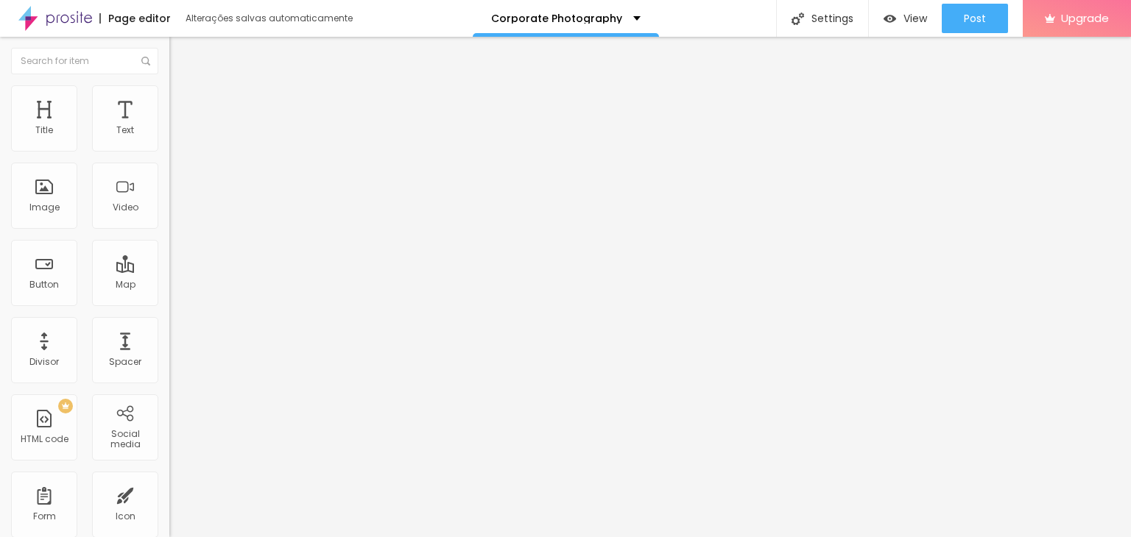
click at [169, 479] on input "range" at bounding box center [216, 485] width 95 height 12
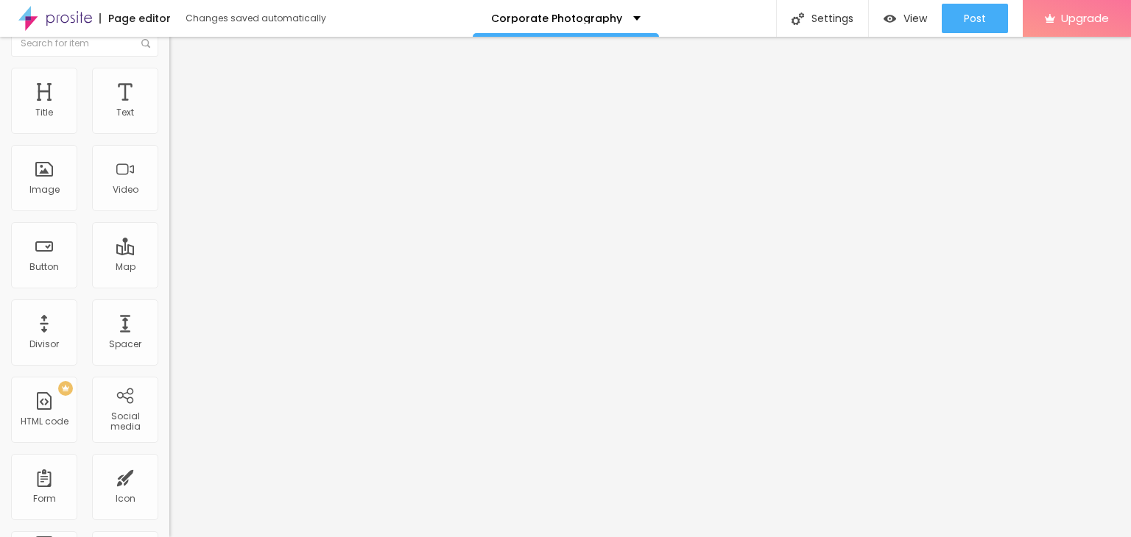
scroll to position [0, 0]
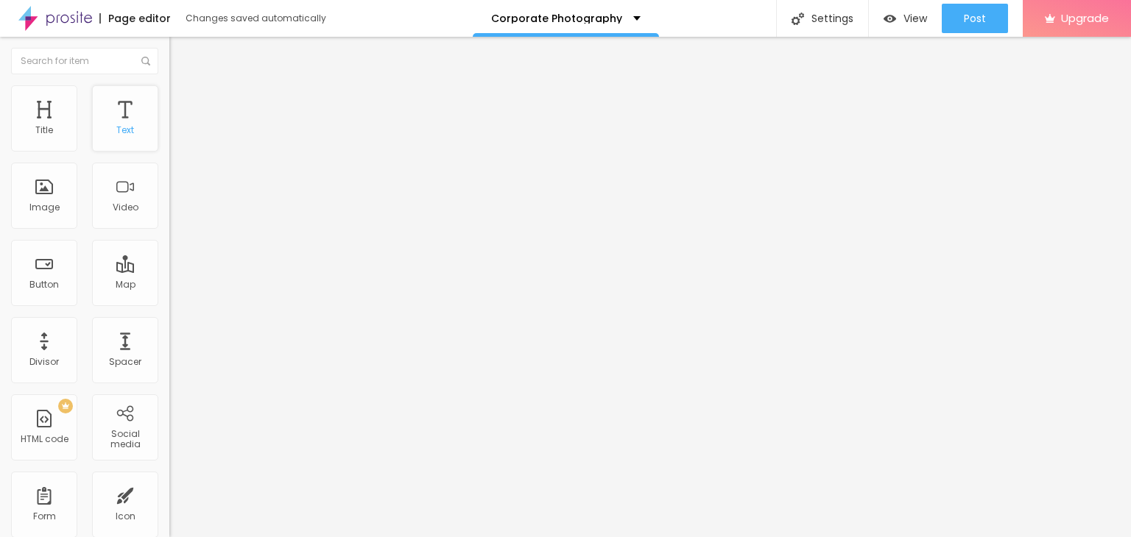
click at [124, 132] on div "Text" at bounding box center [125, 118] width 66 height 66
click at [169, 141] on button "button" at bounding box center [179, 133] width 21 height 15
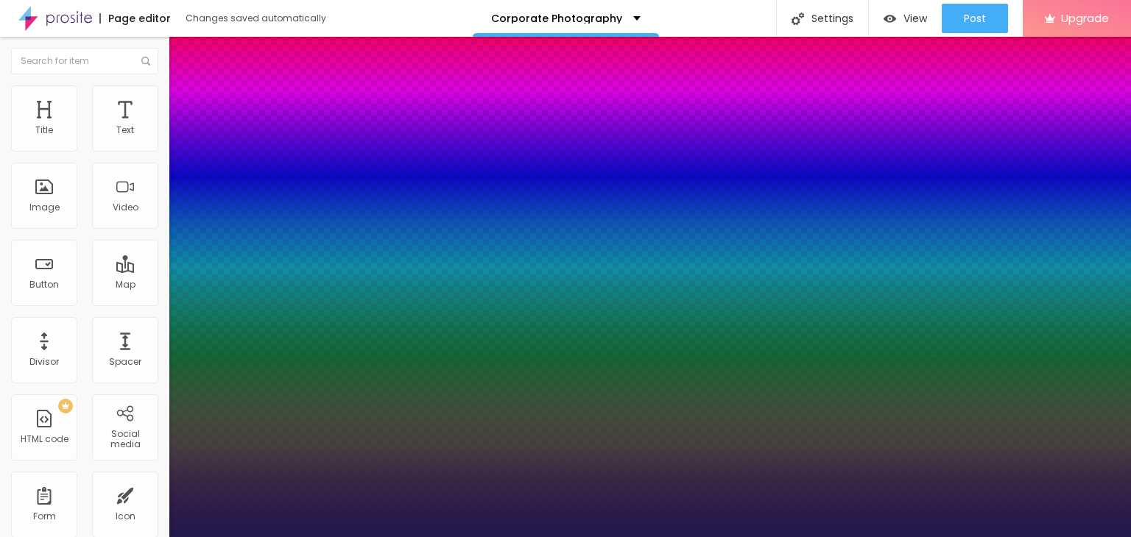
click at [406, 537] on div at bounding box center [565, 537] width 1131 height 0
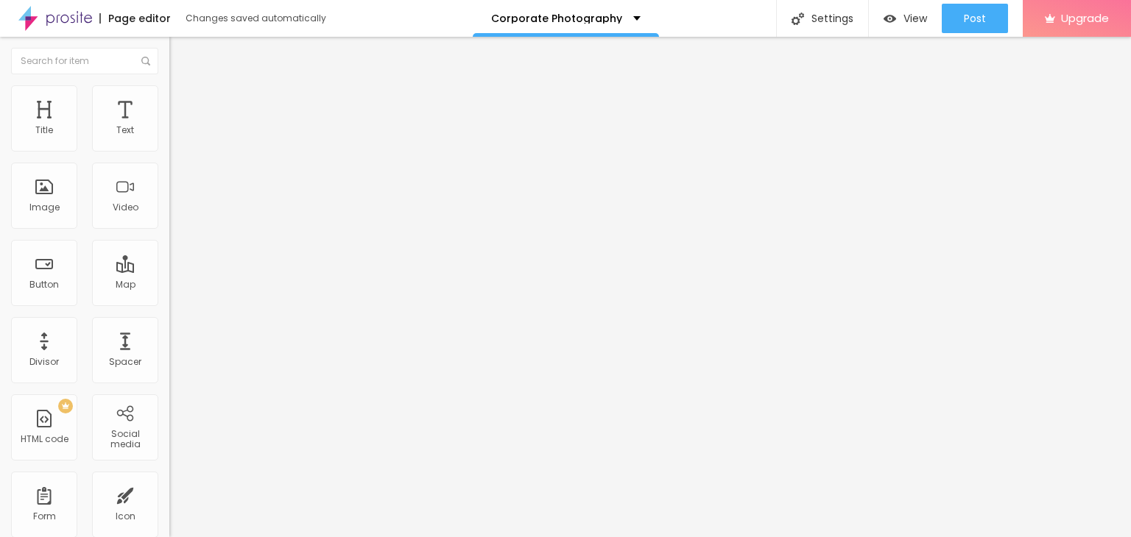
click at [169, 53] on button "Edit Column" at bounding box center [253, 54] width 169 height 34
click at [169, 134] on font "Boxed" at bounding box center [183, 127] width 28 height 13
click at [169, 100] on li "Style" at bounding box center [253, 92] width 169 height 15
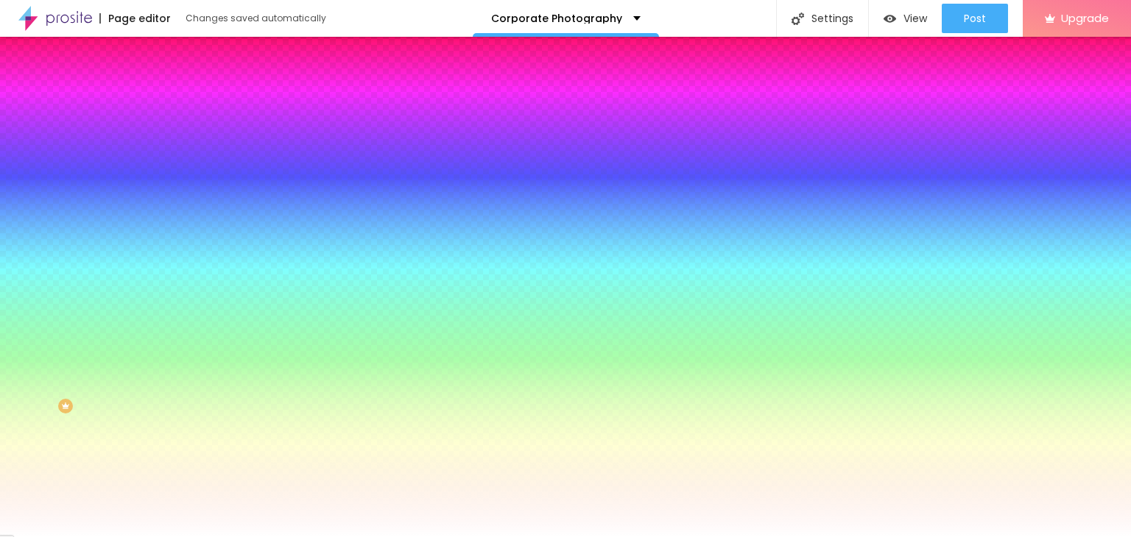
click at [169, 264] on button "button" at bounding box center [179, 256] width 21 height 15
click at [148, 537] on div at bounding box center [560, 537] width 1120 height 0
click at [169, 215] on input "#FFFFFF" at bounding box center [257, 207] width 177 height 15
click at [169, 200] on div at bounding box center [253, 200] width 169 height 0
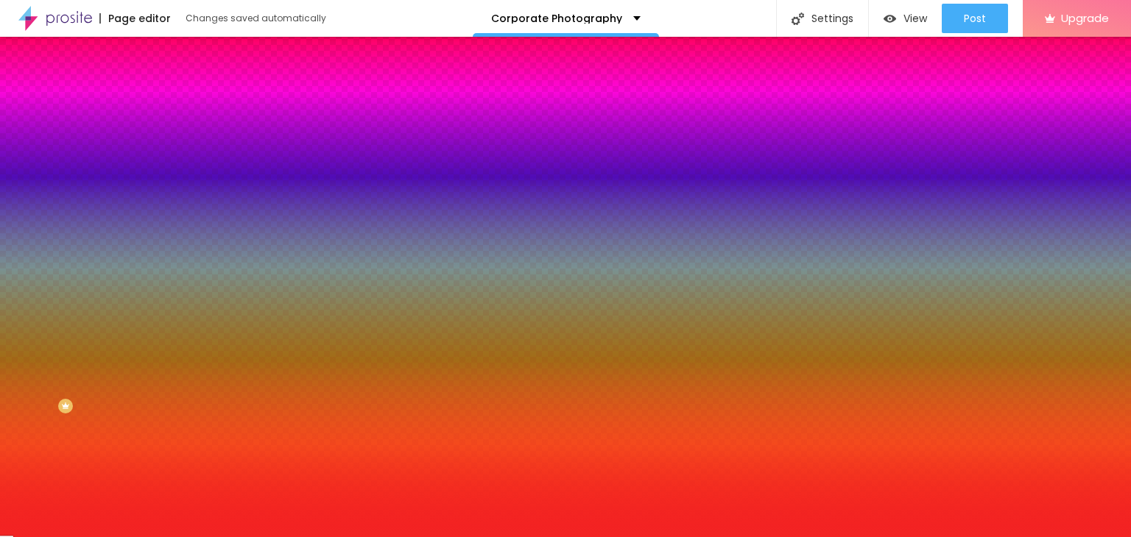
click at [105, 291] on div at bounding box center [565, 268] width 1131 height 537
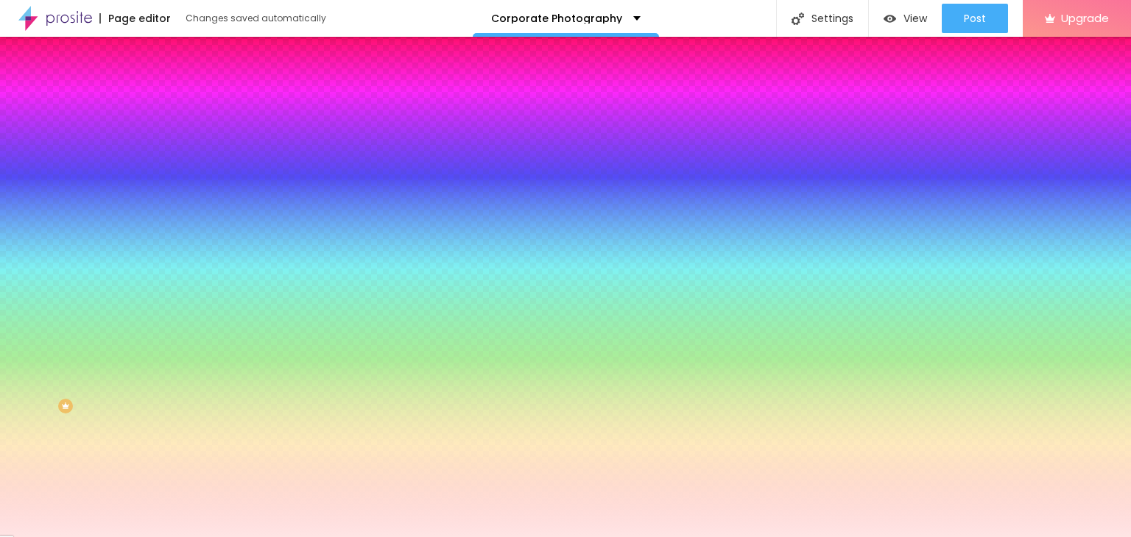
drag, startPoint x: 54, startPoint y: 292, endPoint x: 33, endPoint y: 264, distance: 35.3
click at [169, 215] on div "Background color Return to default #FFE7E7" at bounding box center [253, 195] width 169 height 40
click at [169, 215] on input "#FFE5E5" at bounding box center [257, 207] width 177 height 15
click at [169, 200] on div at bounding box center [253, 200] width 169 height 0
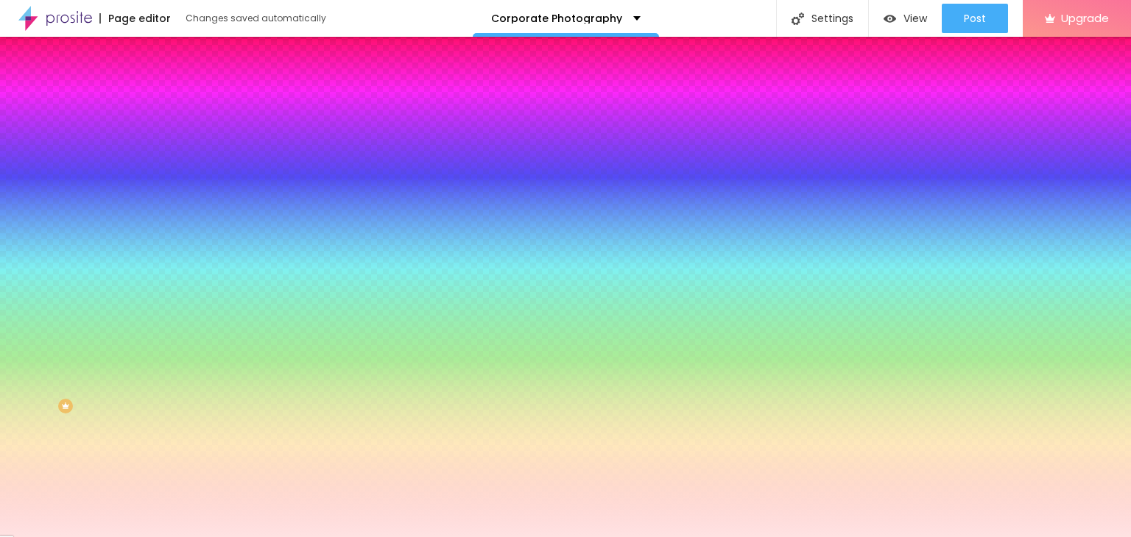
click at [169, 200] on div at bounding box center [253, 200] width 169 height 0
click at [130, 315] on div at bounding box center [565, 268] width 1131 height 537
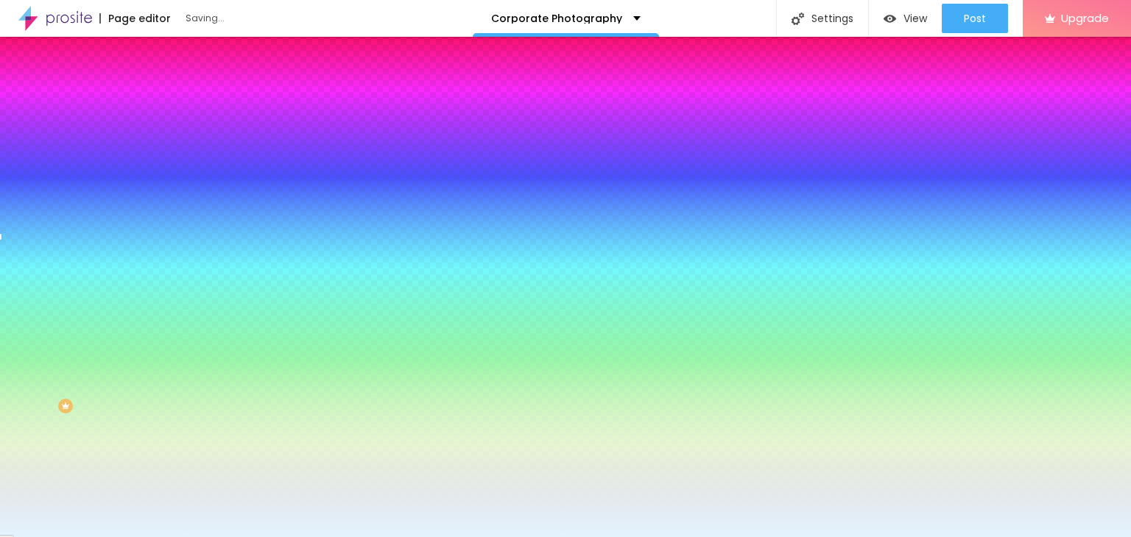
drag, startPoint x: 130, startPoint y: 315, endPoint x: 133, endPoint y: 334, distance: 18.6
click at [133, 334] on div at bounding box center [565, 268] width 1131 height 537
click at [169, 215] on input "#E3F4FF" at bounding box center [257, 207] width 177 height 15
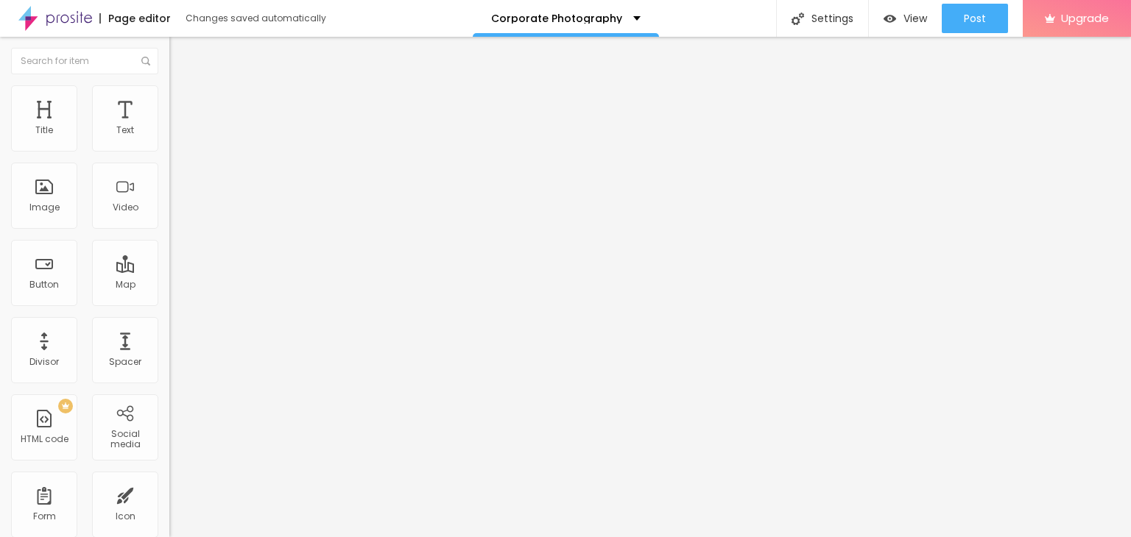
click at [169, 141] on button "button" at bounding box center [179, 133] width 21 height 15
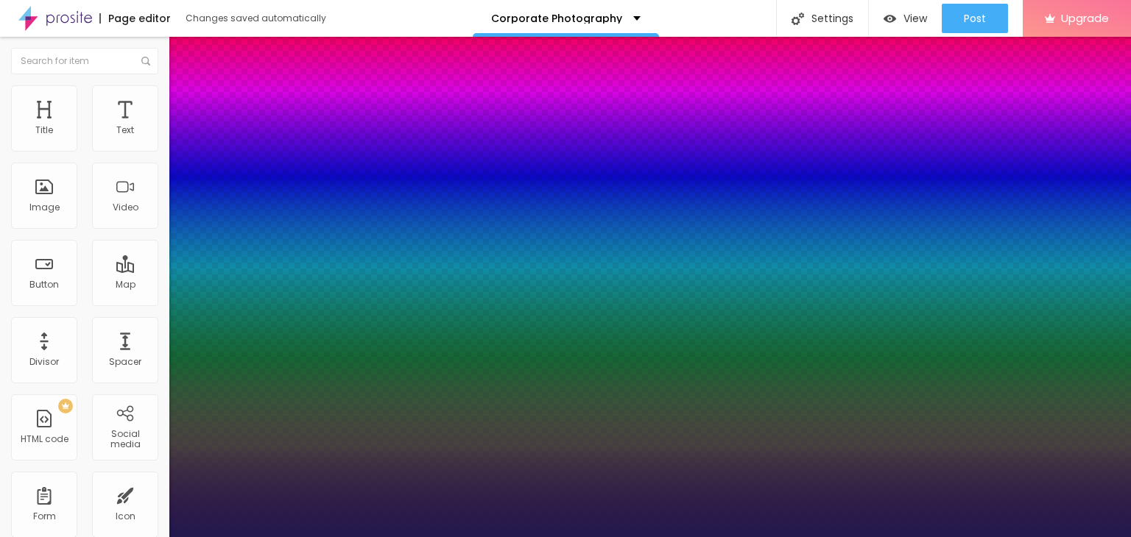
click at [557, 537] on div at bounding box center [565, 537] width 1131 height 0
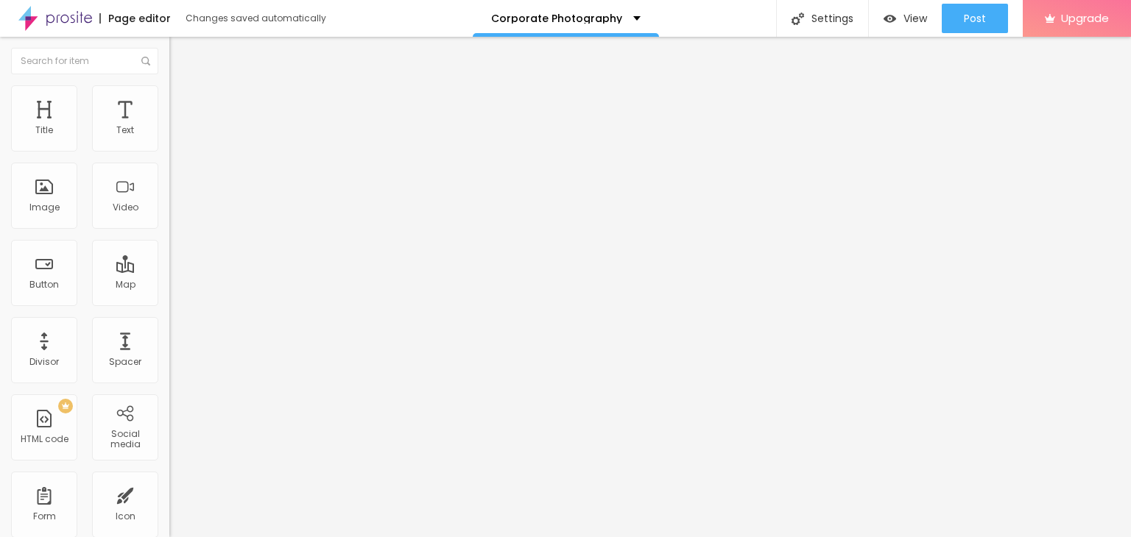
click at [180, 49] on img "button" at bounding box center [186, 54] width 12 height 12
click at [180, 56] on div "Edit Column" at bounding box center [222, 54] width 85 height 12
click at [169, 125] on div "Add image" at bounding box center [253, 120] width 169 height 10
click at [178, 127] on font "Add image" at bounding box center [204, 120] width 52 height 13
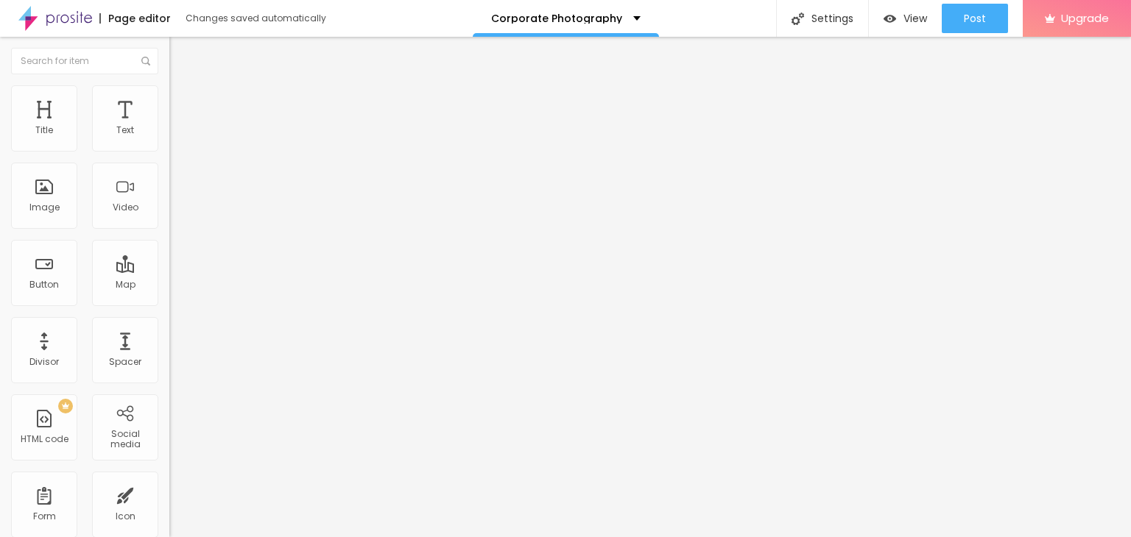
scroll to position [0, 0]
click at [169, 338] on font "Open in a new tab" at bounding box center [204, 332] width 70 height 11
click at [169, 97] on li "Style" at bounding box center [253, 92] width 169 height 15
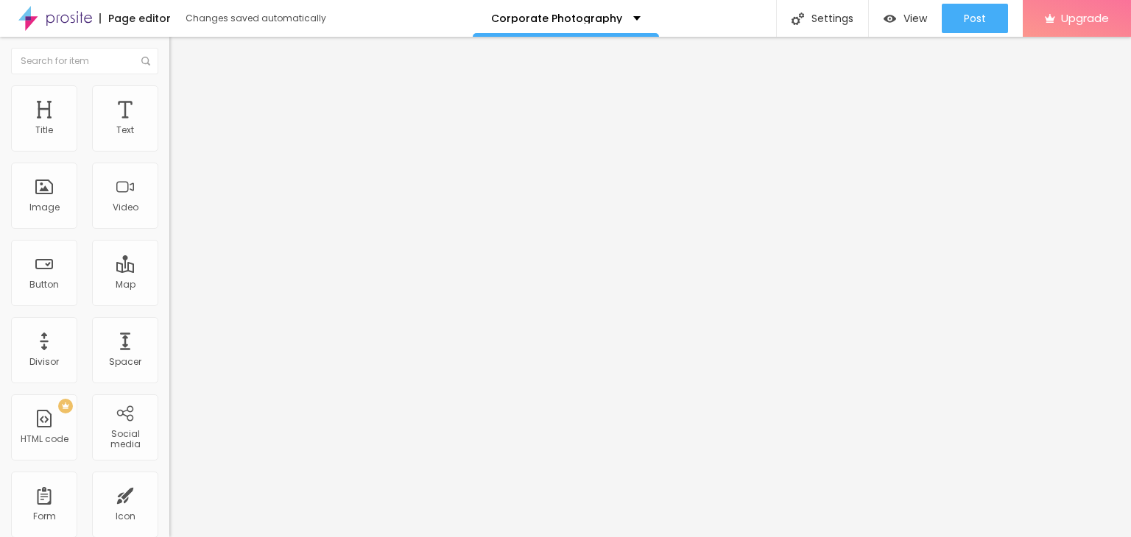
click at [169, 100] on img at bounding box center [175, 106] width 13 height 13
click at [169, 147] on div at bounding box center [253, 141] width 169 height 12
click at [169, 147] on img at bounding box center [174, 152] width 10 height 10
click at [169, 134] on img at bounding box center [174, 129] width 10 height 10
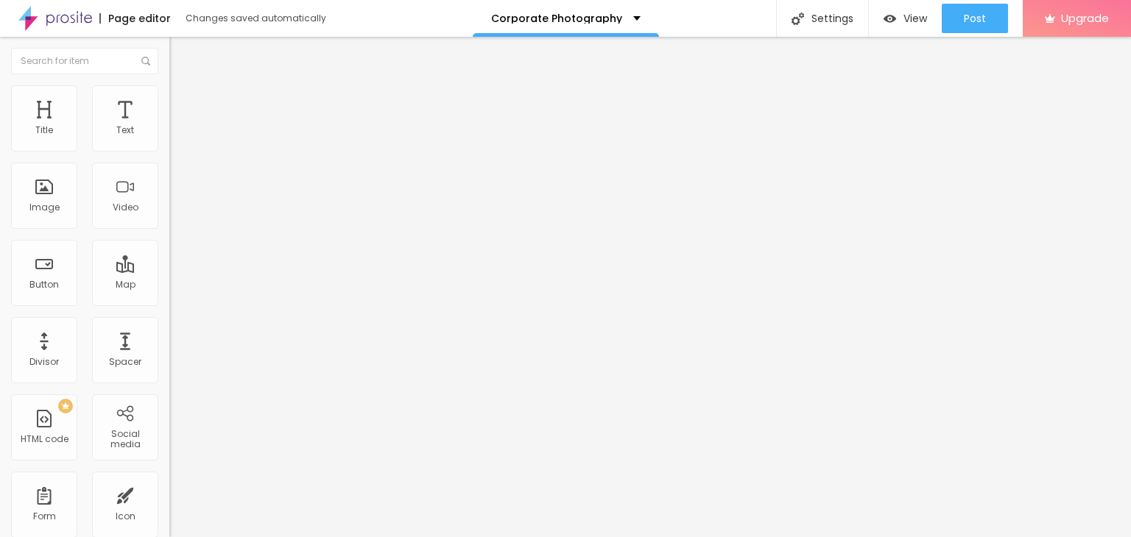
click at [169, 144] on img at bounding box center [174, 140] width 10 height 10
click at [169, 98] on li "Style" at bounding box center [253, 92] width 169 height 15
click at [169, 111] on li "Advanced" at bounding box center [253, 107] width 169 height 15
drag, startPoint x: 42, startPoint y: 175, endPoint x: 0, endPoint y: 195, distance: 46.8
click at [169, 494] on input "range" at bounding box center [216, 500] width 95 height 12
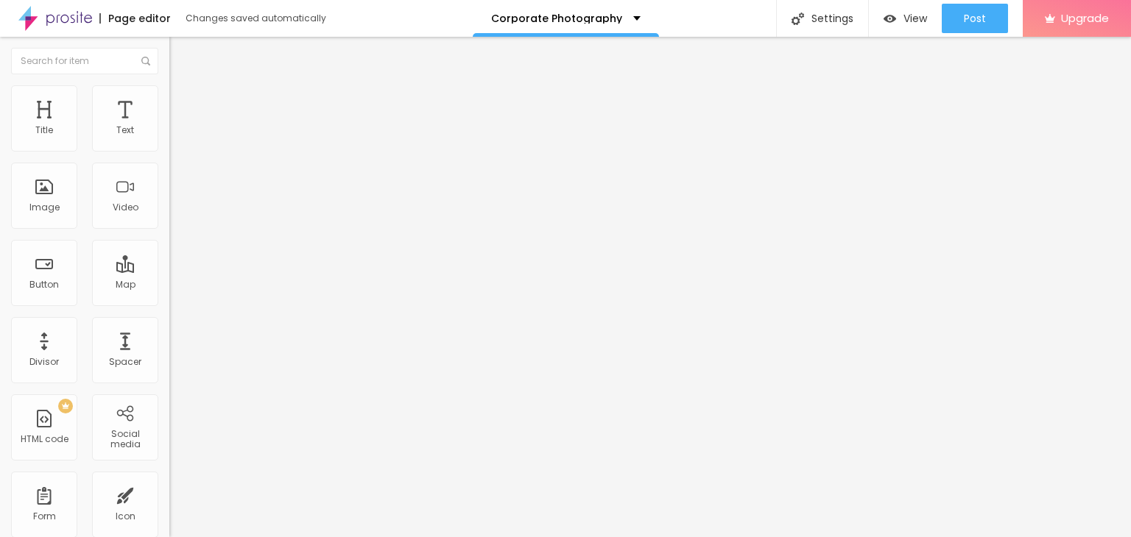
drag, startPoint x: 41, startPoint y: 147, endPoint x: 1, endPoint y: 145, distance: 39.8
click at [169, 286] on input "range" at bounding box center [216, 292] width 95 height 12
click at [169, 100] on li "Advanced" at bounding box center [253, 107] width 169 height 15
drag, startPoint x: 59, startPoint y: 145, endPoint x: 21, endPoint y: 148, distance: 37.7
click at [169, 286] on input "range" at bounding box center [216, 292] width 95 height 12
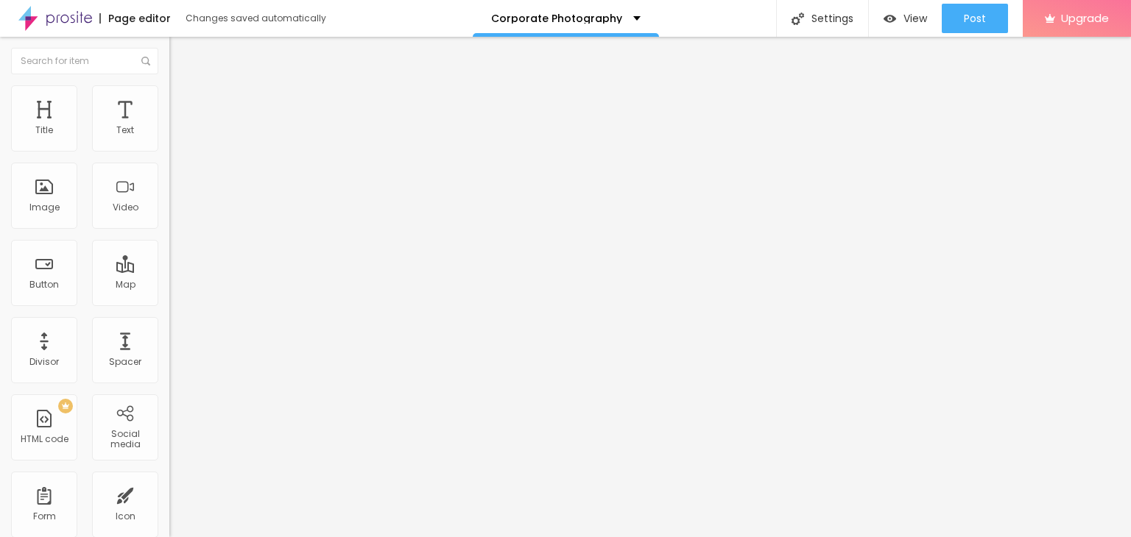
click at [169, 176] on img at bounding box center [174, 171] width 10 height 10
click at [169, 125] on div "Change image" at bounding box center [253, 120] width 169 height 10
click at [178, 127] on font "Change image" at bounding box center [213, 120] width 70 height 13
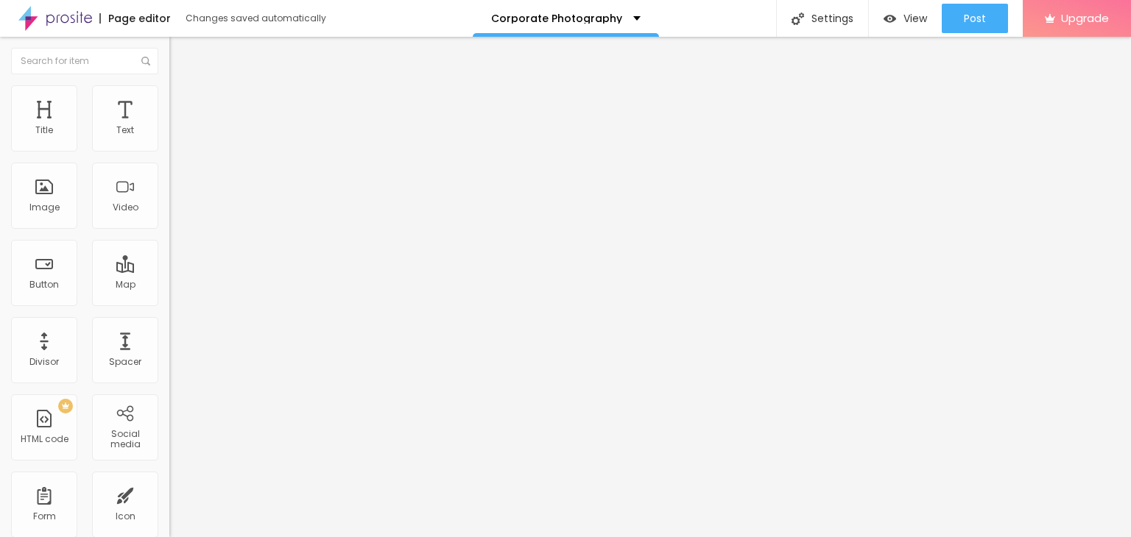
click at [305, 537] on div at bounding box center [565, 546] width 1131 height 0
click at [302, 537] on div at bounding box center [565, 546] width 1131 height 0
drag, startPoint x: 1025, startPoint y: 74, endPoint x: 1034, endPoint y: 94, distance: 21.8
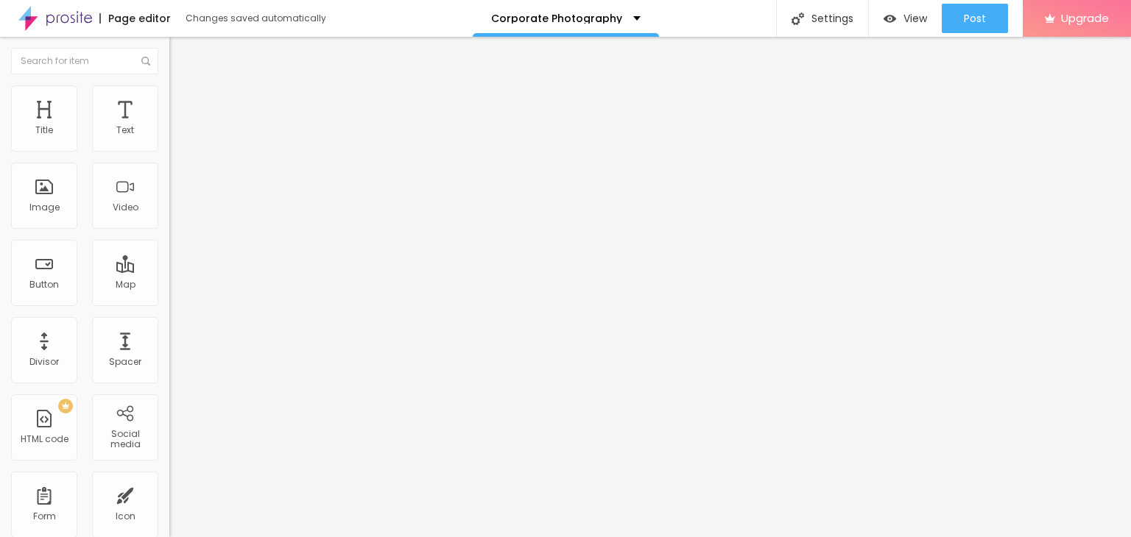
drag, startPoint x: 226, startPoint y: 450, endPoint x: 330, endPoint y: 342, distance: 149.4
click at [330, 342] on body "Page editor Changes saved automatically Corporate Photography Settings Page set…" at bounding box center [565, 268] width 1131 height 537
drag, startPoint x: 330, startPoint y: 342, endPoint x: 315, endPoint y: 362, distance: 24.7
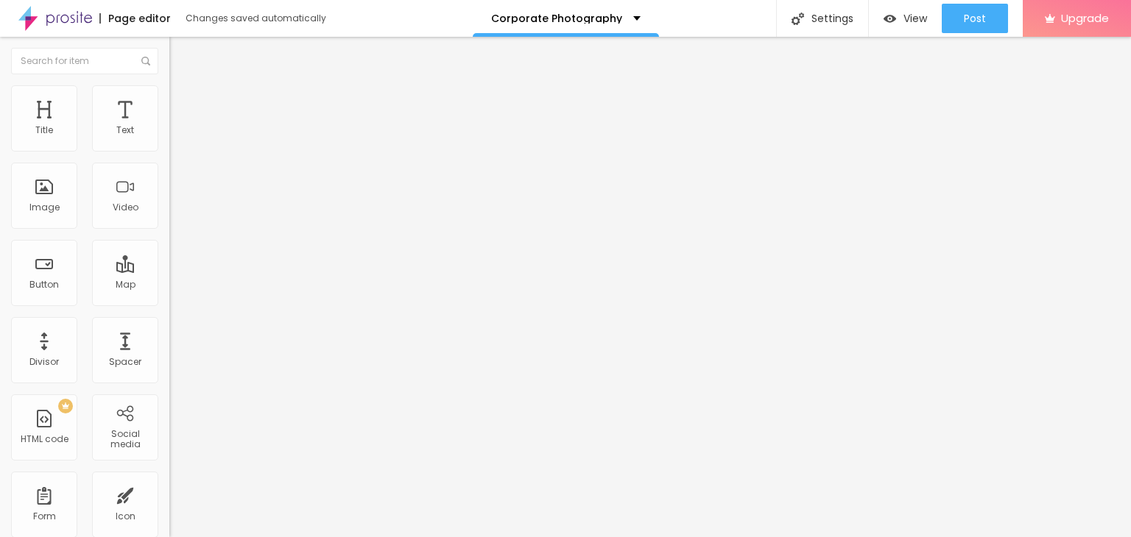
click at [178, 127] on font "Change image" at bounding box center [213, 120] width 70 height 13
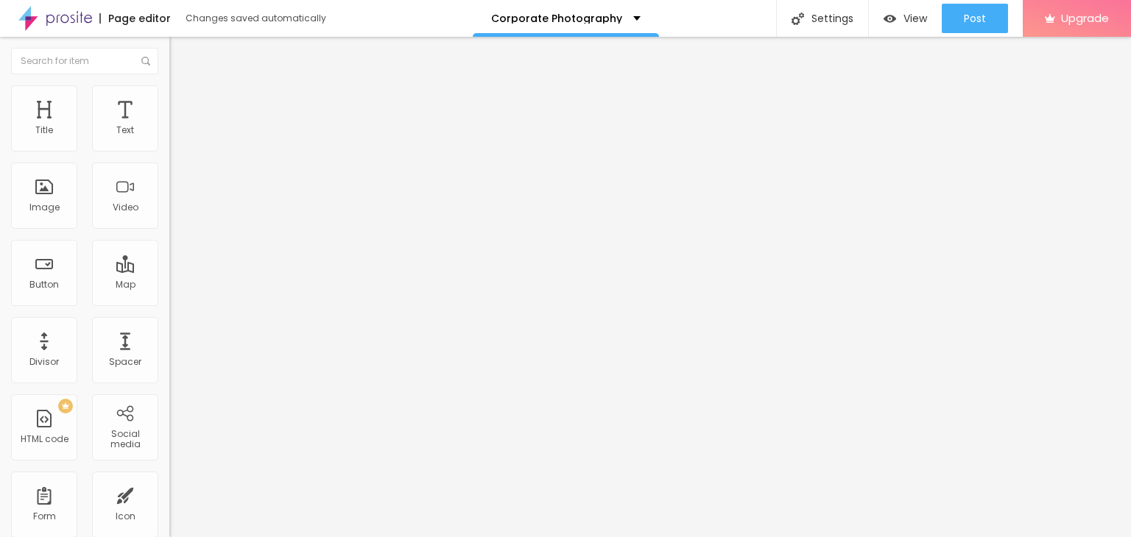
click at [169, 127] on span "Change image" at bounding box center [208, 120] width 79 height 13
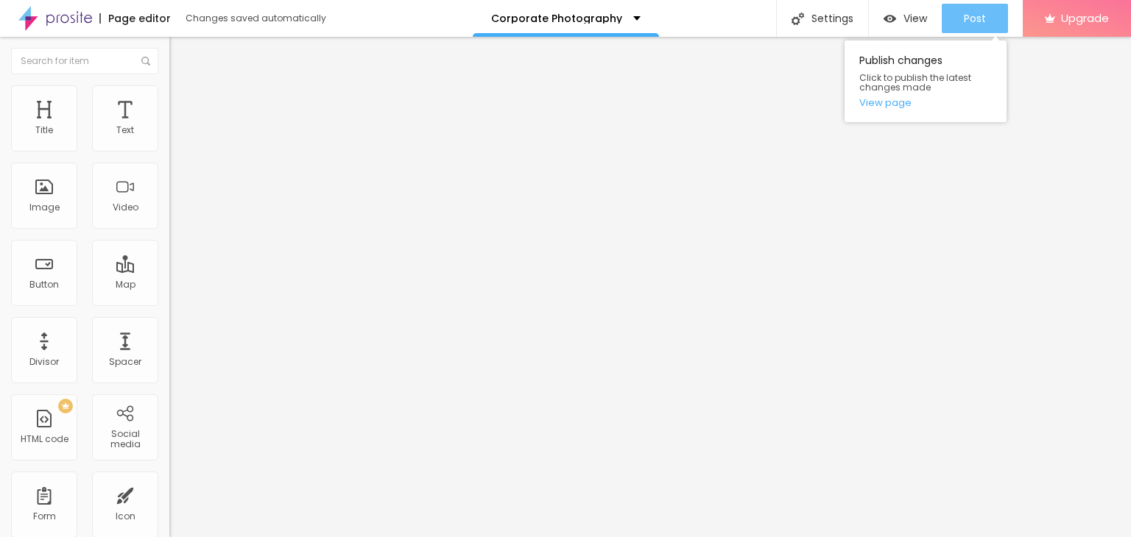
click at [990, 16] on button "Post" at bounding box center [975, 18] width 66 height 29
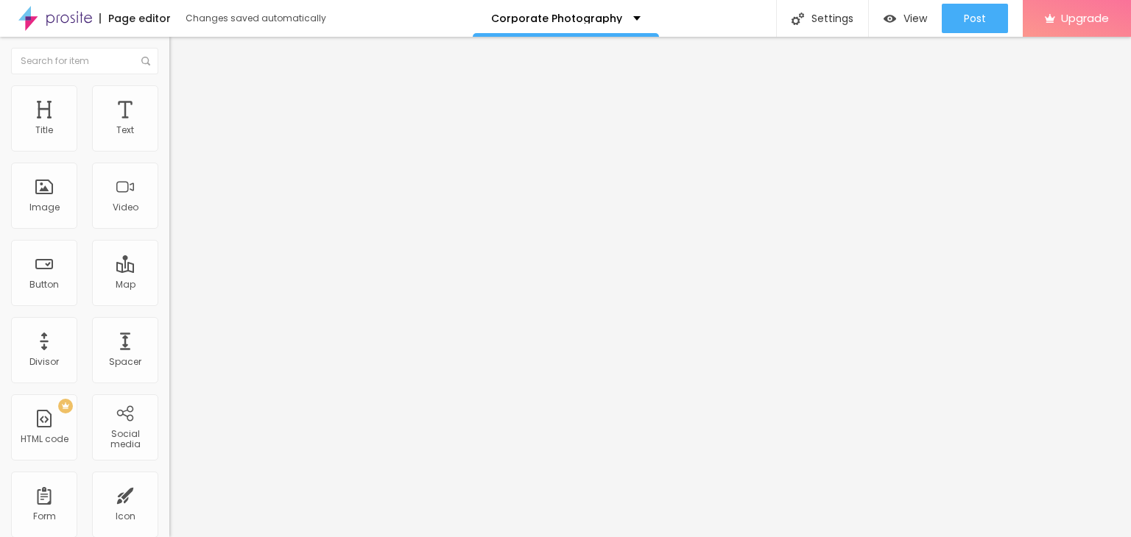
scroll to position [210, 0]
click at [253, 537] on div at bounding box center [565, 546] width 1131 height 0
click at [254, 537] on div "Uploading 0/0 files" at bounding box center [565, 541] width 1131 height 9
click at [903, 21] on font "View" at bounding box center [915, 18] width 24 height 15
